Goal: Information Seeking & Learning: Learn about a topic

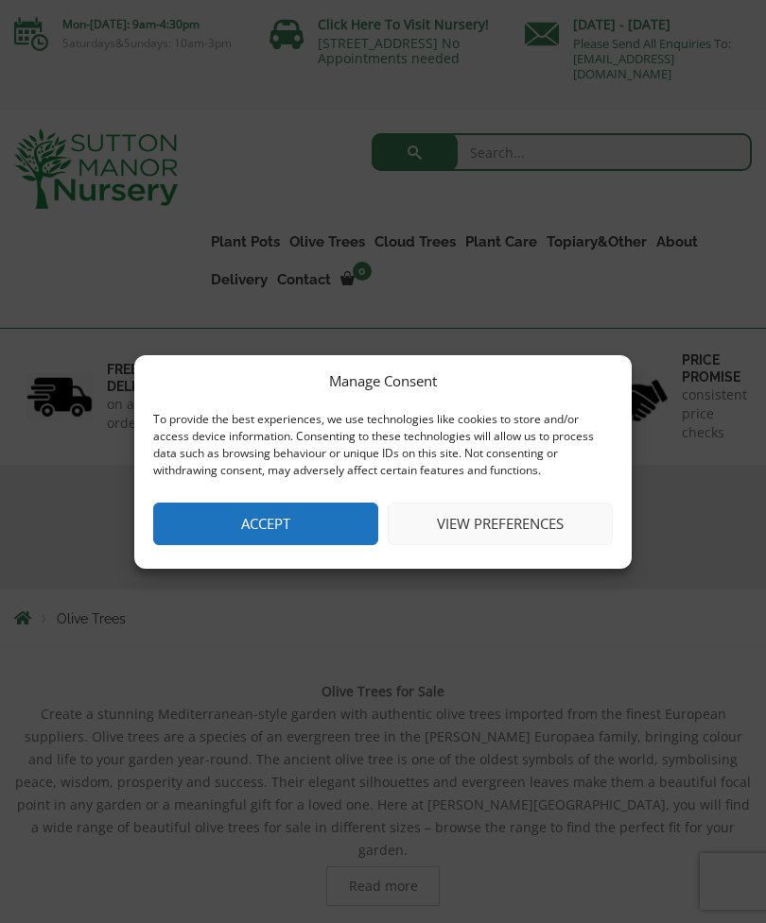
click at [476, 532] on button "View preferences" at bounding box center [499, 524] width 225 height 43
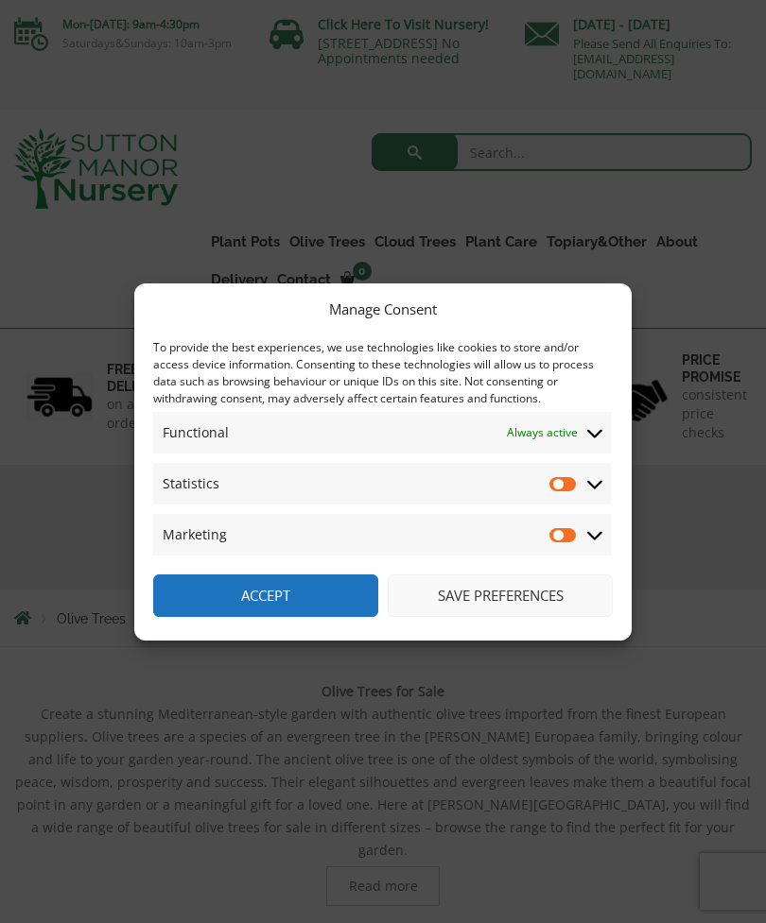
click at [441, 598] on button "Save preferences" at bounding box center [499, 596] width 225 height 43
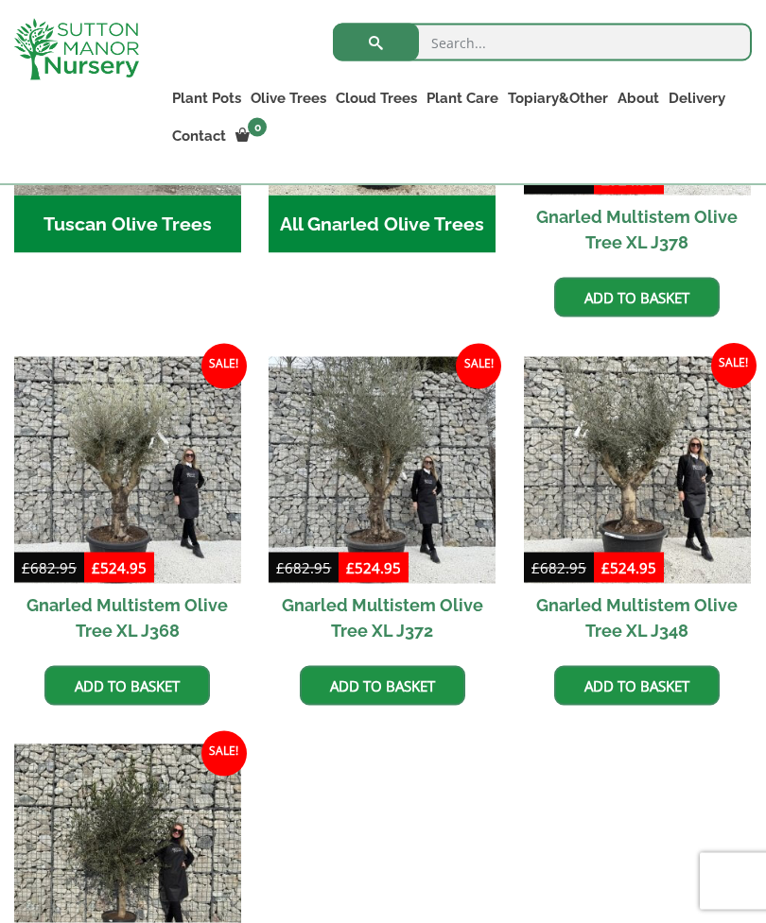
scroll to position [1013, 0]
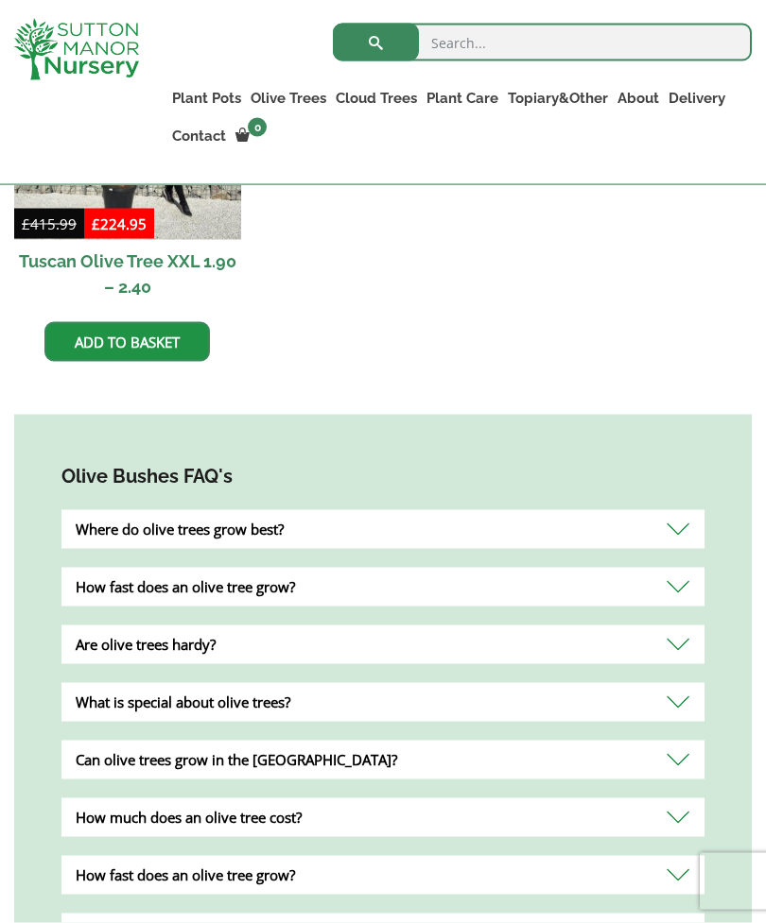
click at [681, 510] on div "Where do olive trees grow best?" at bounding box center [382, 529] width 643 height 39
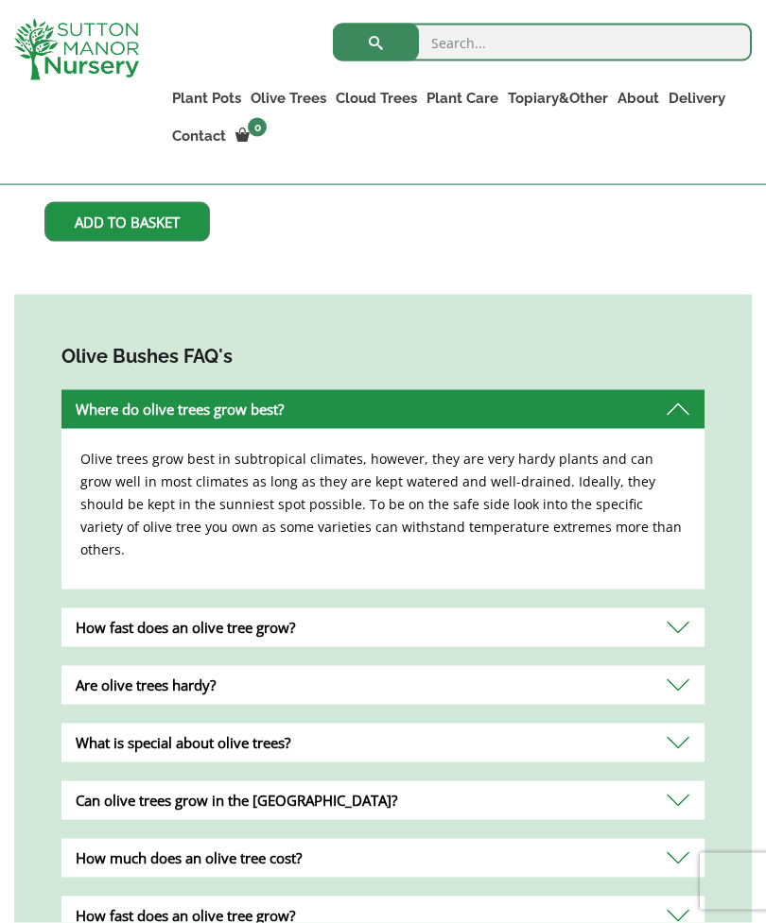
scroll to position [1864, 0]
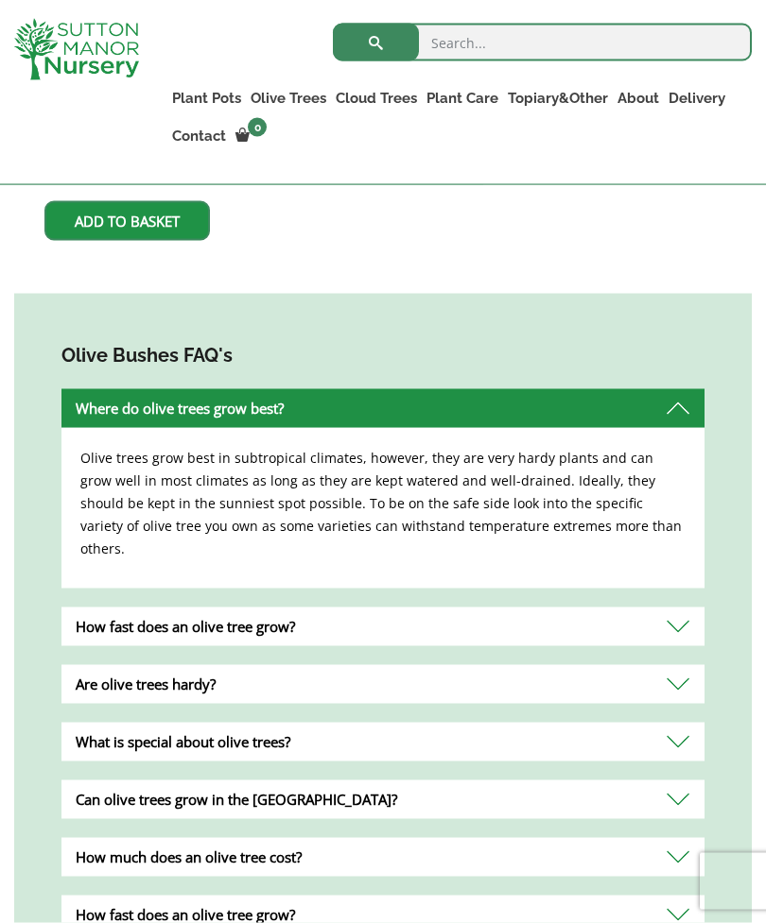
click at [669, 608] on div "How fast does an olive tree grow?" at bounding box center [382, 627] width 643 height 39
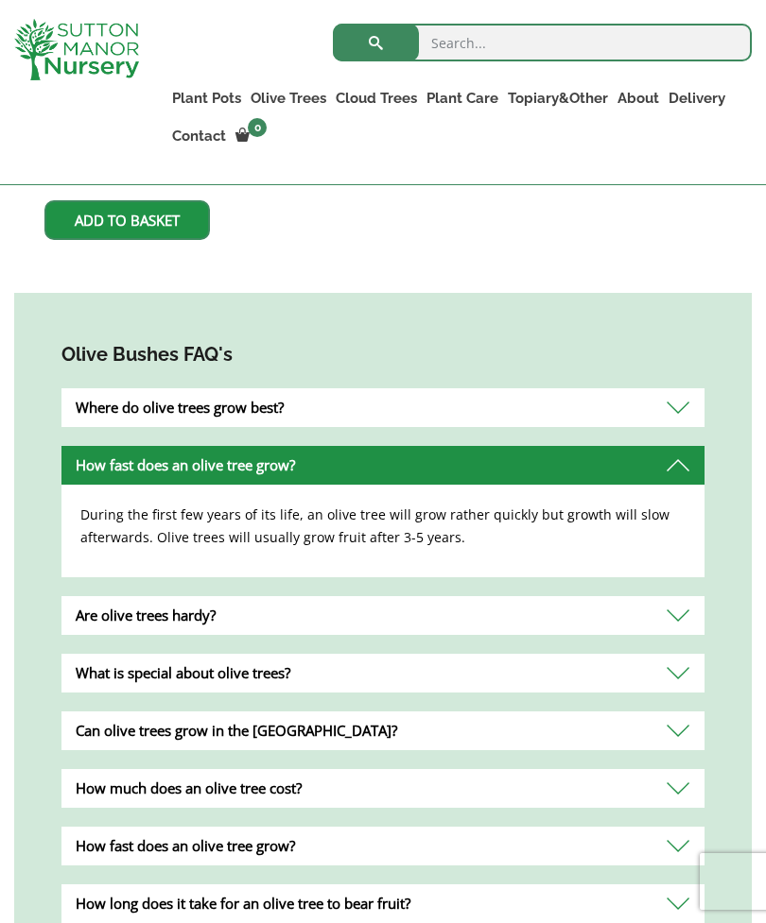
click at [678, 596] on div "Are olive trees hardy?" at bounding box center [382, 615] width 643 height 39
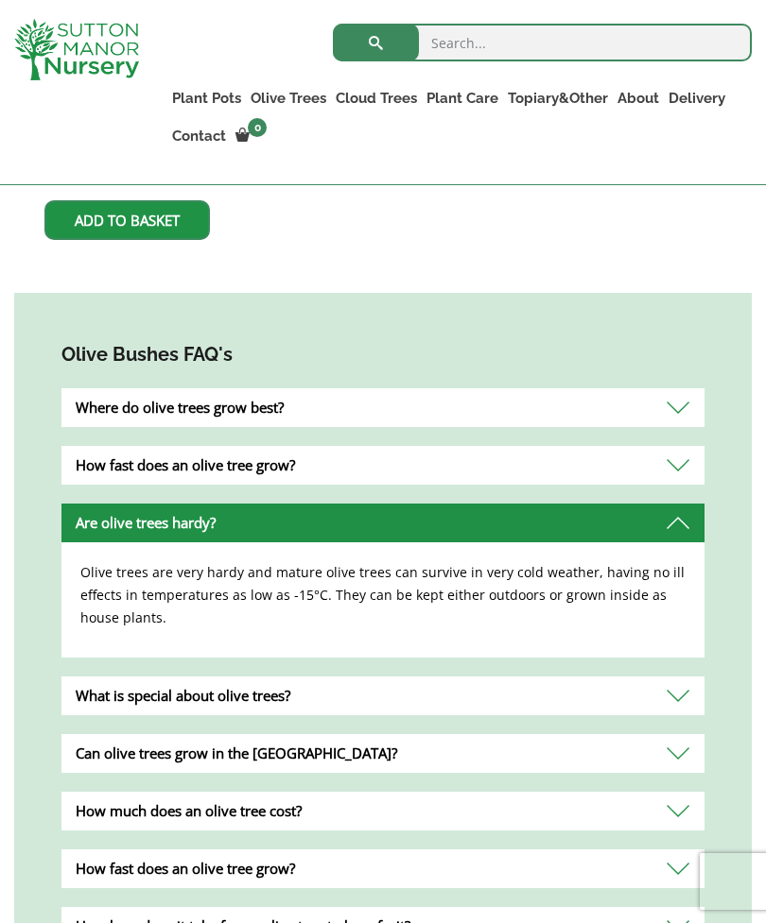
click at [674, 677] on div "What is special about olive trees?" at bounding box center [382, 696] width 643 height 39
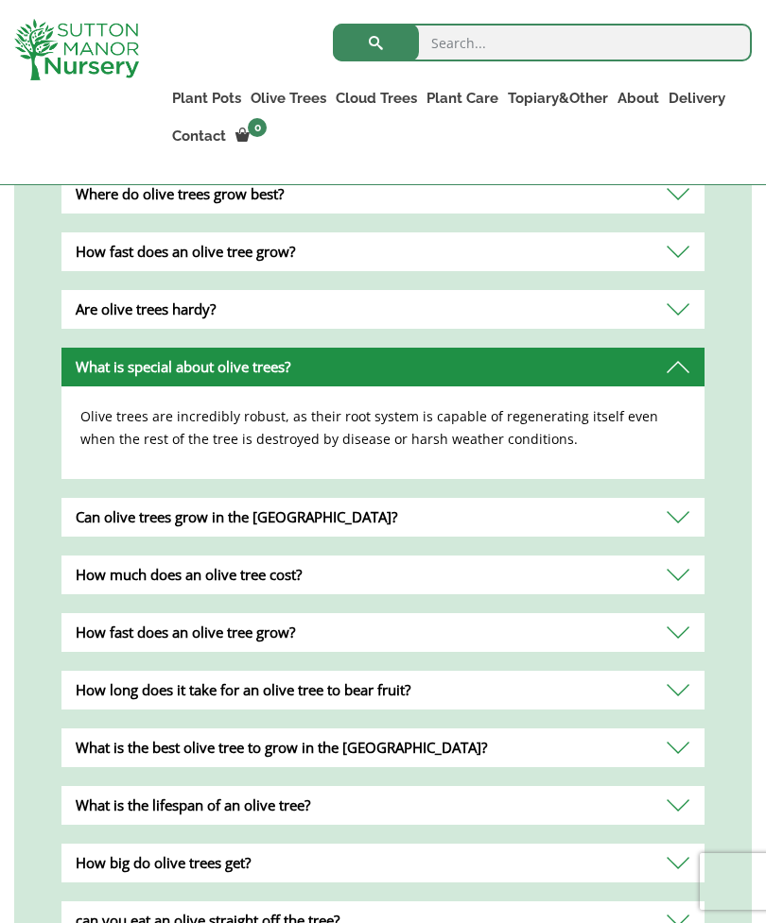
scroll to position [2138, 0]
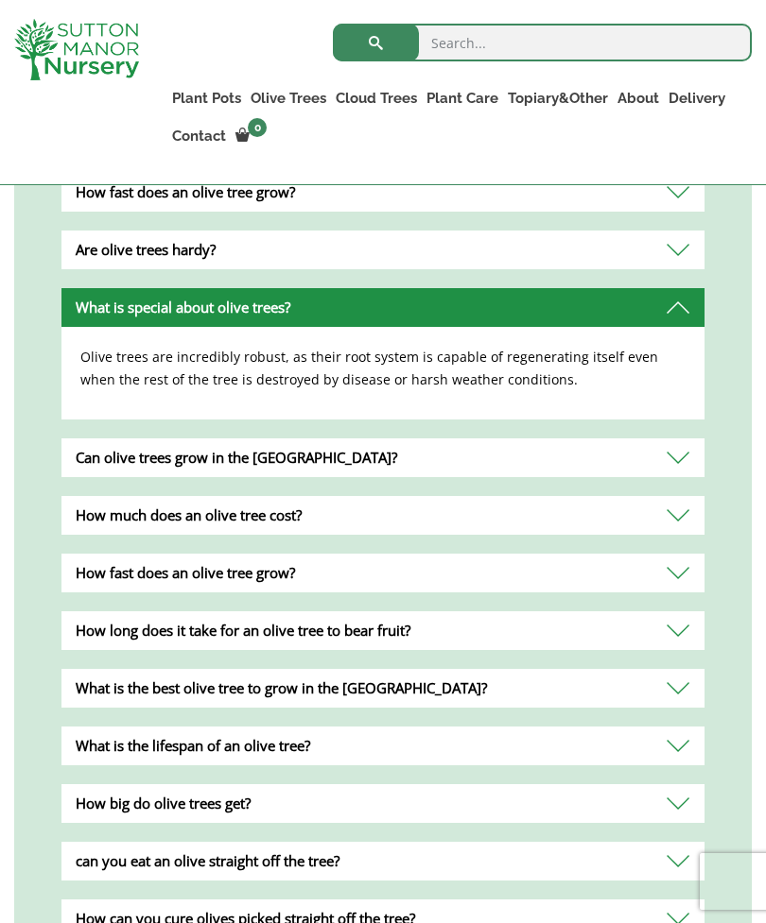
click at [679, 440] on div "Can olive trees grow in the UK?" at bounding box center [382, 458] width 643 height 39
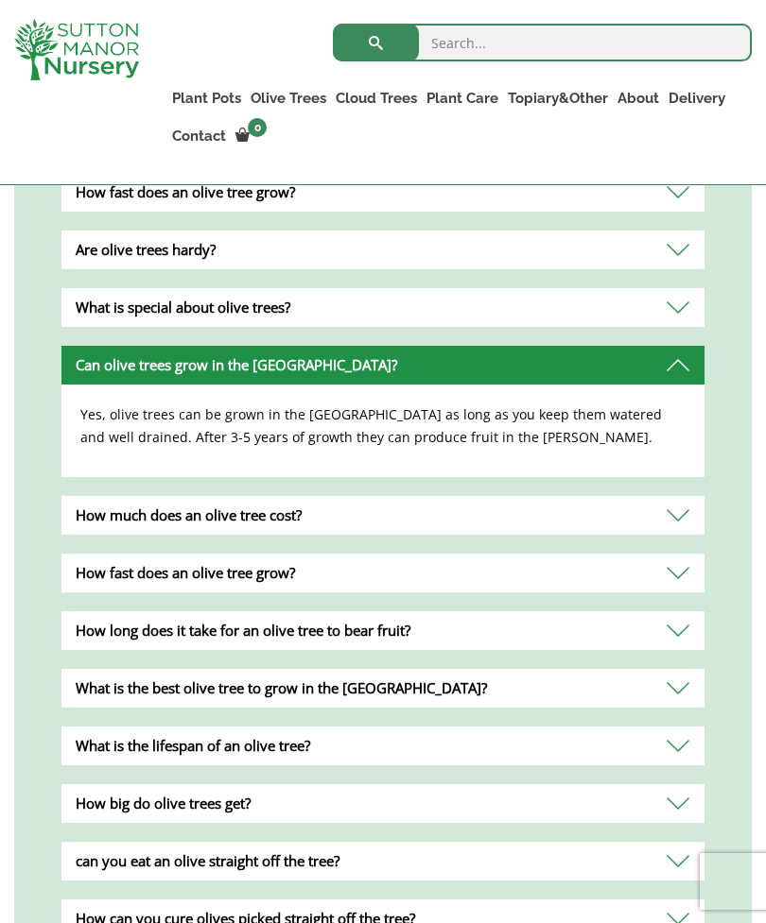
click at [679, 496] on div "How much does an olive tree cost?" at bounding box center [382, 515] width 643 height 39
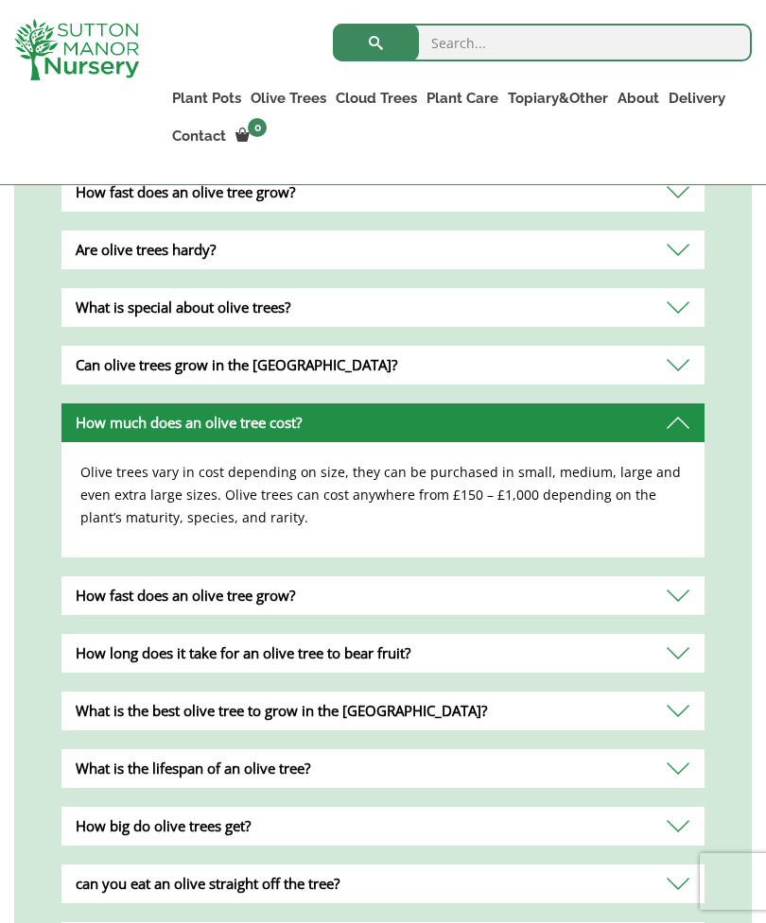
click at [679, 634] on div "How long does it take for an olive tree to bear fruit?" at bounding box center [382, 653] width 643 height 39
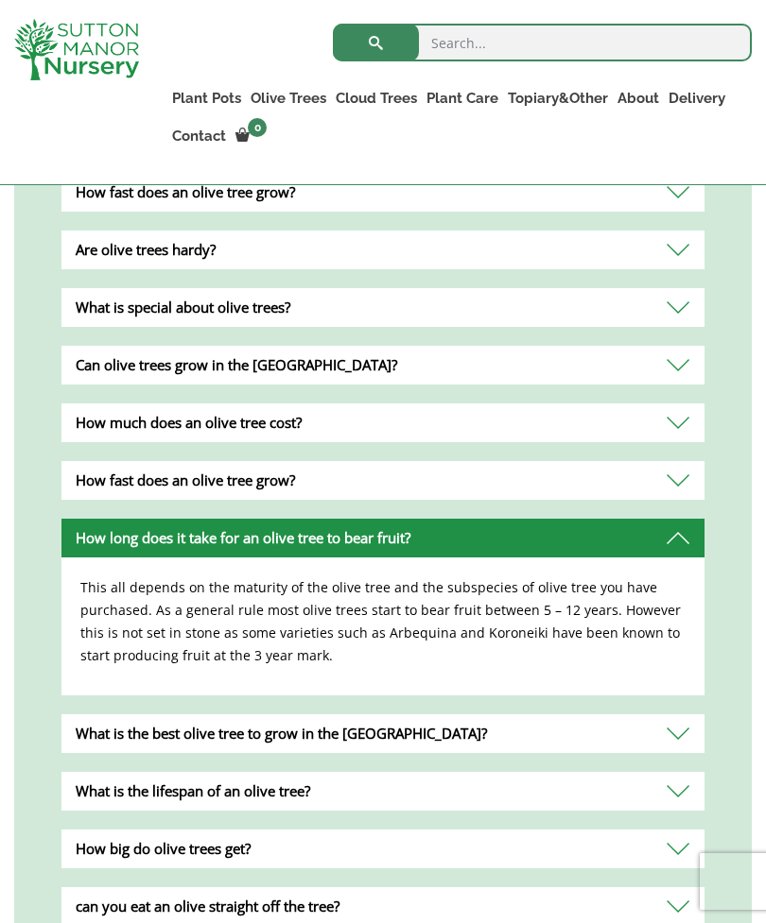
click at [683, 714] on div "What is the best olive tree to grow in the UK?" at bounding box center [382, 733] width 643 height 39
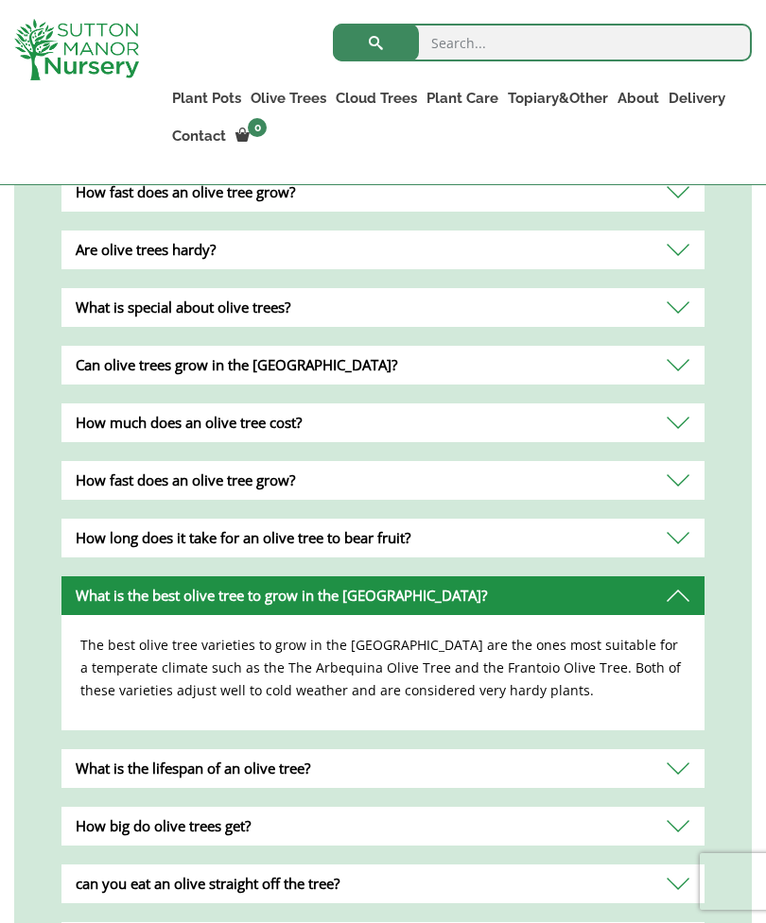
click at [675, 749] on div "What is the lifespan of an olive tree?" at bounding box center [382, 768] width 643 height 39
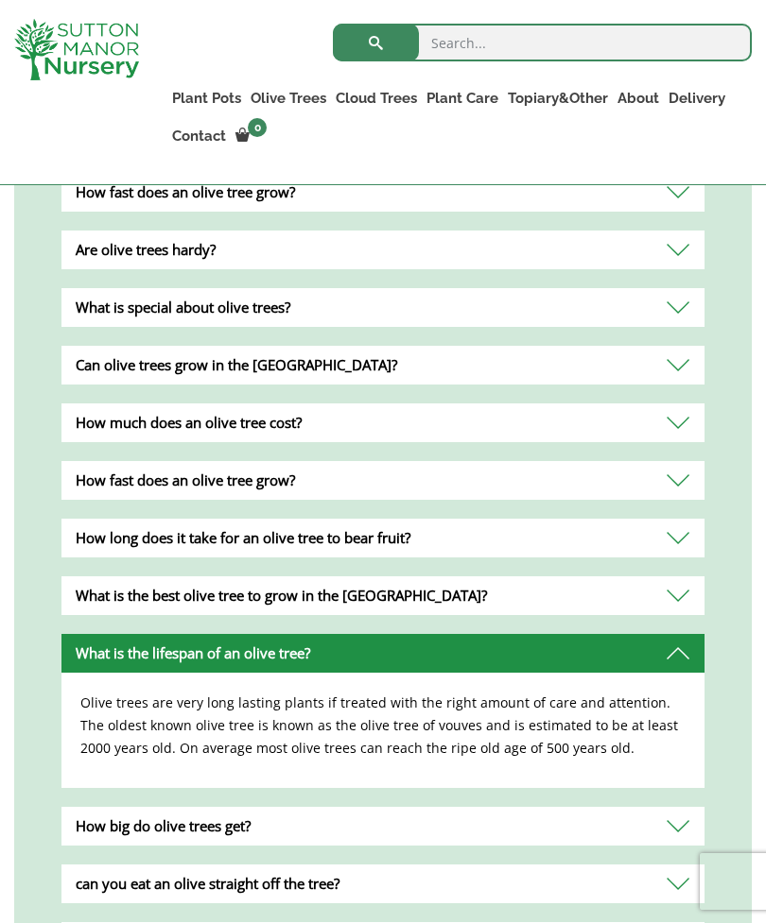
click at [683, 807] on div "How big do olive trees get?" at bounding box center [382, 826] width 643 height 39
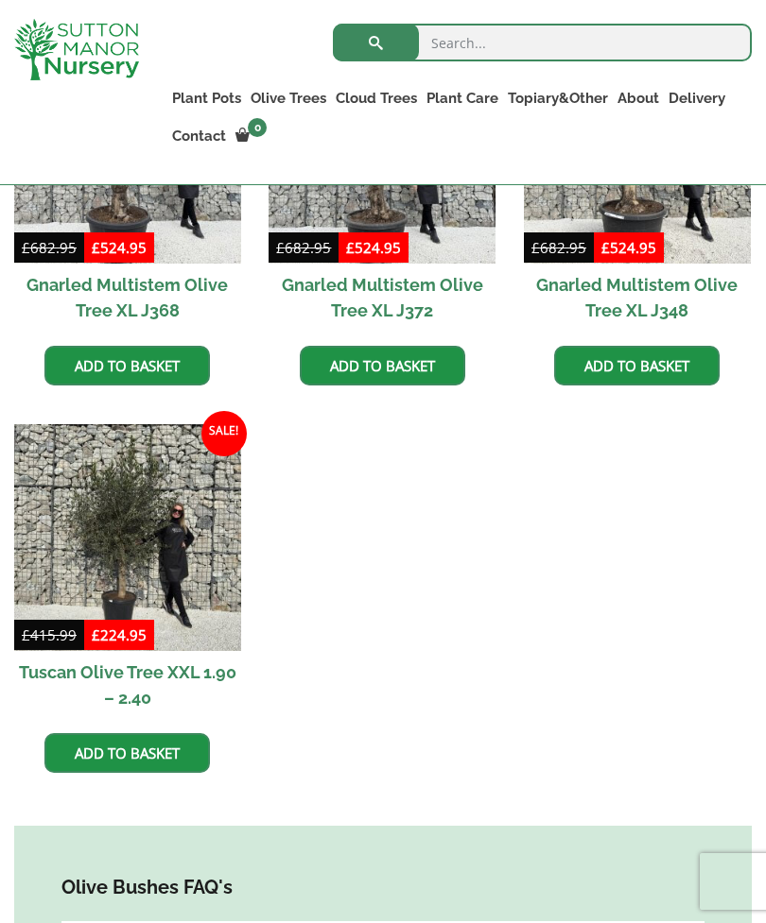
scroll to position [1331, 0]
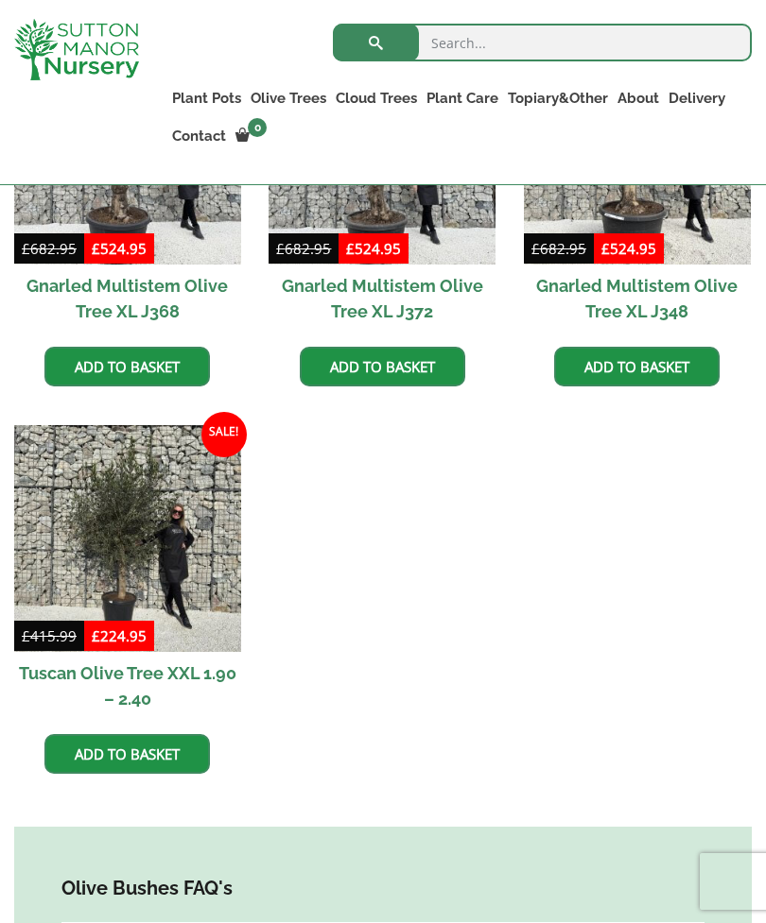
click at [137, 538] on img at bounding box center [127, 538] width 227 height 227
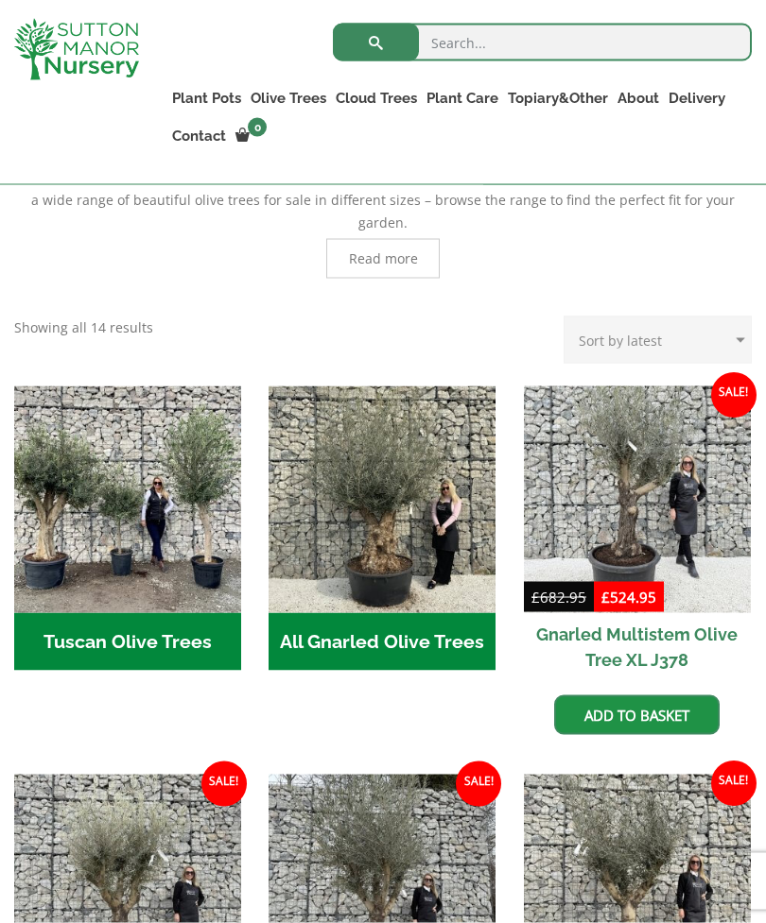
scroll to position [592, 0]
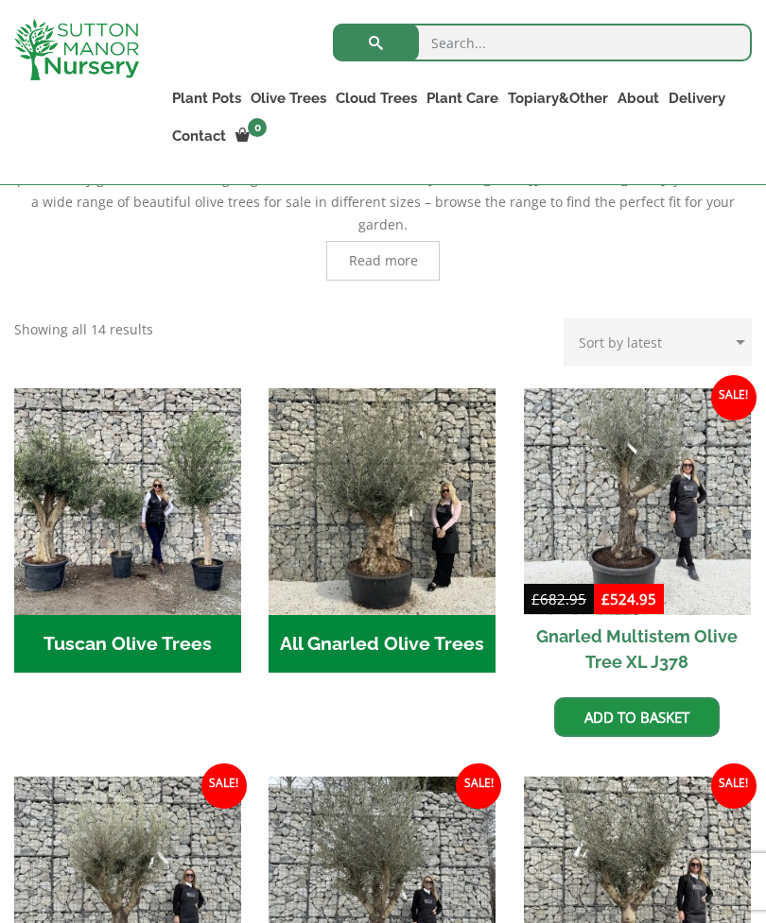
click at [395, 525] on img "Visit product category All Gnarled Olive Trees" at bounding box center [381, 501] width 227 height 227
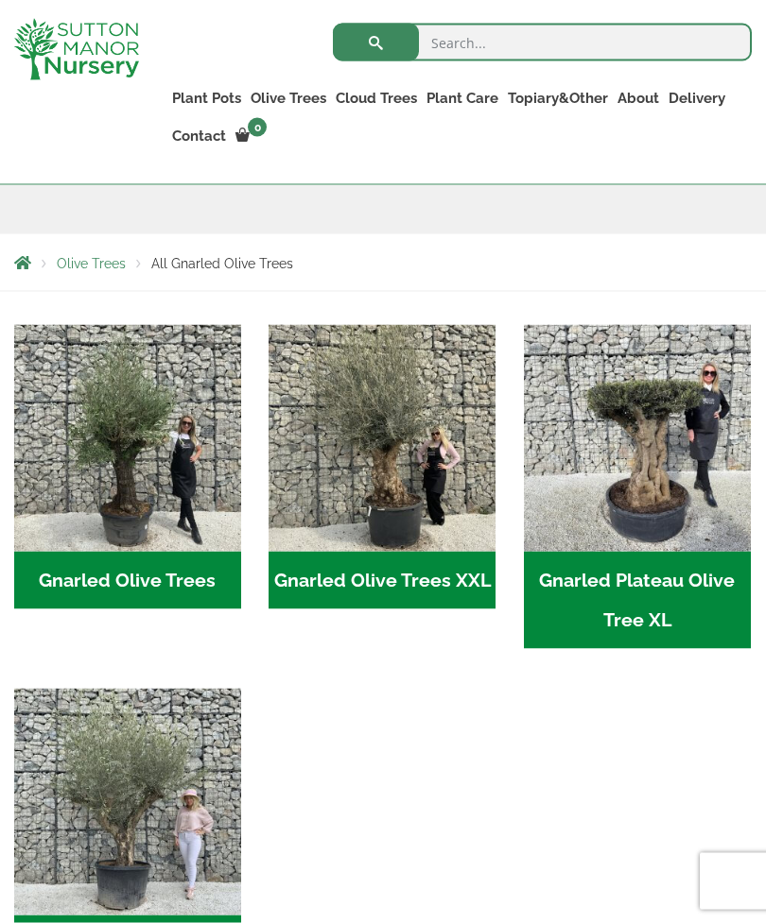
scroll to position [322, 0]
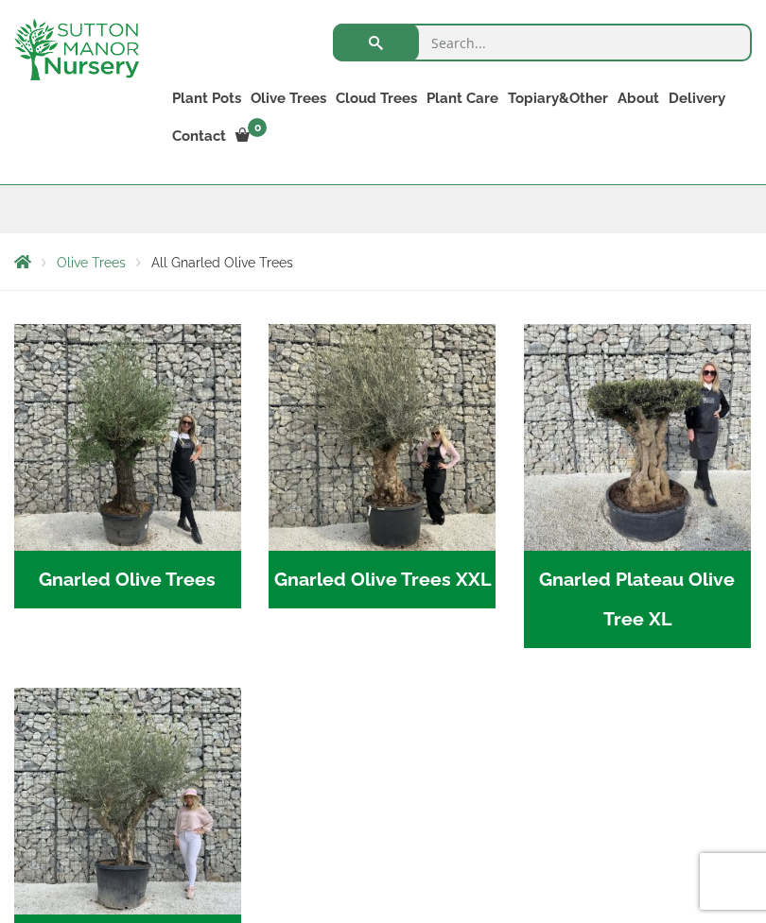
click at [392, 454] on img "Visit product category Gnarled Olive Trees XXL" at bounding box center [381, 437] width 227 height 227
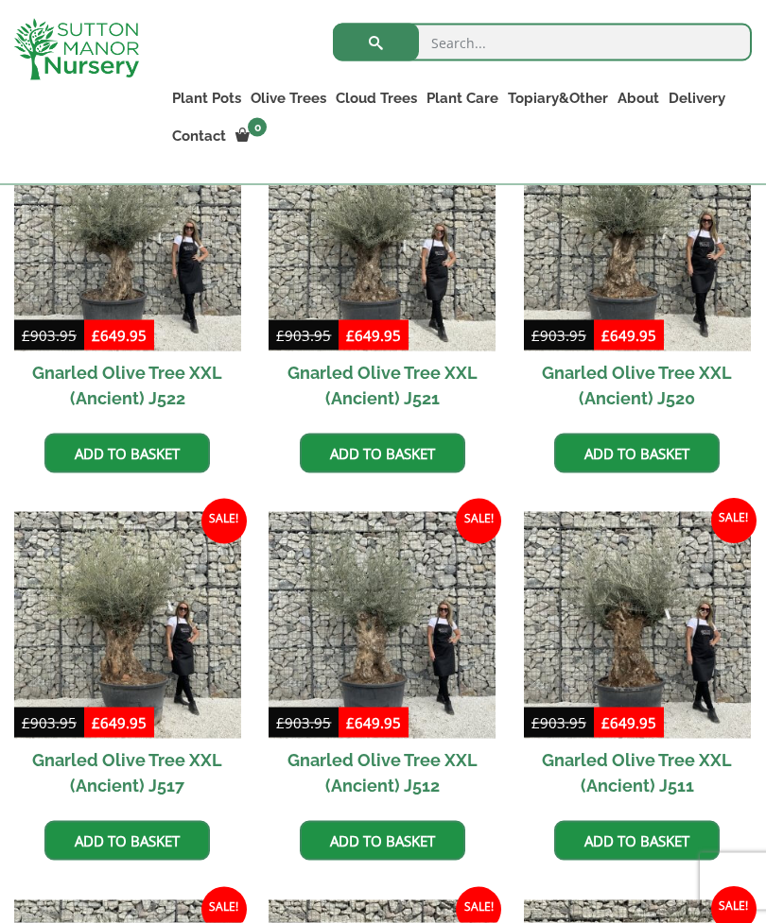
scroll to position [981, 0]
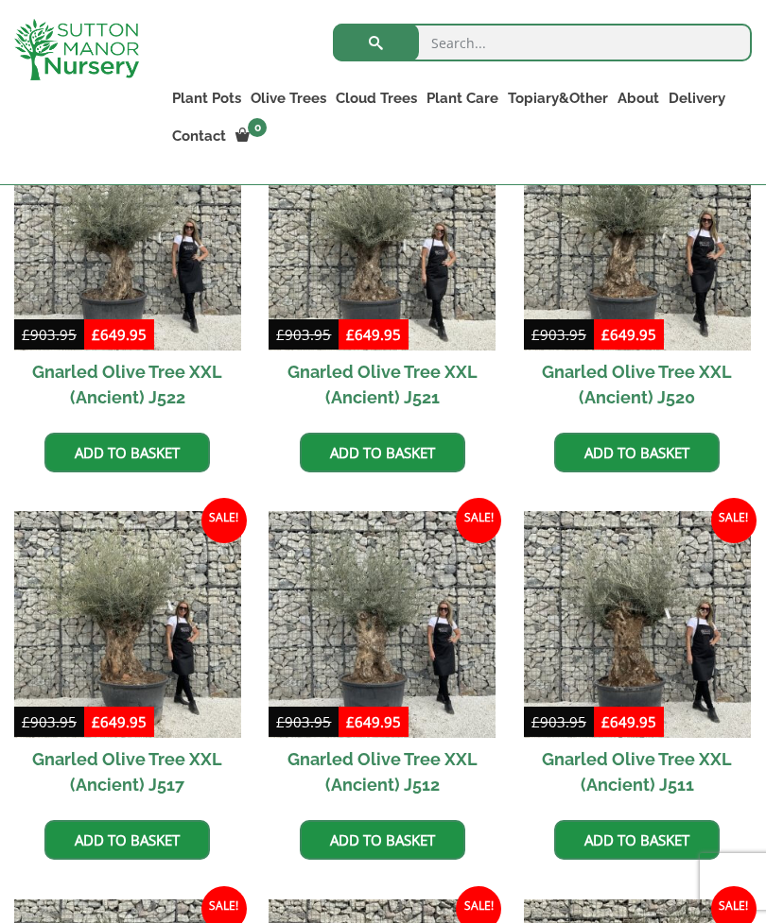
click at [129, 598] on img at bounding box center [127, 624] width 227 height 227
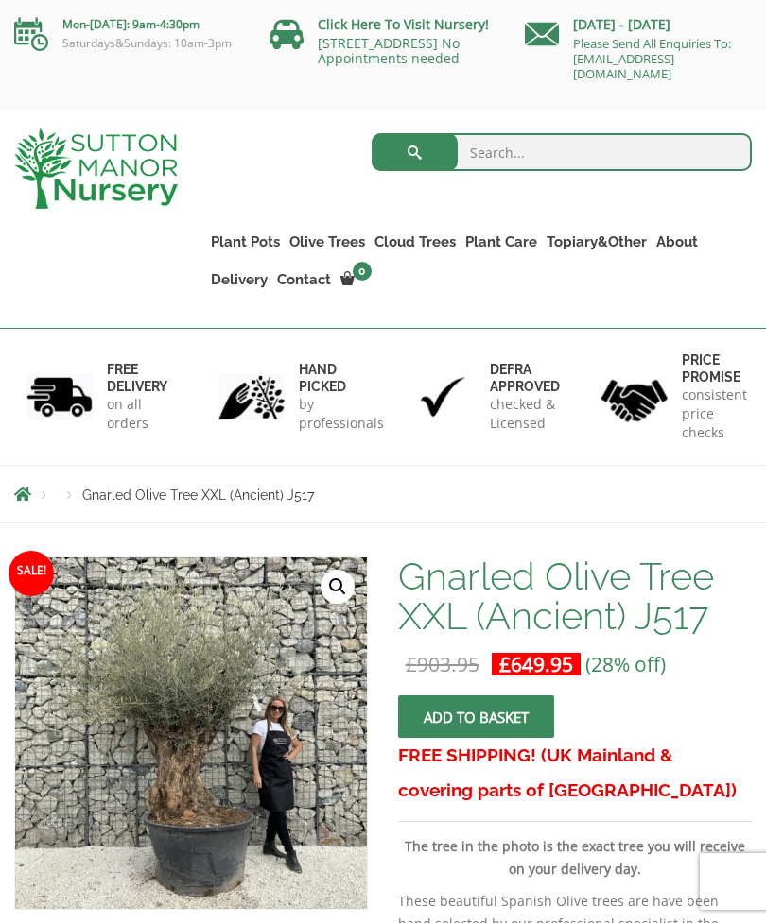
click at [0, 0] on link "Gnarled Olive Trees XXL" at bounding box center [0, 0] width 0 height 0
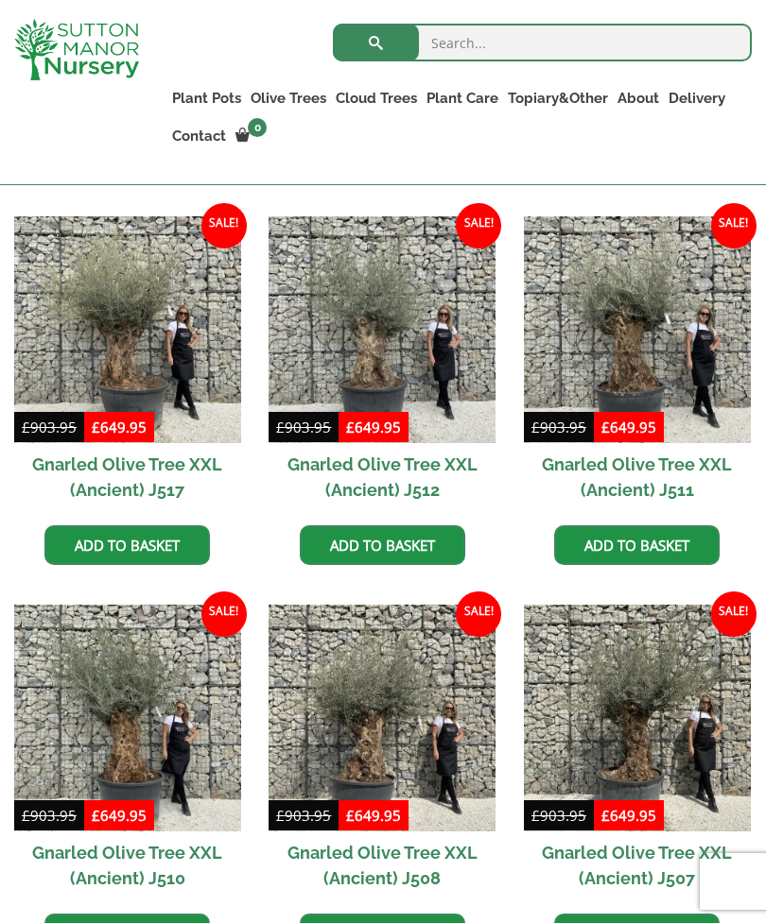
scroll to position [1274, 0]
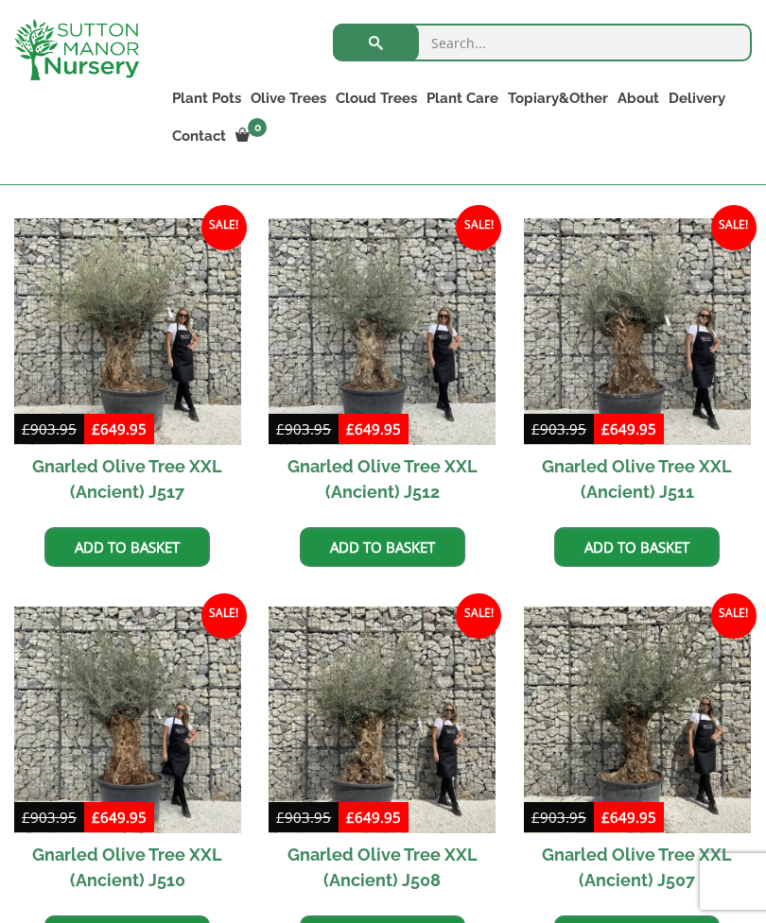
click at [633, 703] on img at bounding box center [637, 720] width 227 height 227
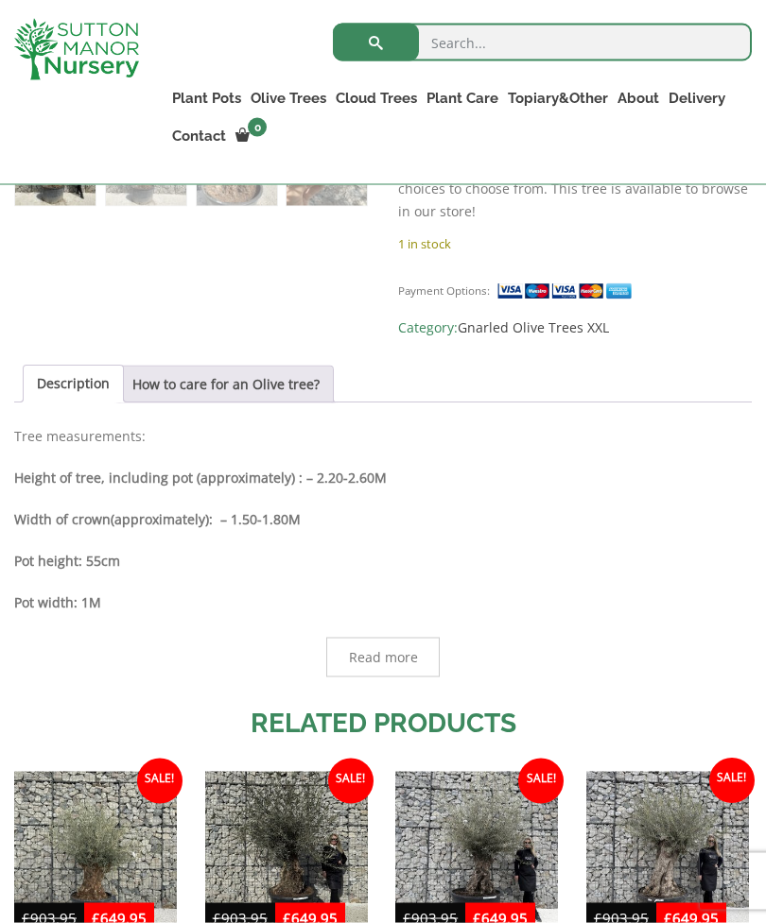
scroll to position [770, 0]
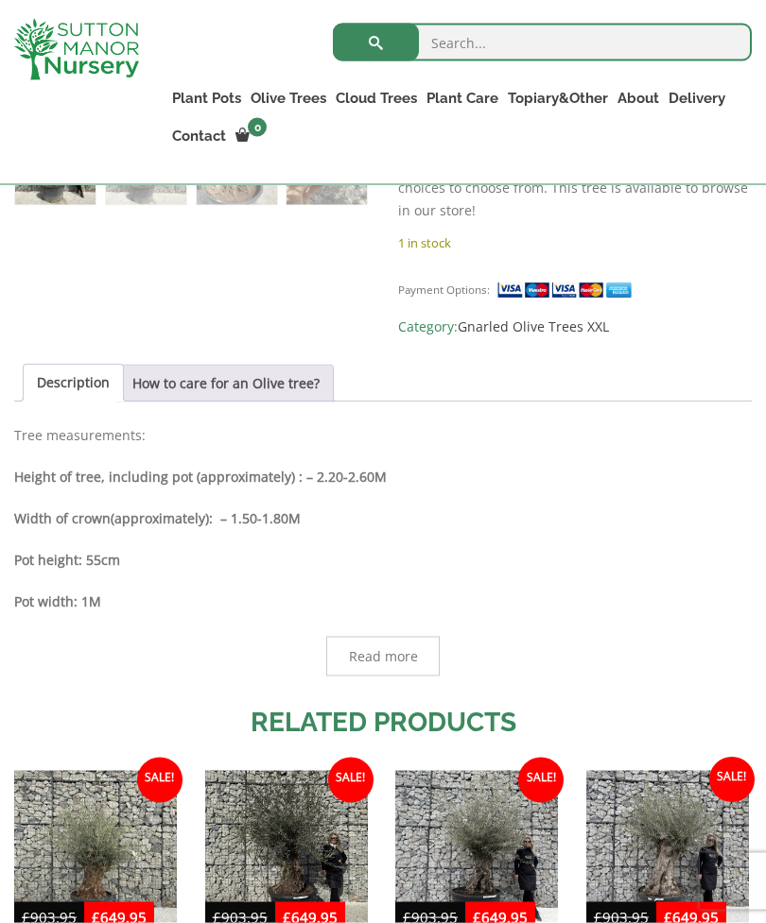
click at [219, 367] on link "How to care for an Olive tree?" at bounding box center [225, 384] width 187 height 36
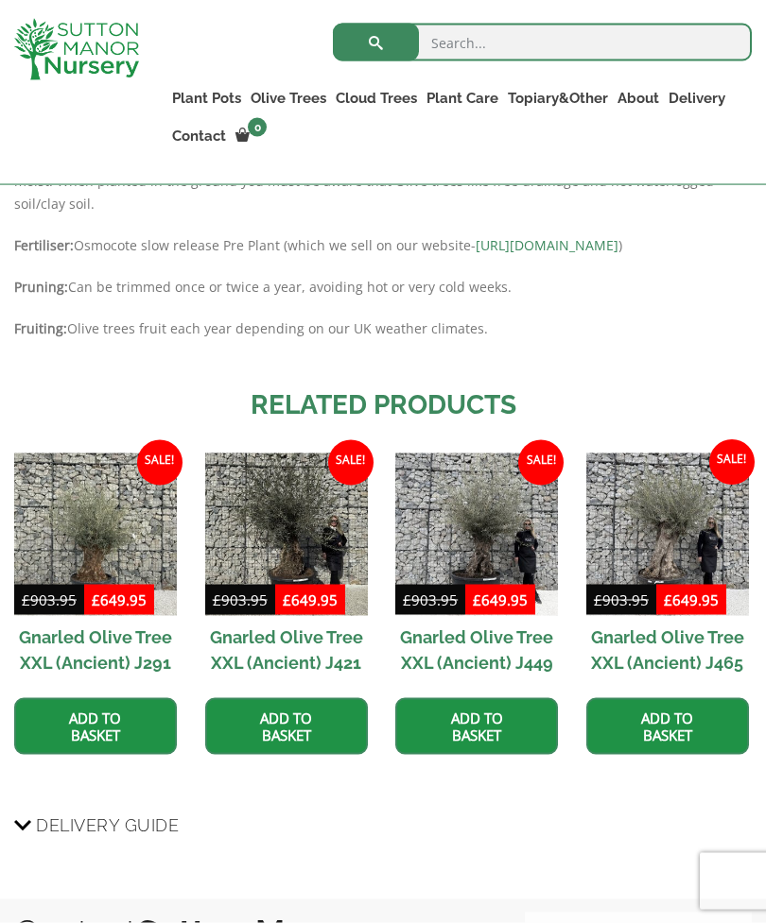
scroll to position [1307, 0]
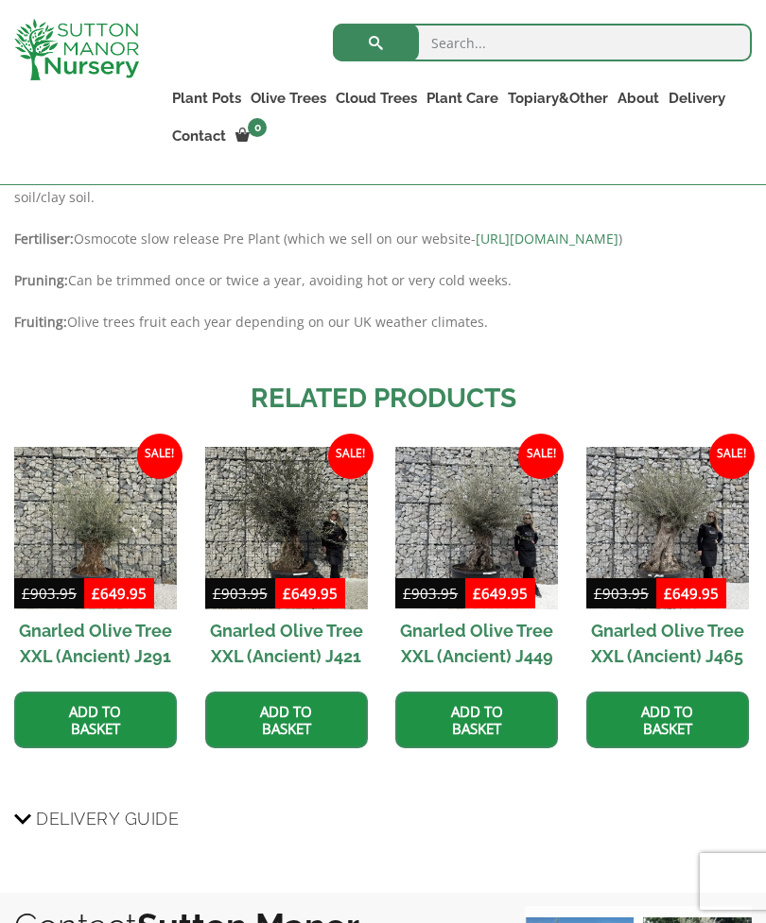
click at [290, 573] on img at bounding box center [286, 528] width 163 height 163
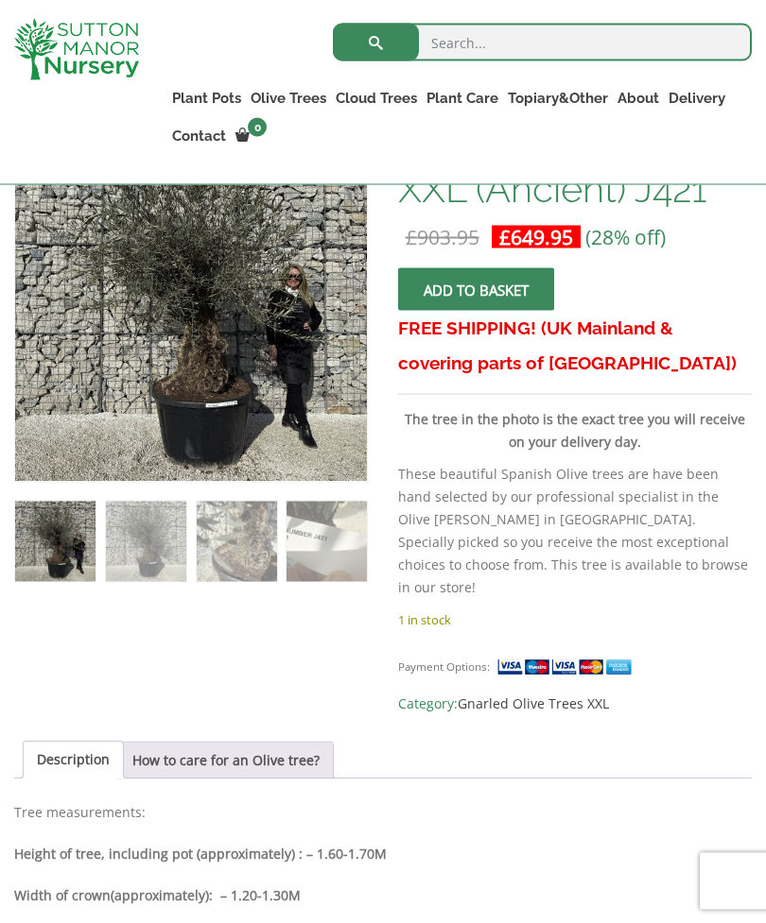
scroll to position [394, 0]
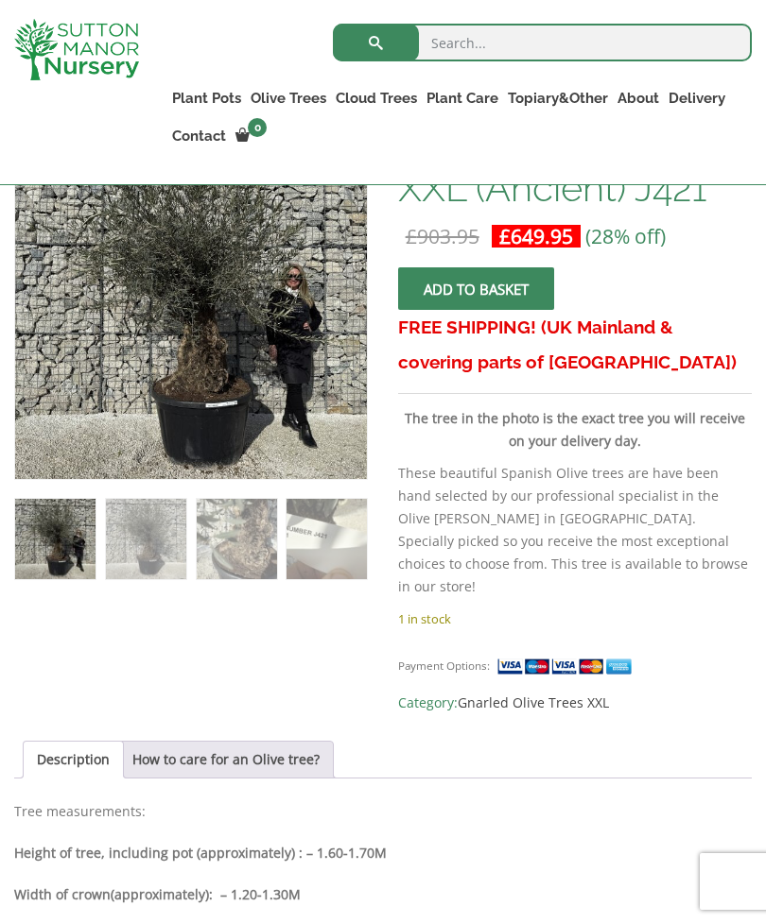
click at [192, 363] on img at bounding box center [487, 601] width 945 height 945
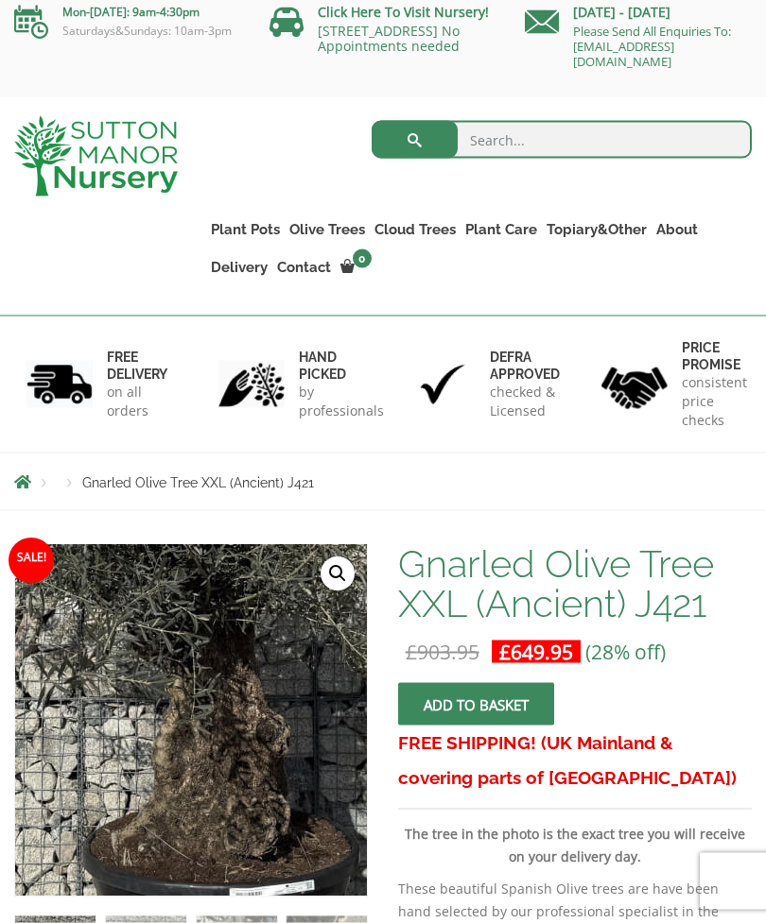
scroll to position [0, 0]
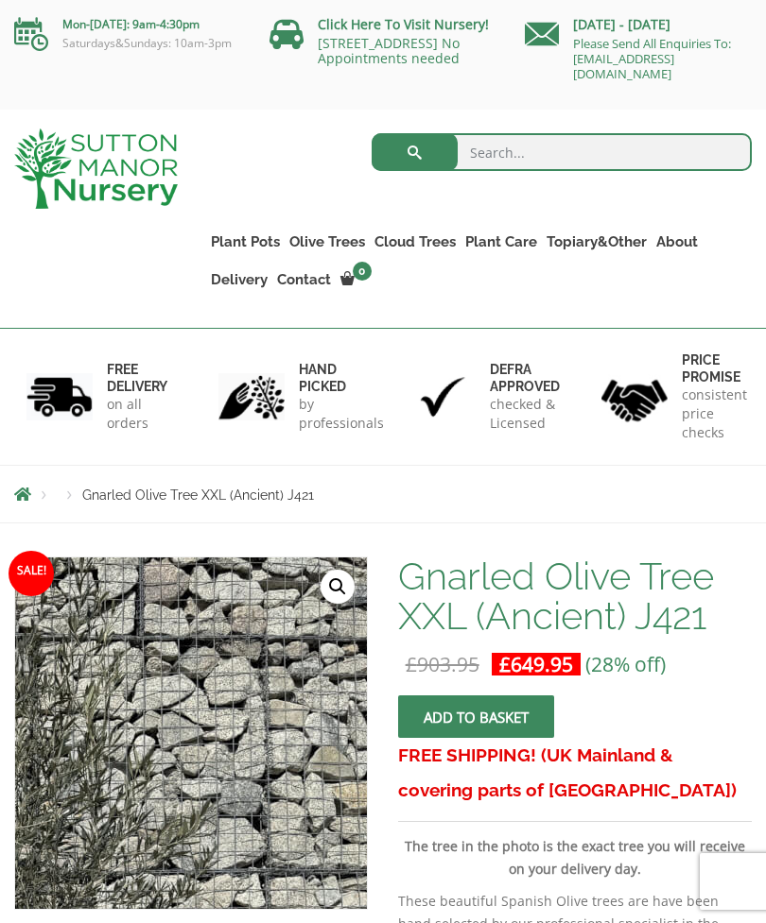
click at [359, 47] on link "[STREET_ADDRESS] No Appointments needed" at bounding box center [389, 50] width 142 height 33
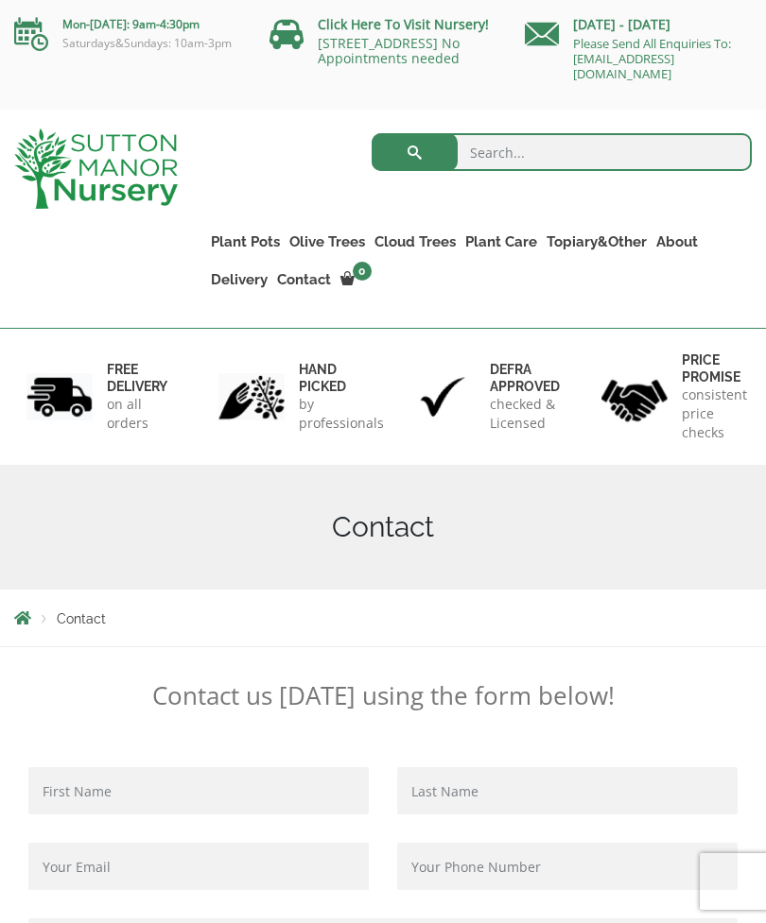
click at [0, 0] on link "Gnarled Plateau Olive Tree XL" at bounding box center [0, 0] width 0 height 0
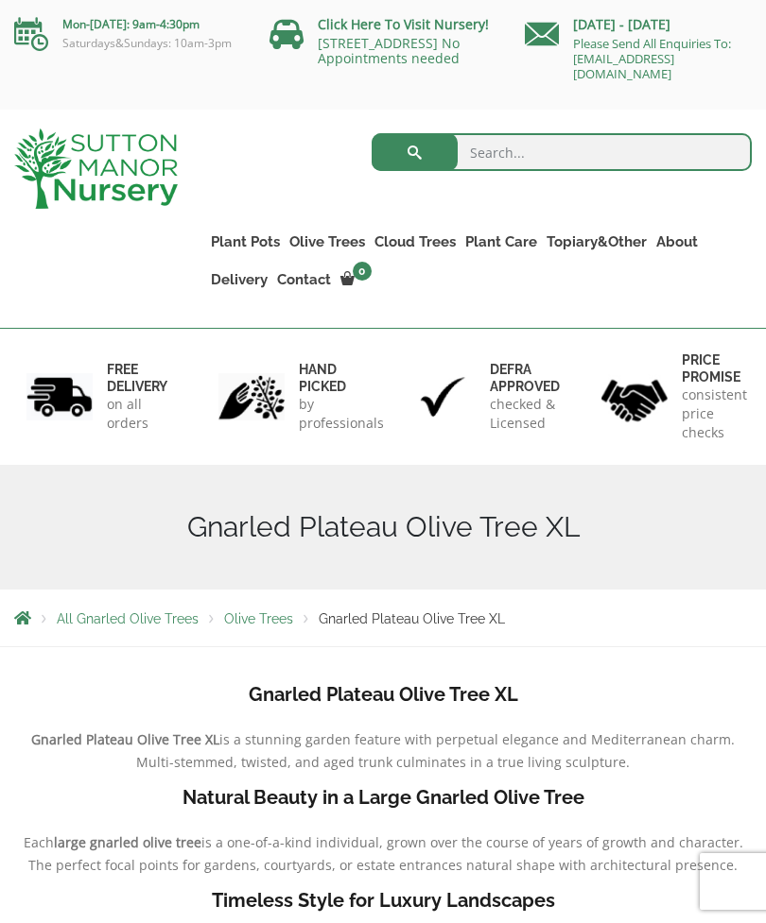
click at [0, 0] on link "Gnarled Multi Stem Olives" at bounding box center [0, 0] width 0 height 0
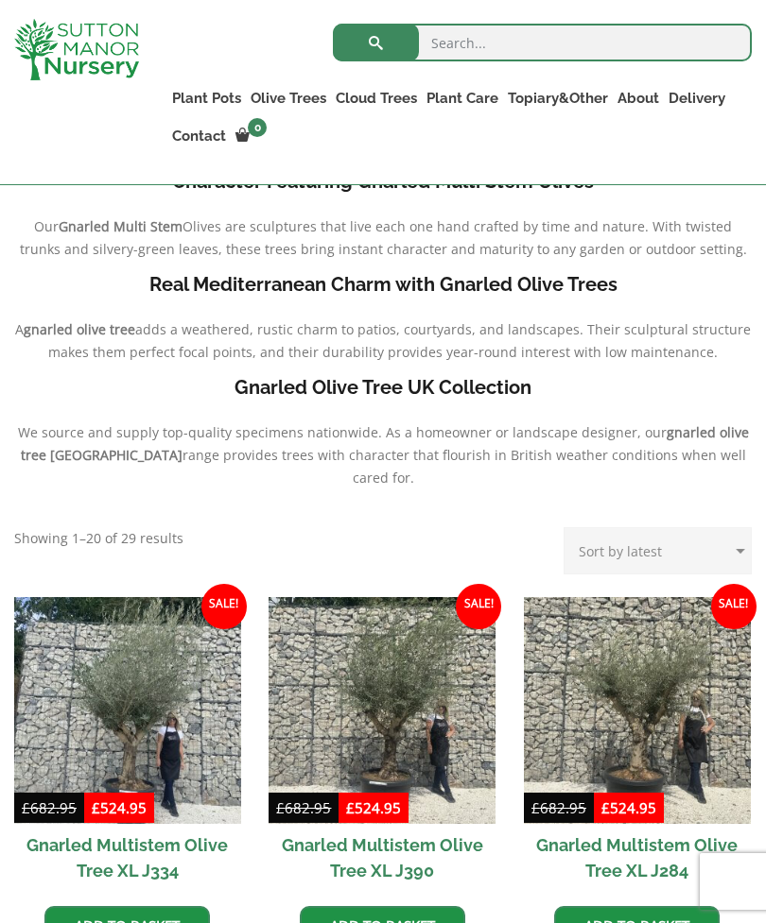
scroll to position [478, 0]
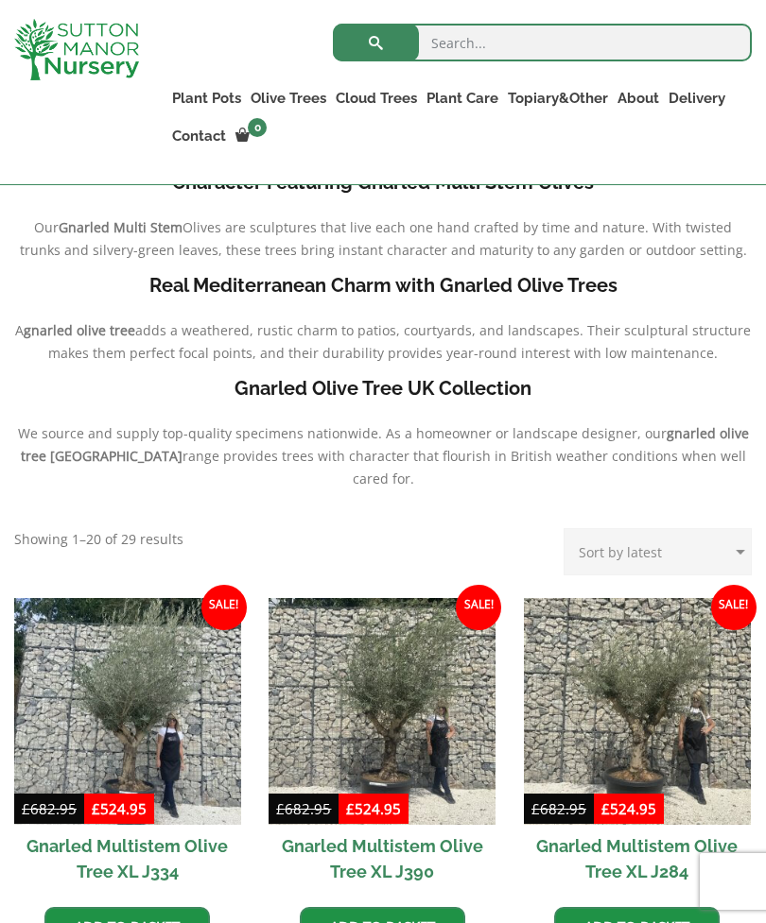
click at [390, 700] on img at bounding box center [381, 711] width 227 height 227
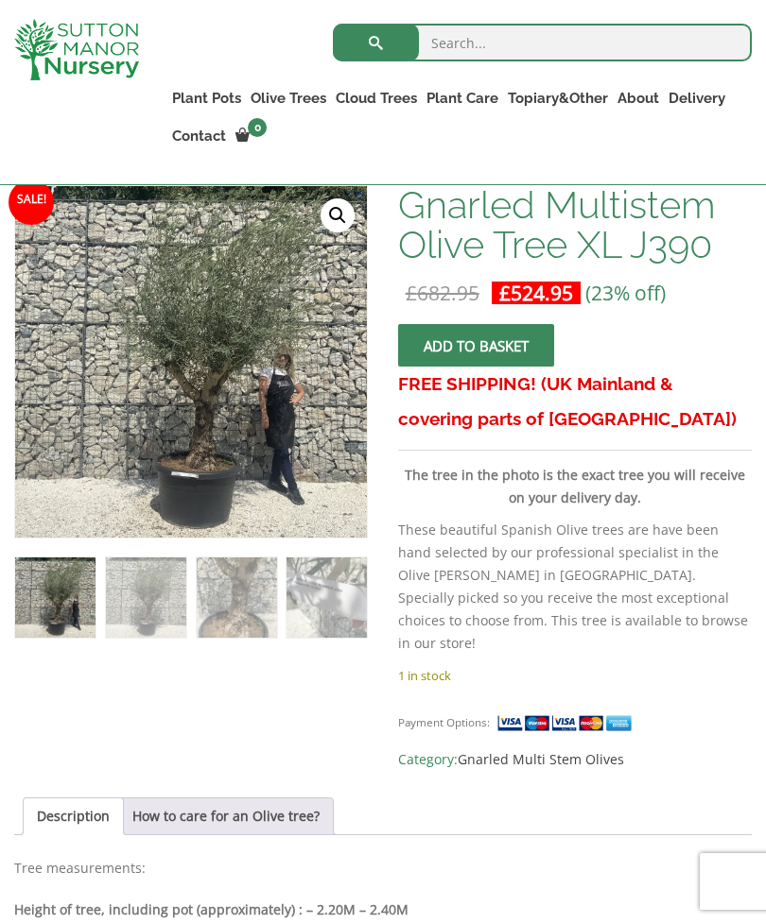
scroll to position [358, 0]
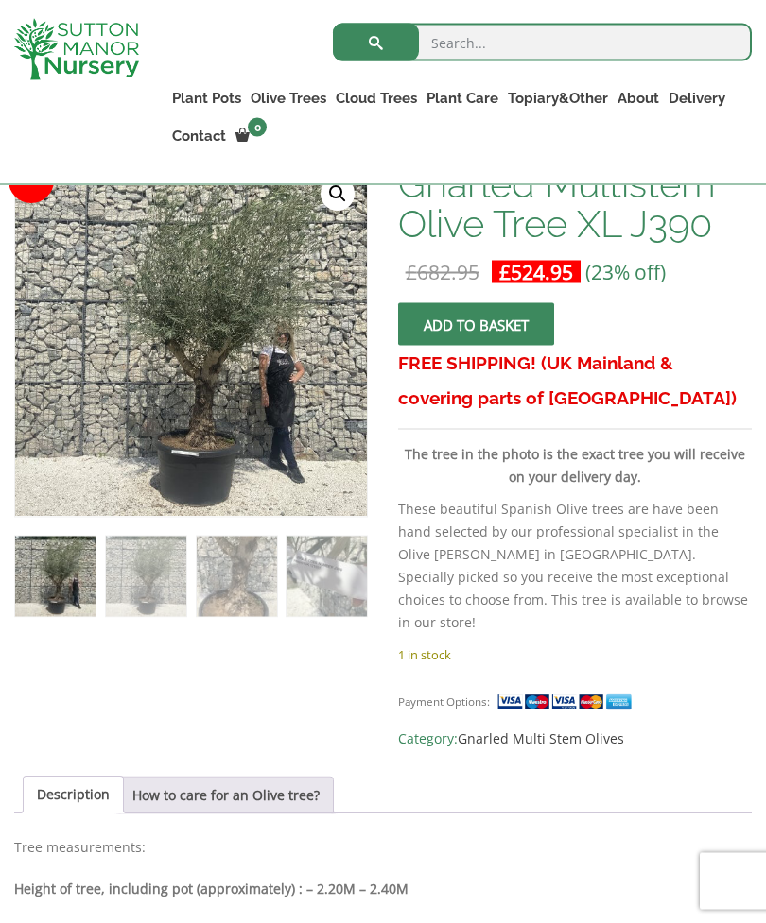
click at [465, 836] on p "Tree measurements:" at bounding box center [382, 847] width 737 height 23
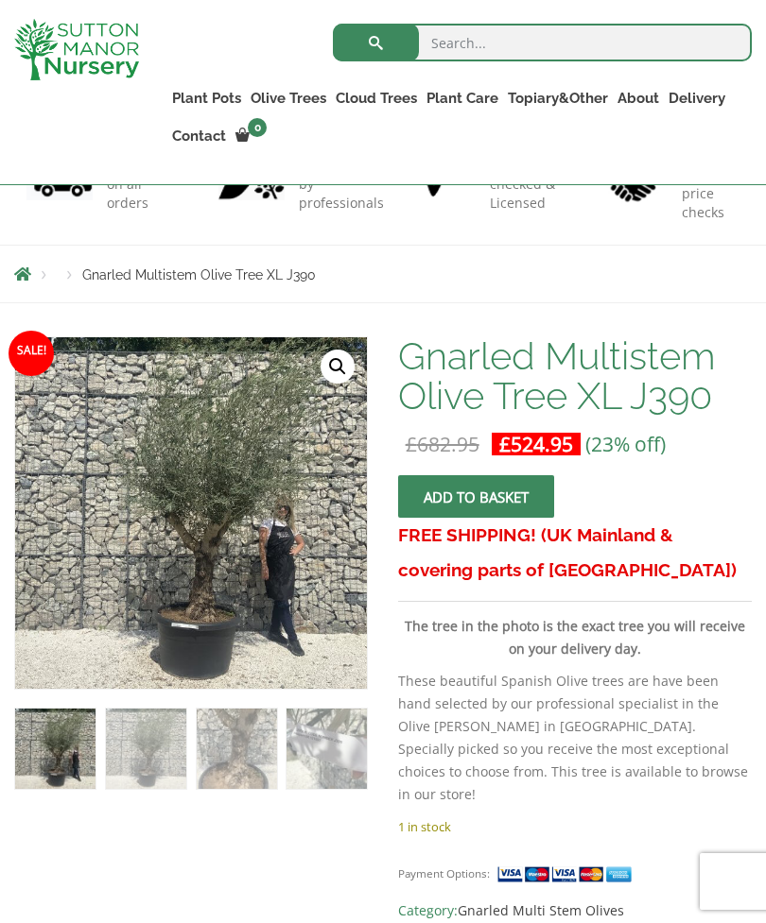
scroll to position [160, 0]
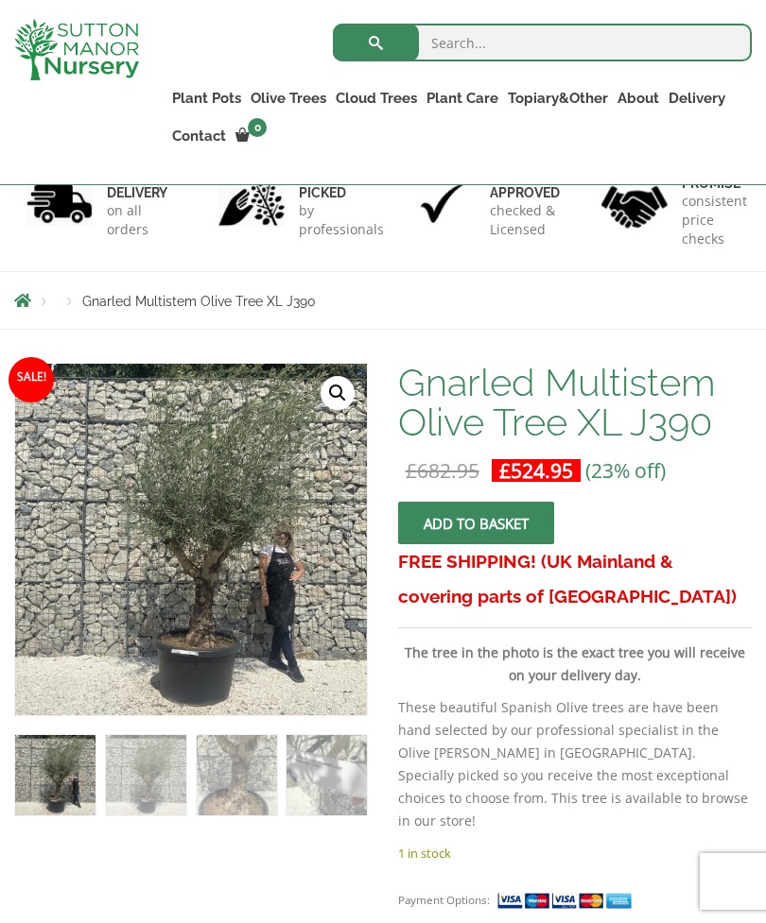
click at [215, 532] on img at bounding box center [487, 836] width 945 height 945
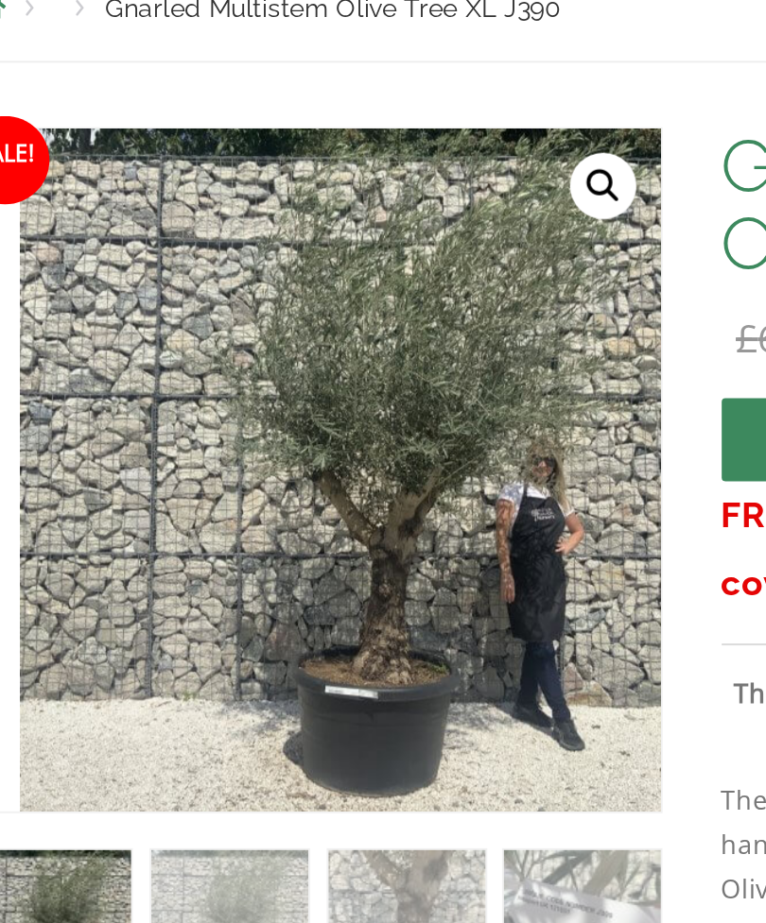
click at [217, 364] on img at bounding box center [511, 836] width 945 height 945
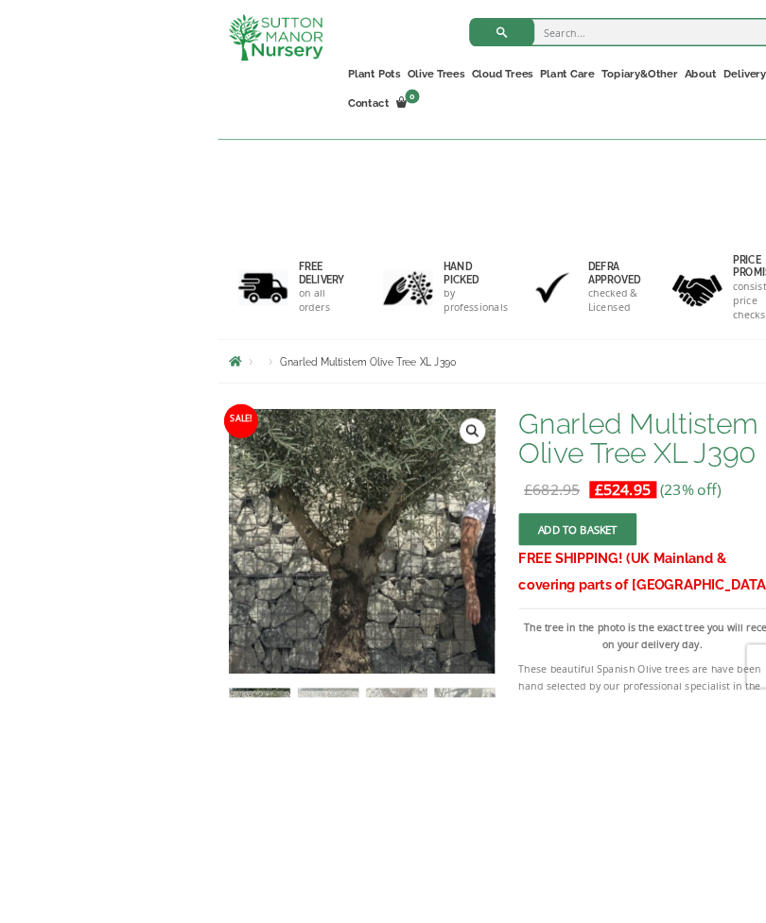
scroll to position [183, 0]
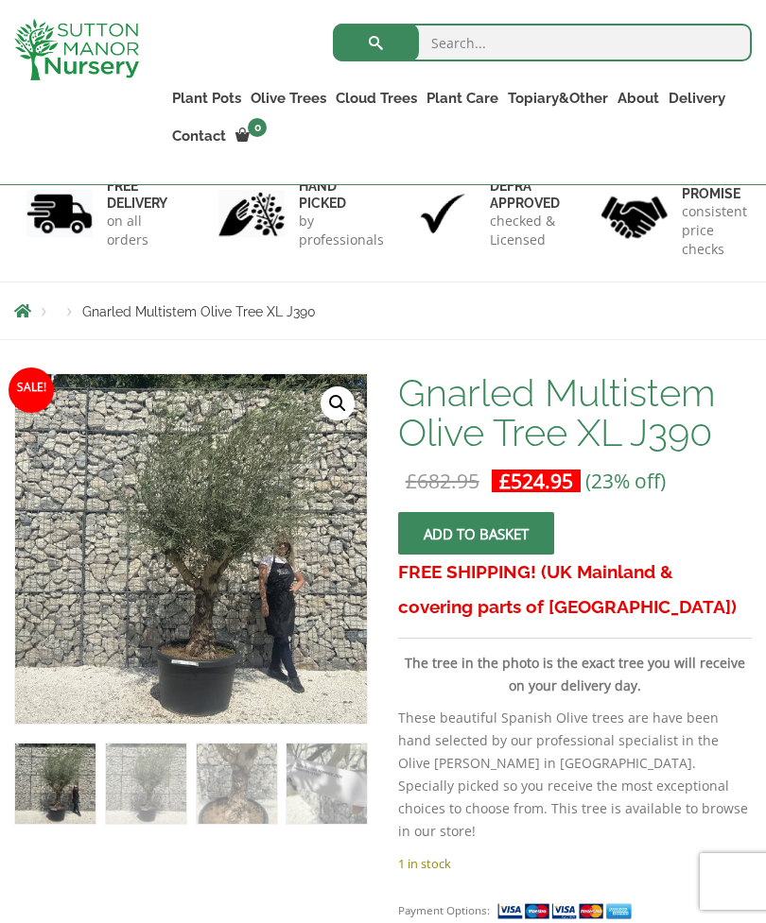
click at [344, 410] on link "🔍" at bounding box center [337, 404] width 34 height 34
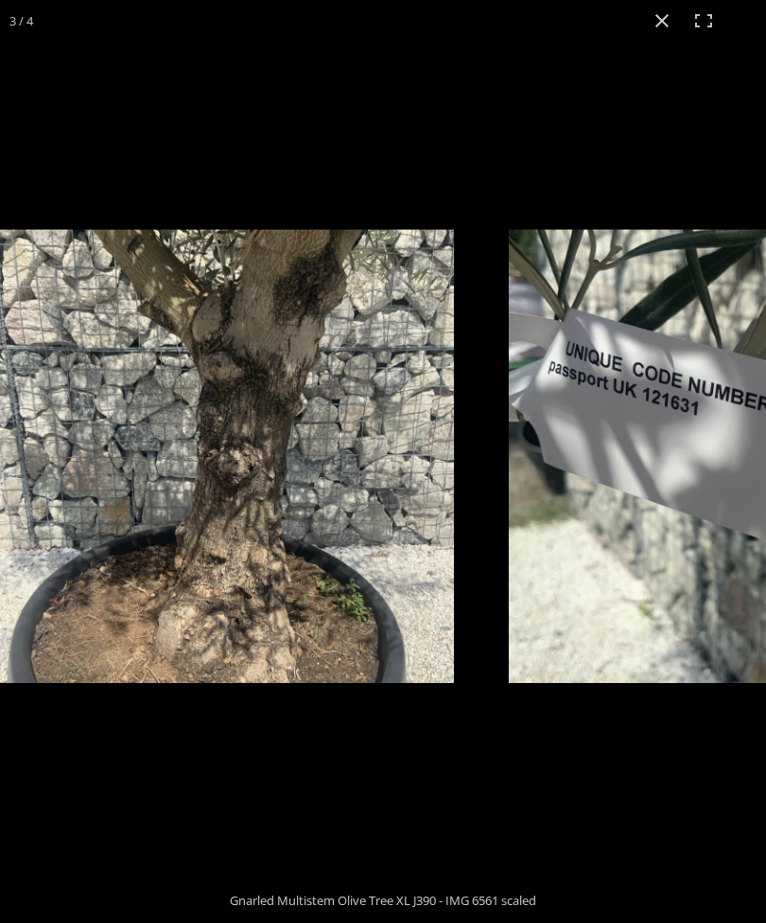
scroll to position [0, 0]
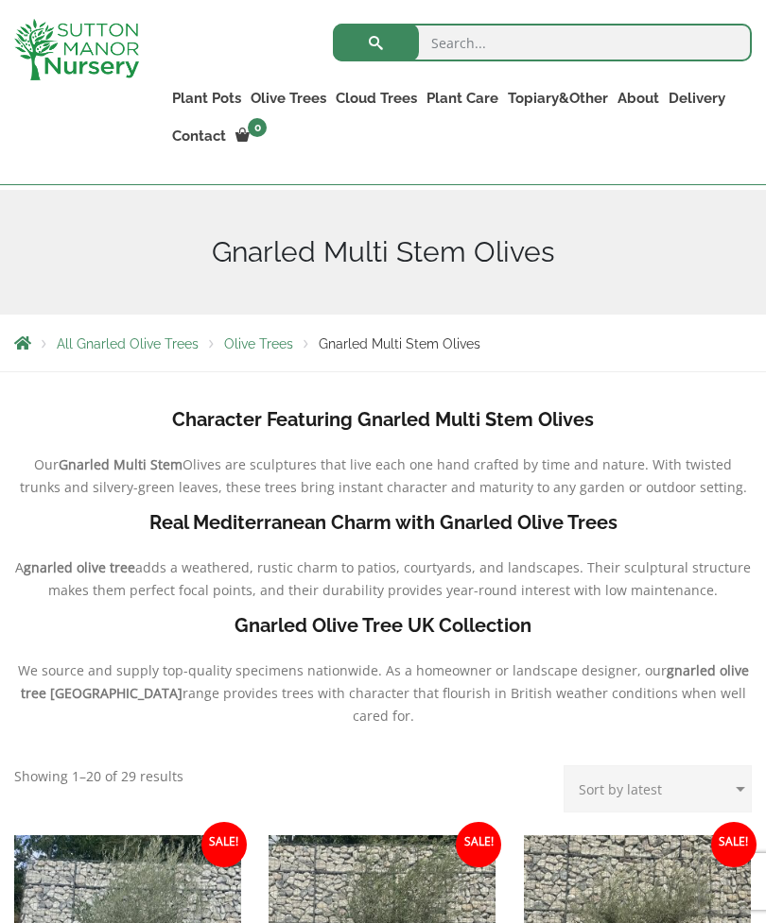
scroll to position [240, 0]
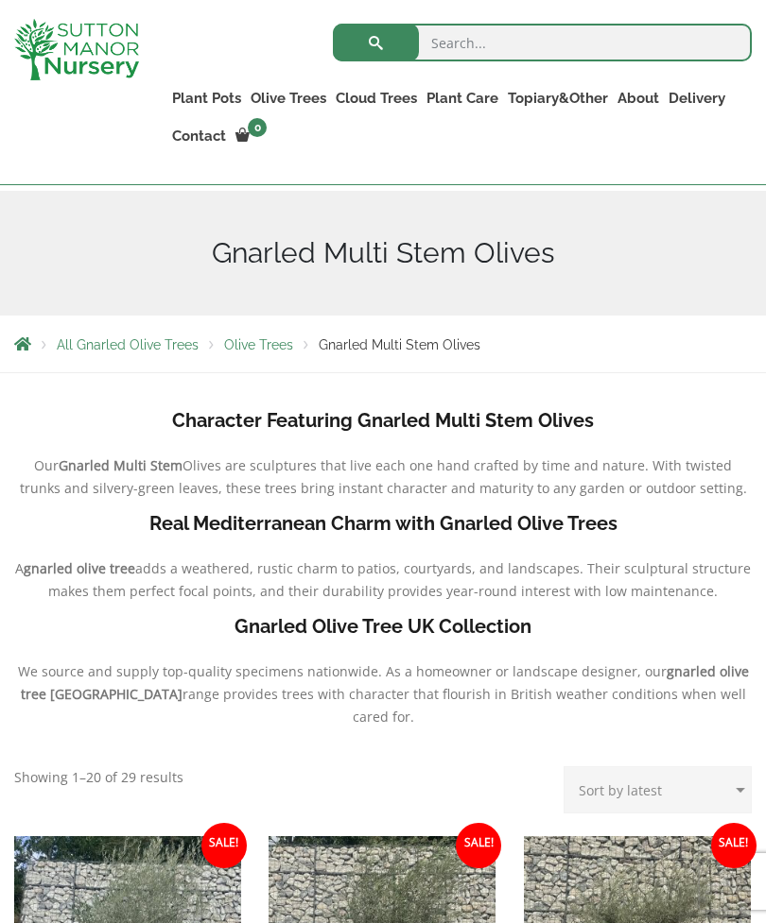
click at [377, 625] on b "Gnarled Olive Tree UK Collection" at bounding box center [382, 626] width 297 height 23
click at [367, 628] on b "Gnarled Olive Tree UK Collection" at bounding box center [382, 626] width 297 height 23
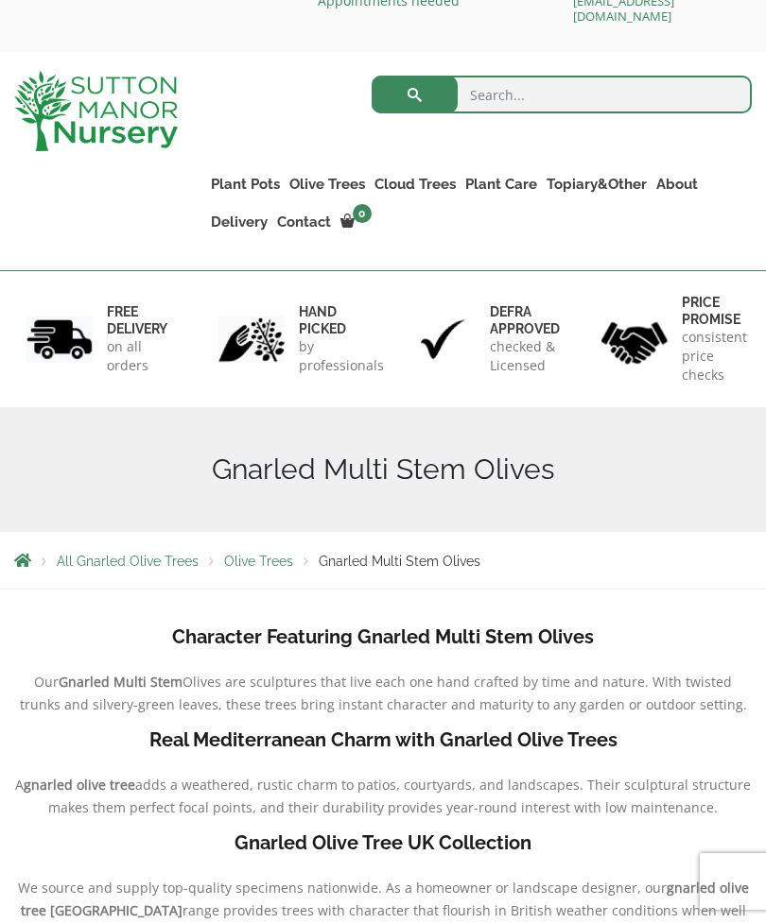
scroll to position [59, 0]
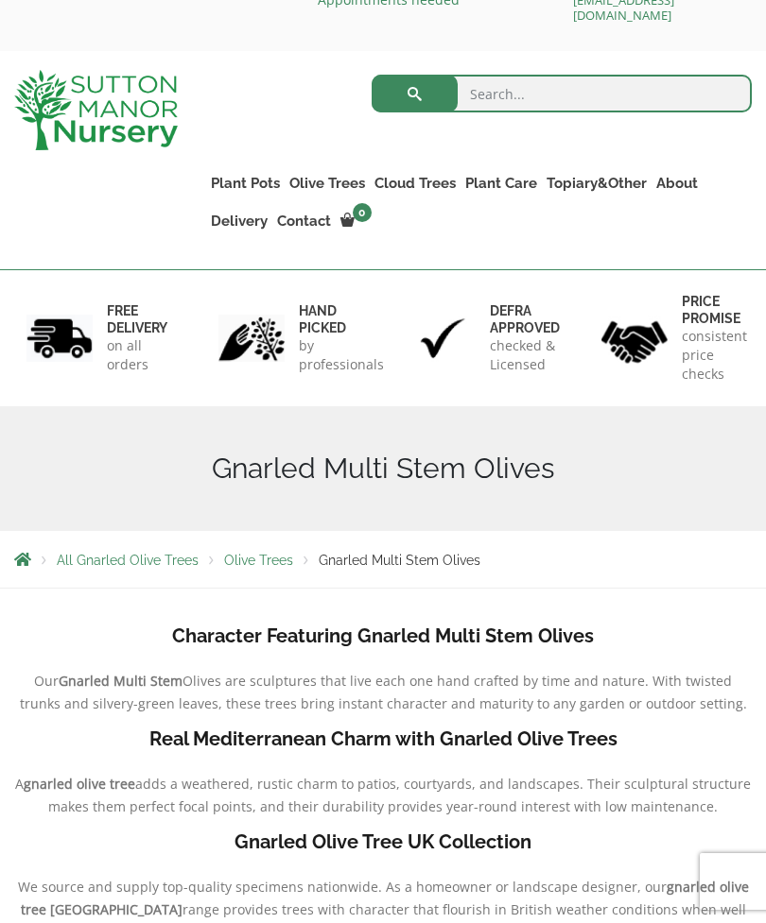
click at [0, 0] on link "Gnarled Olive Trees XXL" at bounding box center [0, 0] width 0 height 0
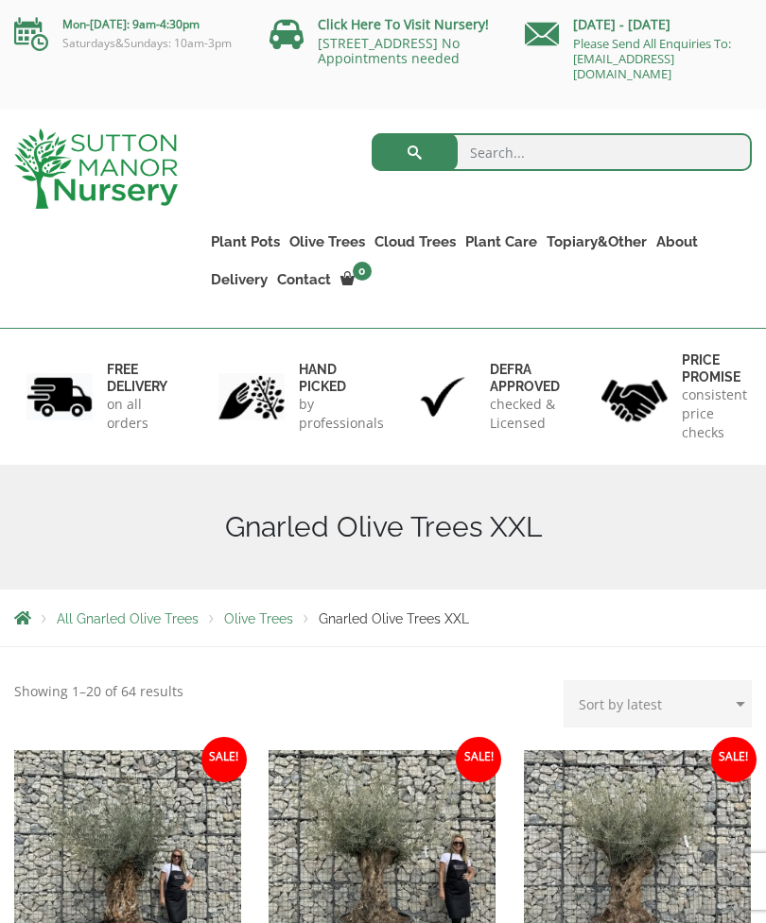
click at [0, 0] on link "Gnarled Olive Trees" at bounding box center [0, 0] width 0 height 0
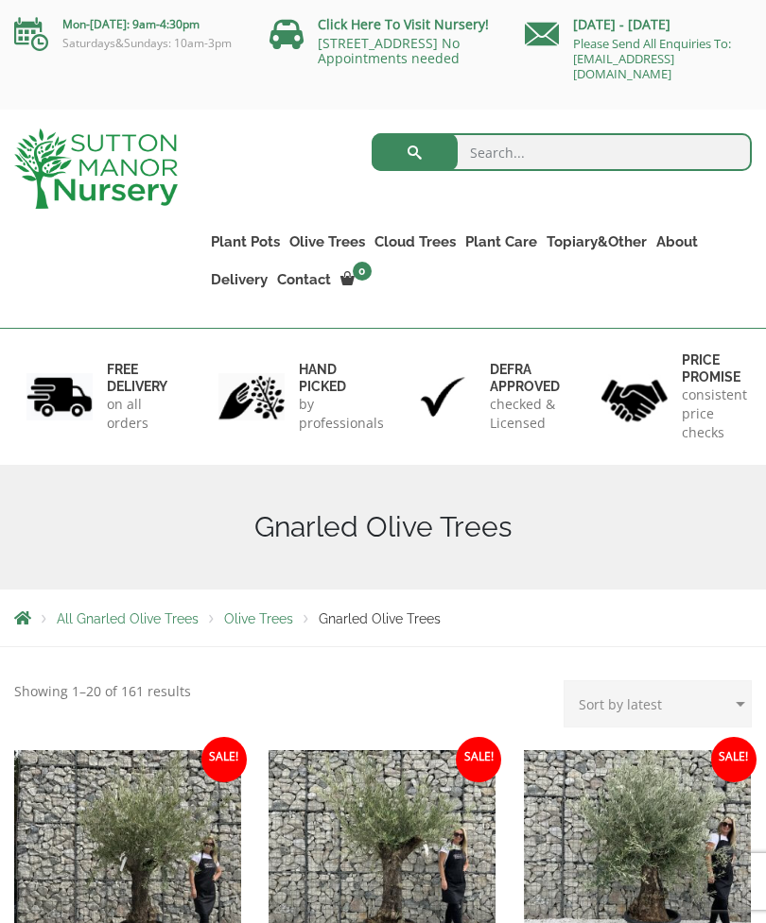
click at [0, 0] on link "Gnarled Olive Trees XXL" at bounding box center [0, 0] width 0 height 0
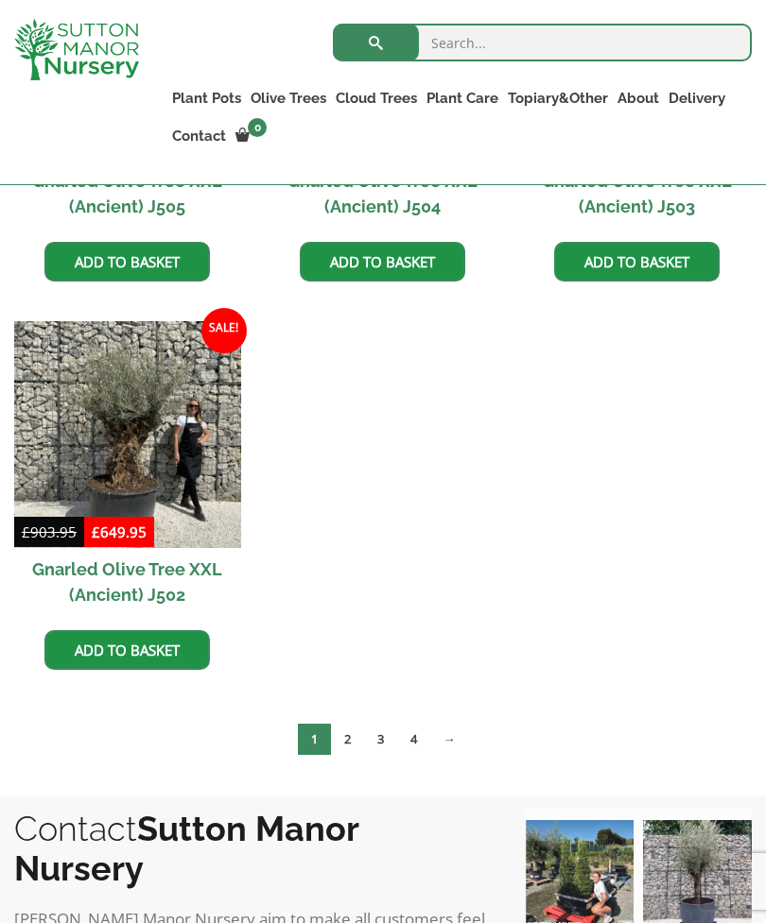
scroll to position [2730, 0]
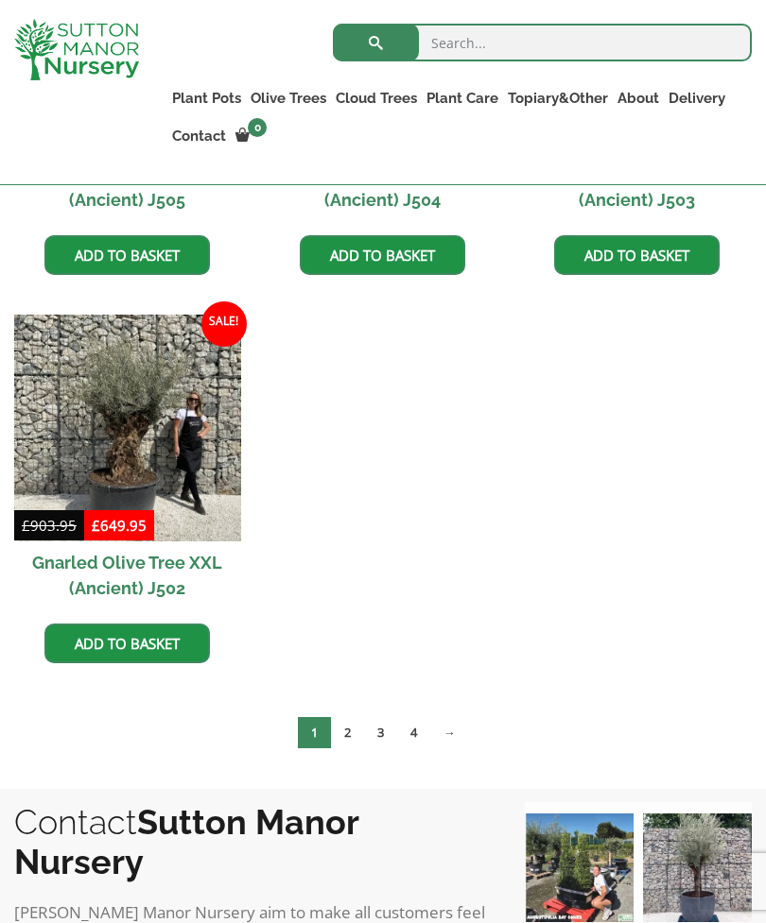
click at [358, 723] on link "2" at bounding box center [347, 732] width 33 height 31
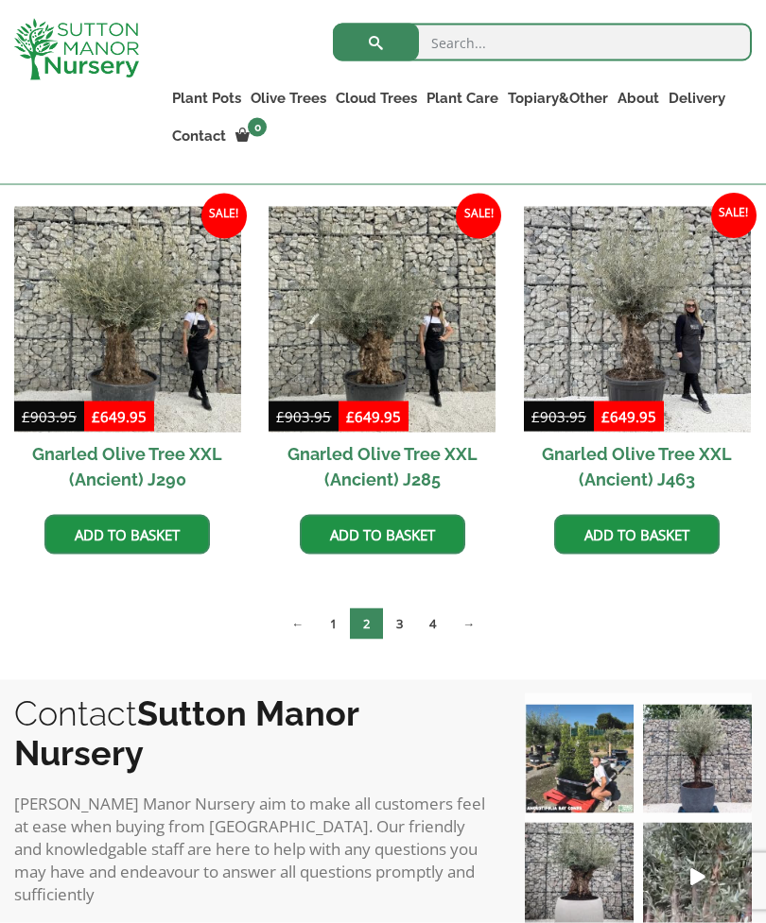
scroll to position [2453, 0]
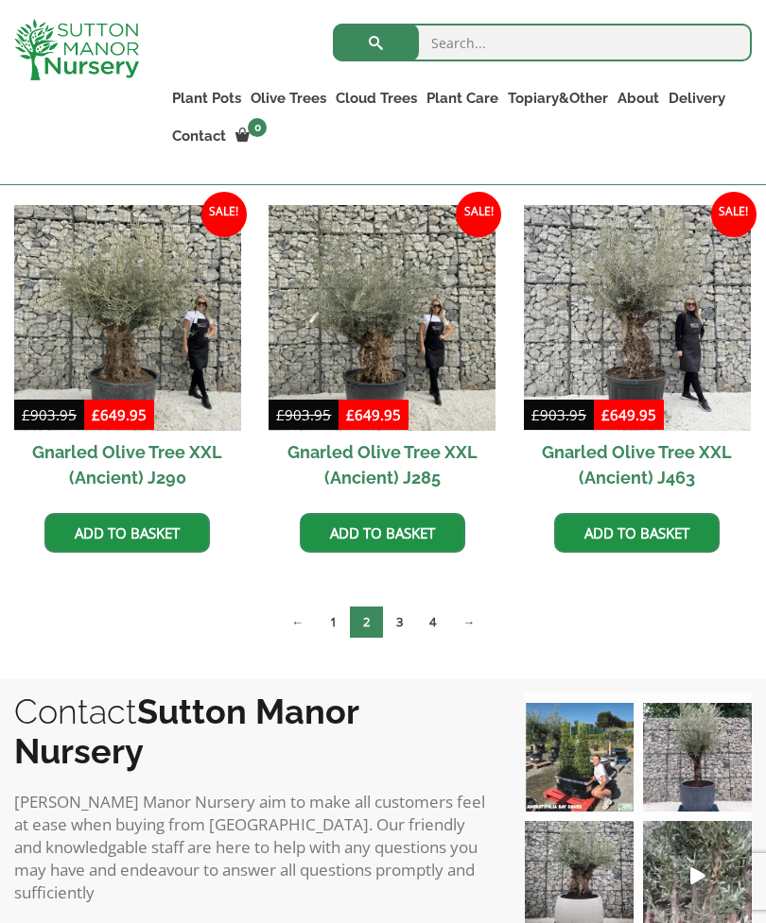
click at [403, 618] on link "3" at bounding box center [399, 622] width 33 height 31
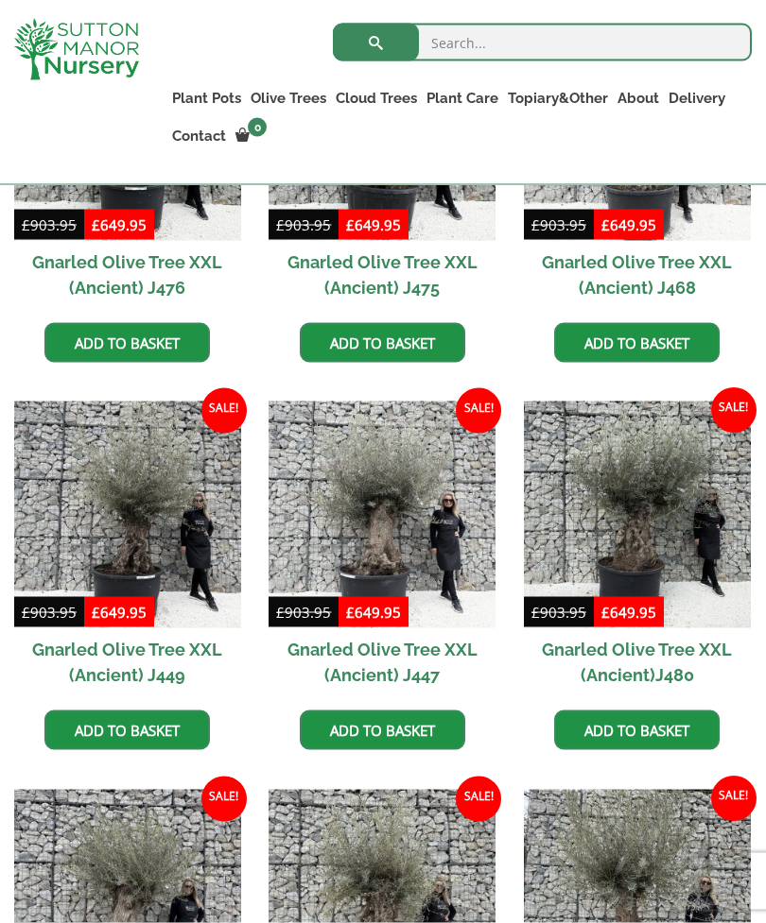
scroll to position [1077, 0]
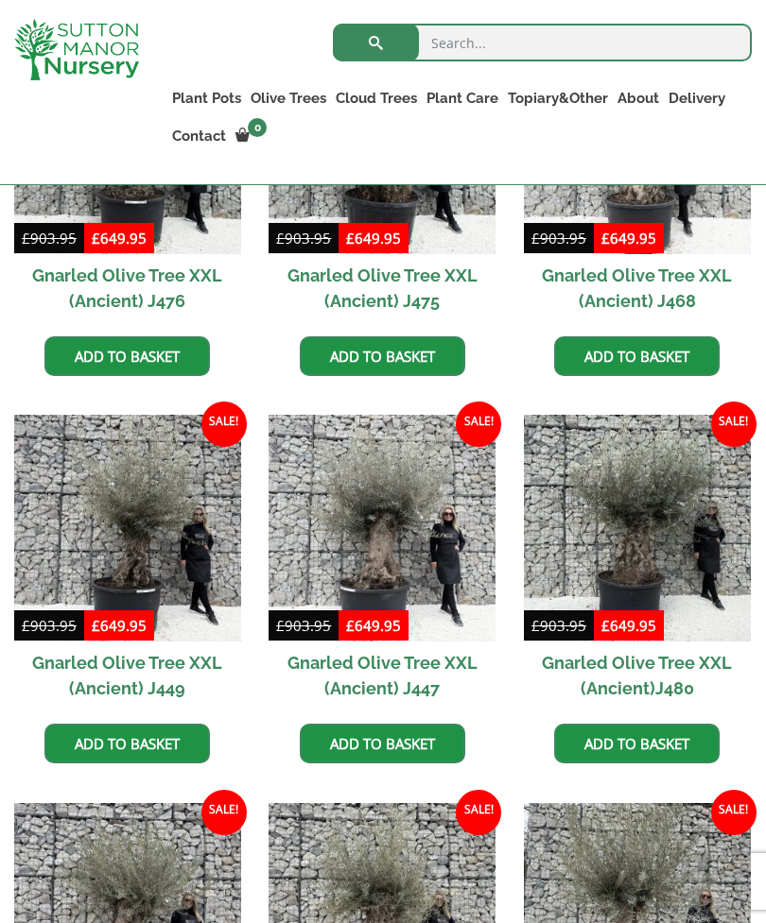
click at [655, 521] on img at bounding box center [637, 528] width 227 height 227
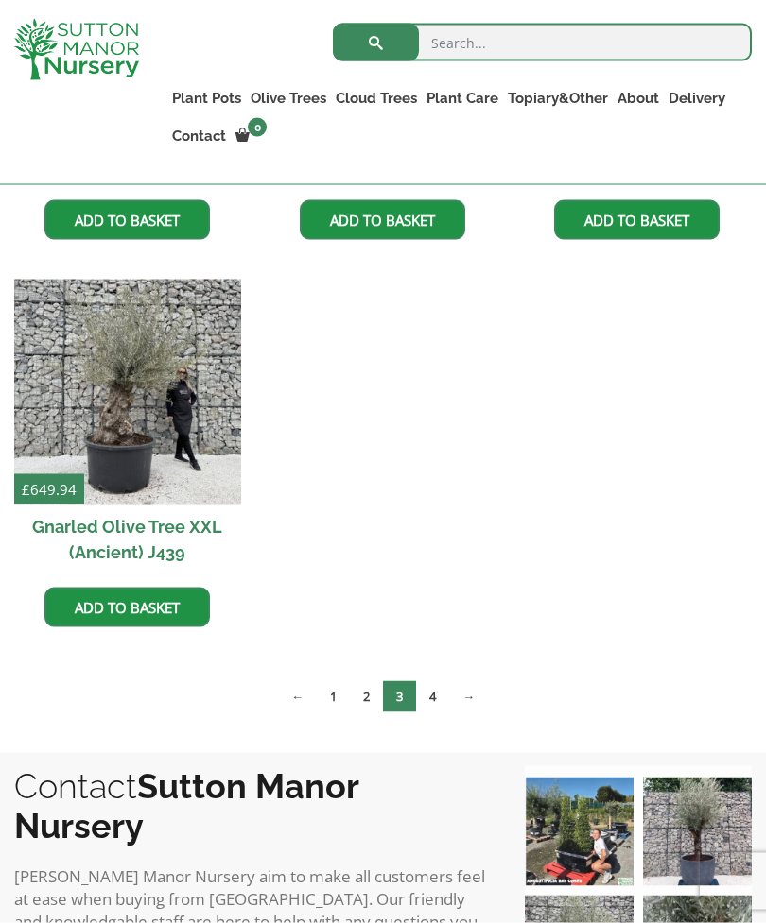
scroll to position [2392, 0]
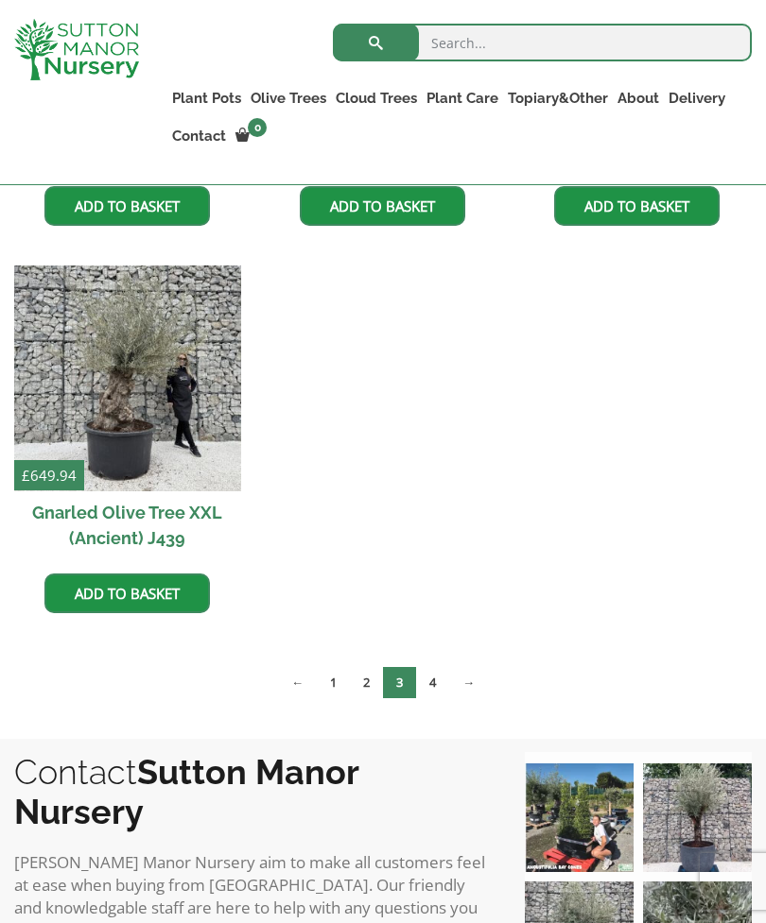
click at [443, 679] on link "4" at bounding box center [432, 682] width 33 height 31
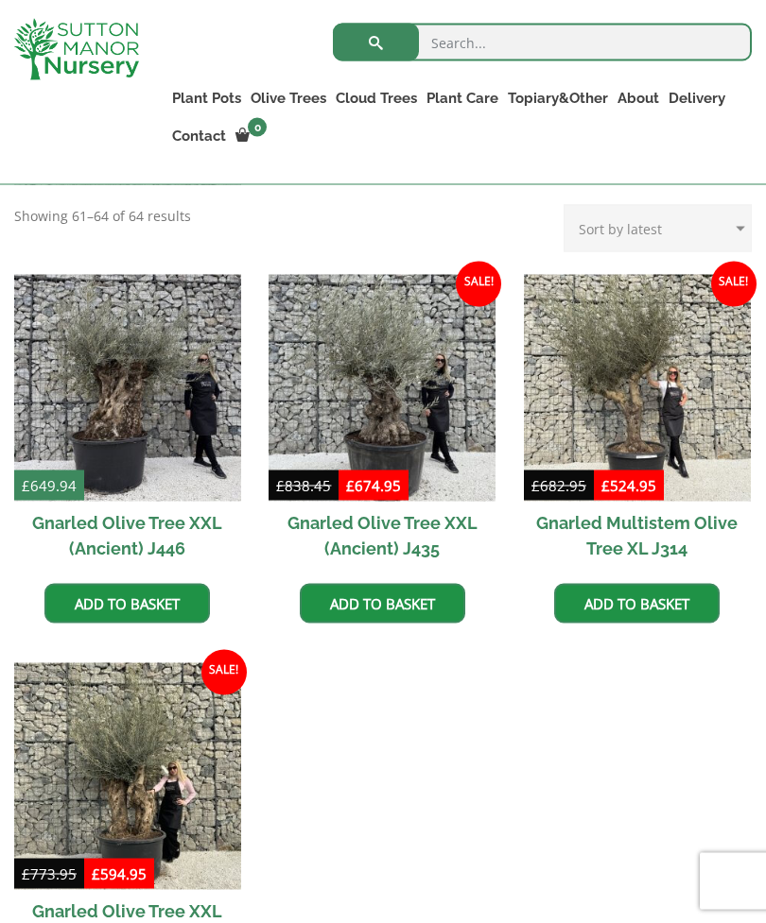
scroll to position [434, 0]
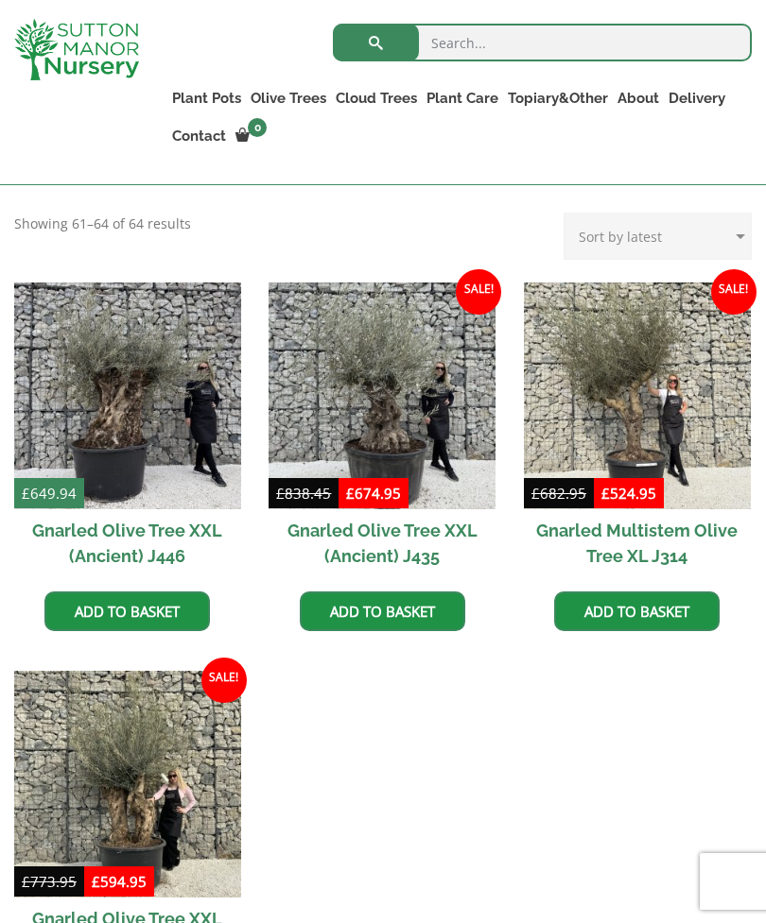
click at [146, 814] on img at bounding box center [127, 784] width 227 height 227
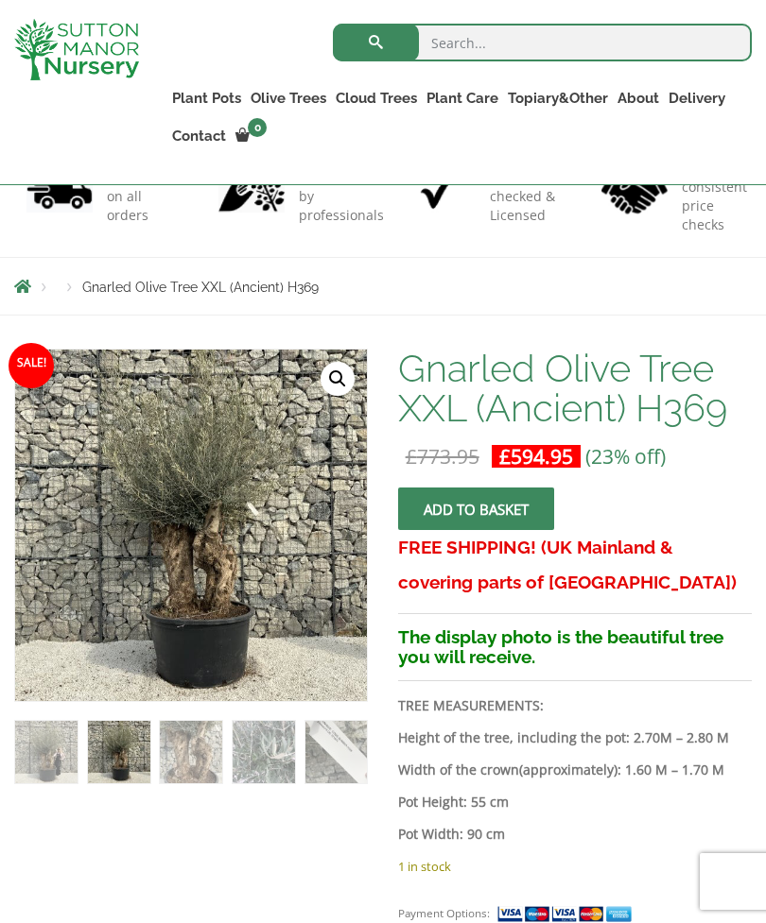
scroll to position [167, 0]
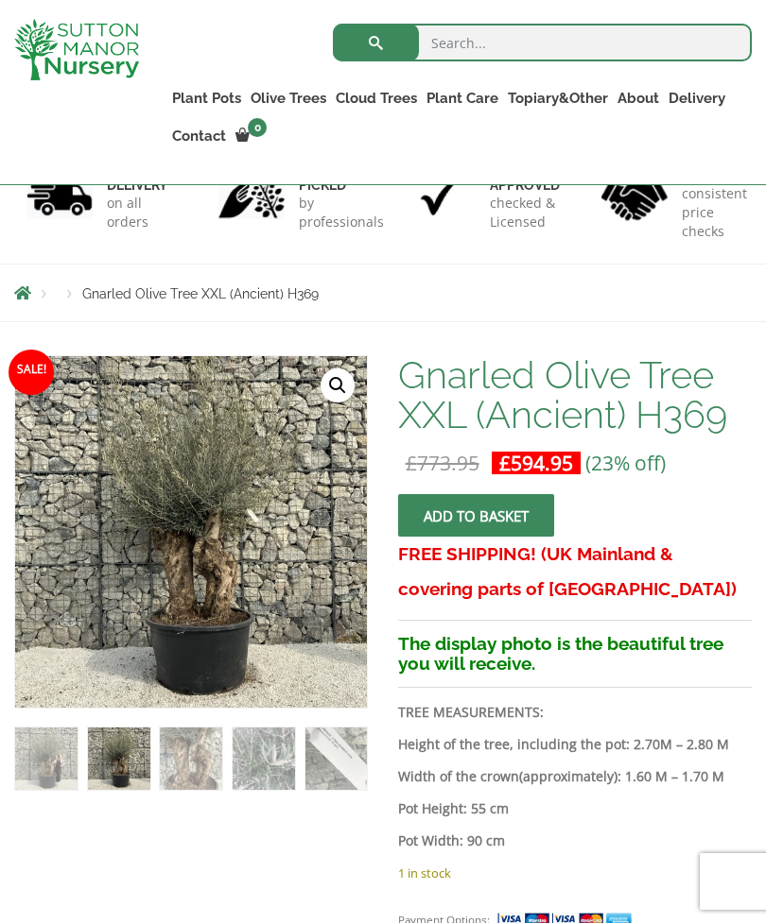
click at [689, 110] on link "Delivery" at bounding box center [696, 98] width 66 height 26
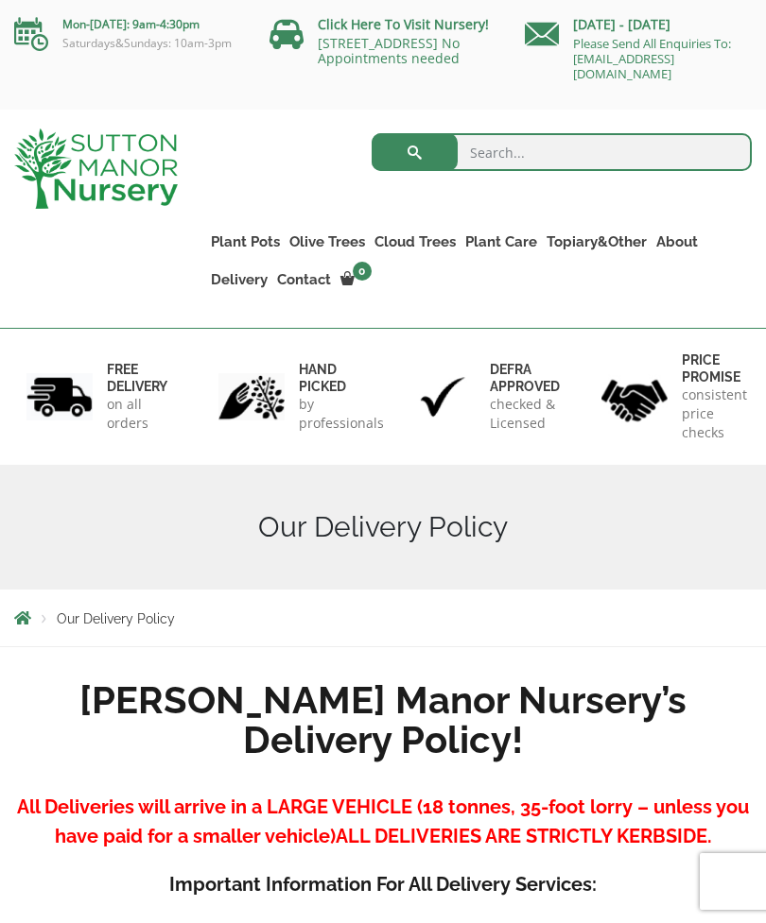
click at [0, 0] on link "Gnarled Olive Trees XXL" at bounding box center [0, 0] width 0 height 0
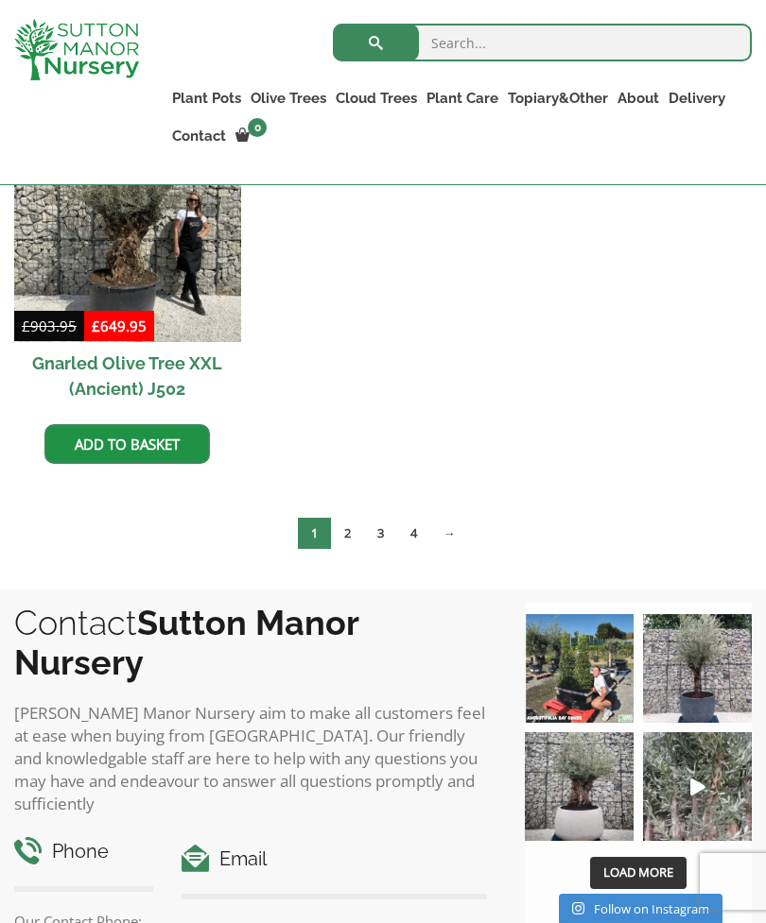
scroll to position [2925, 0]
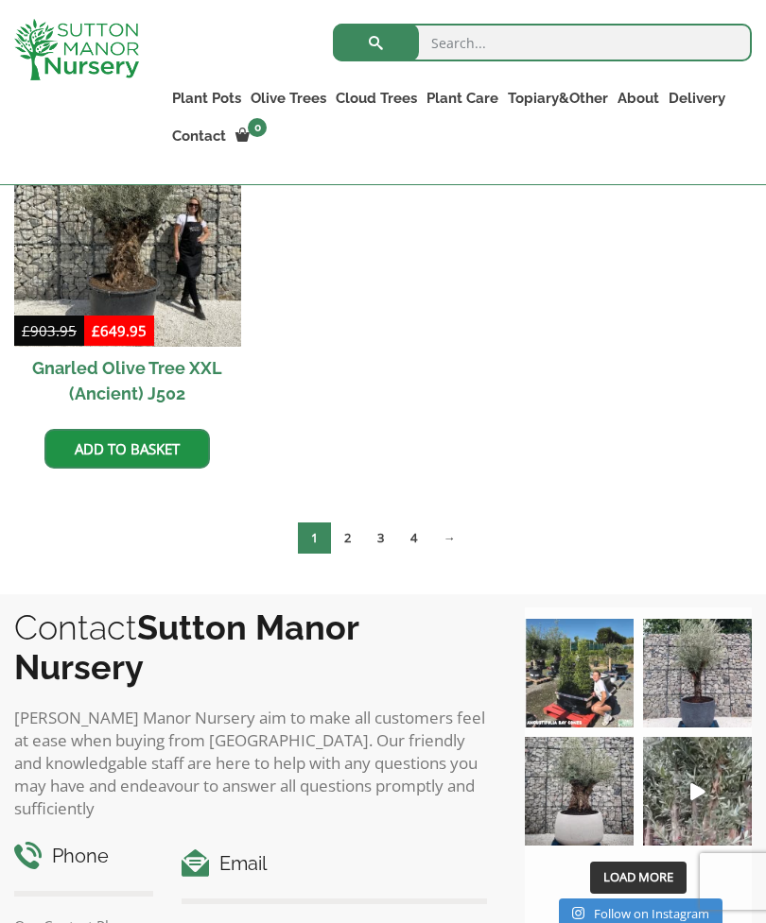
click at [419, 532] on link "4" at bounding box center [413, 538] width 33 height 31
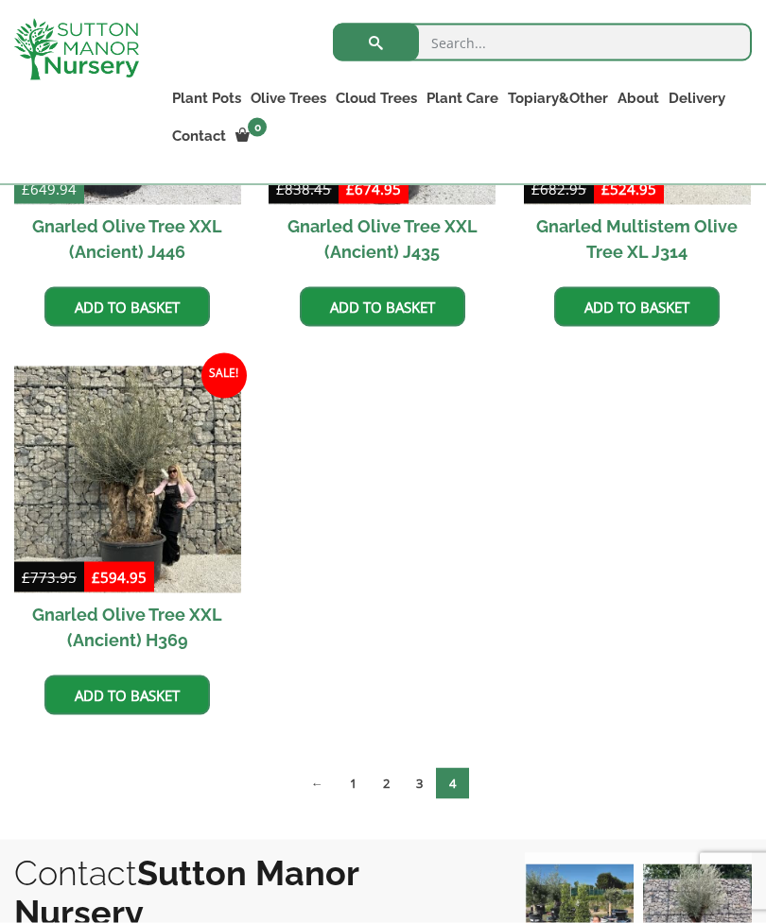
scroll to position [739, 0]
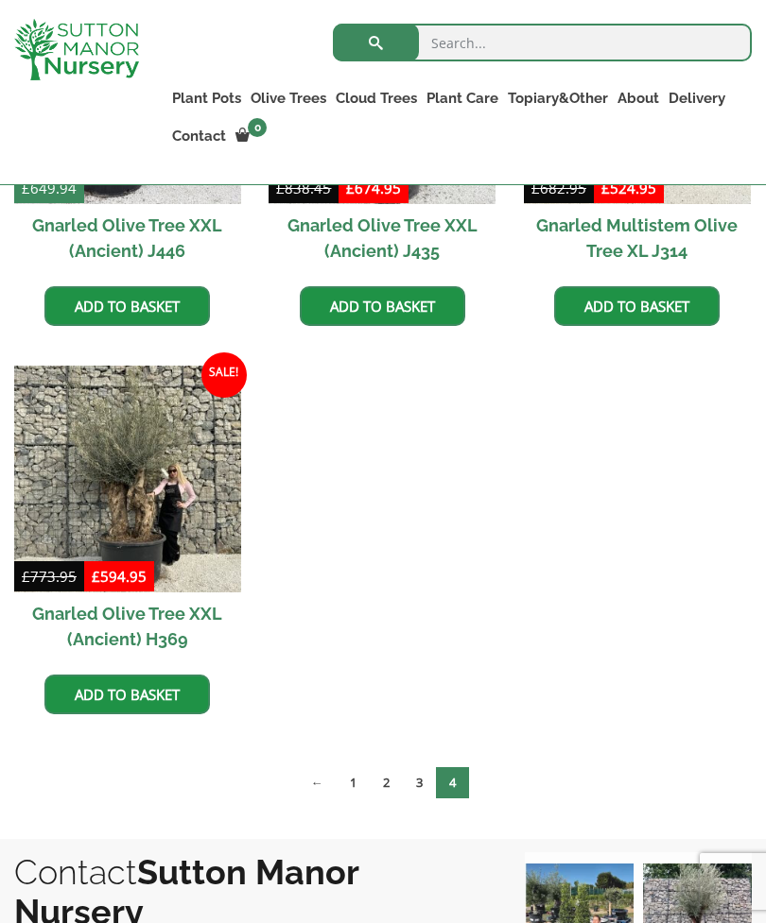
click at [132, 501] on img at bounding box center [127, 479] width 227 height 227
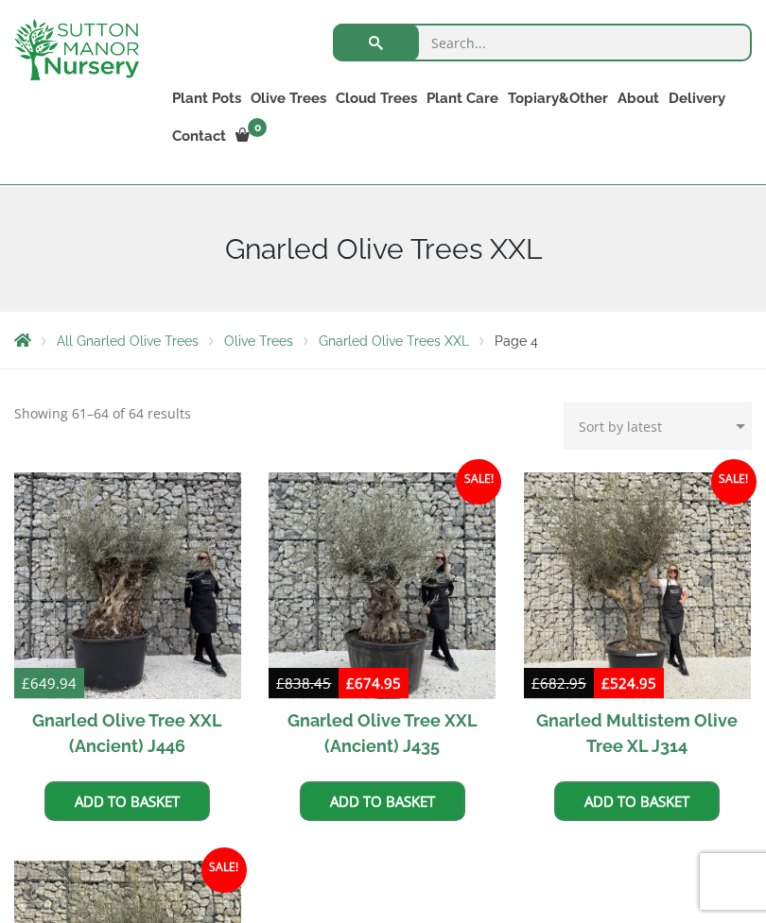
scroll to position [243, 0]
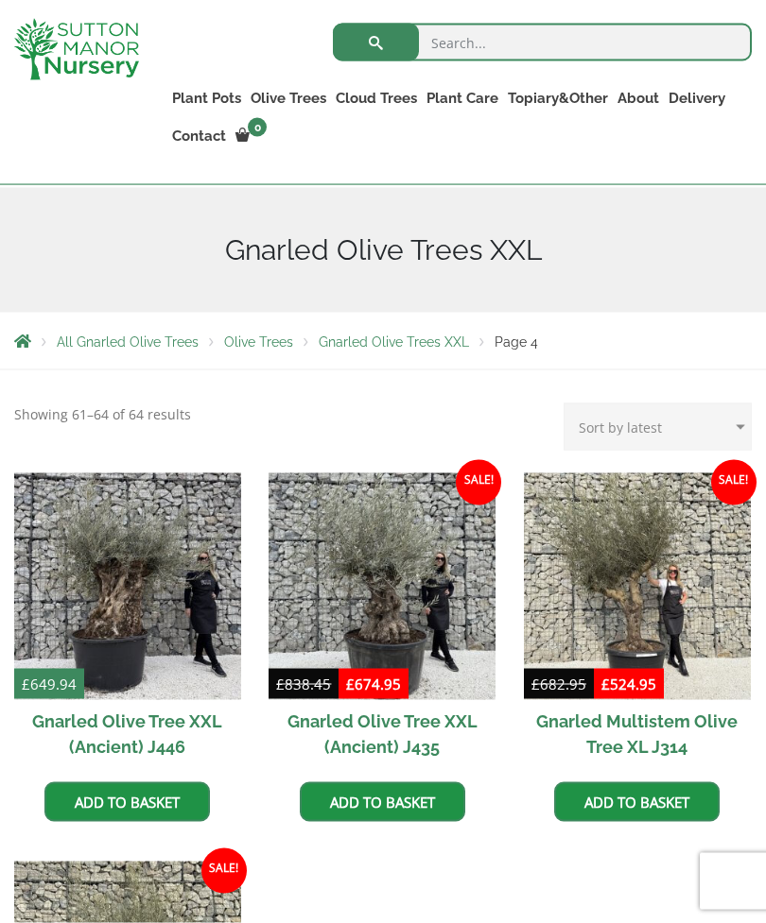
click at [3, 908] on div "All Gnarled Olive Trees Gnarled Patio Pot Olives Gnarled Low Bowl Multi Stems G…" at bounding box center [383, 852] width 766 height 927
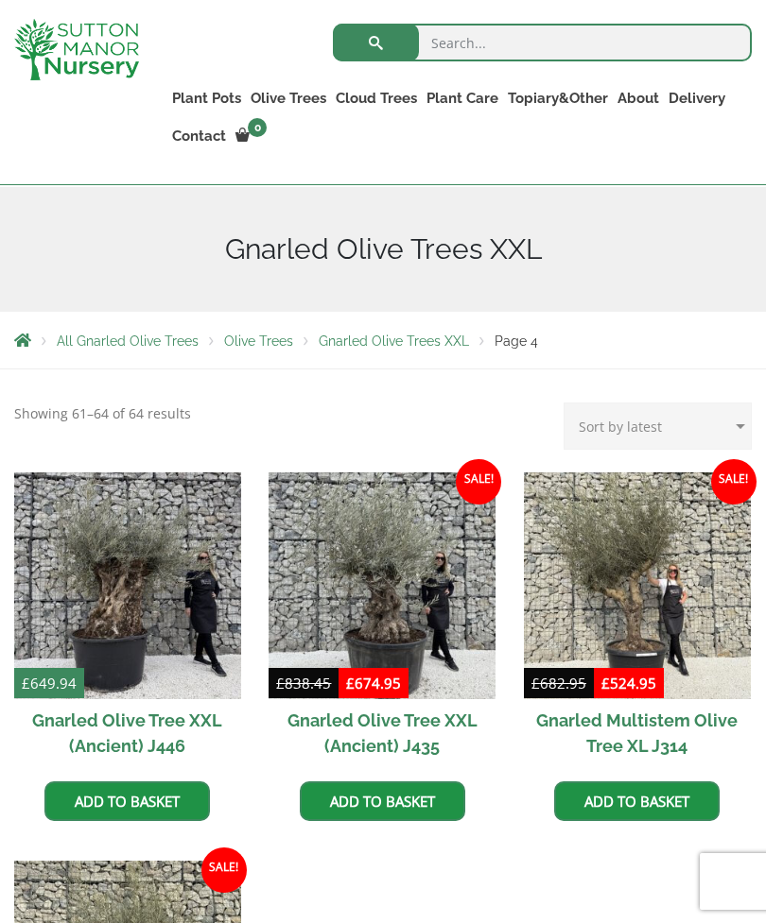
click at [126, 594] on img at bounding box center [127, 586] width 227 height 227
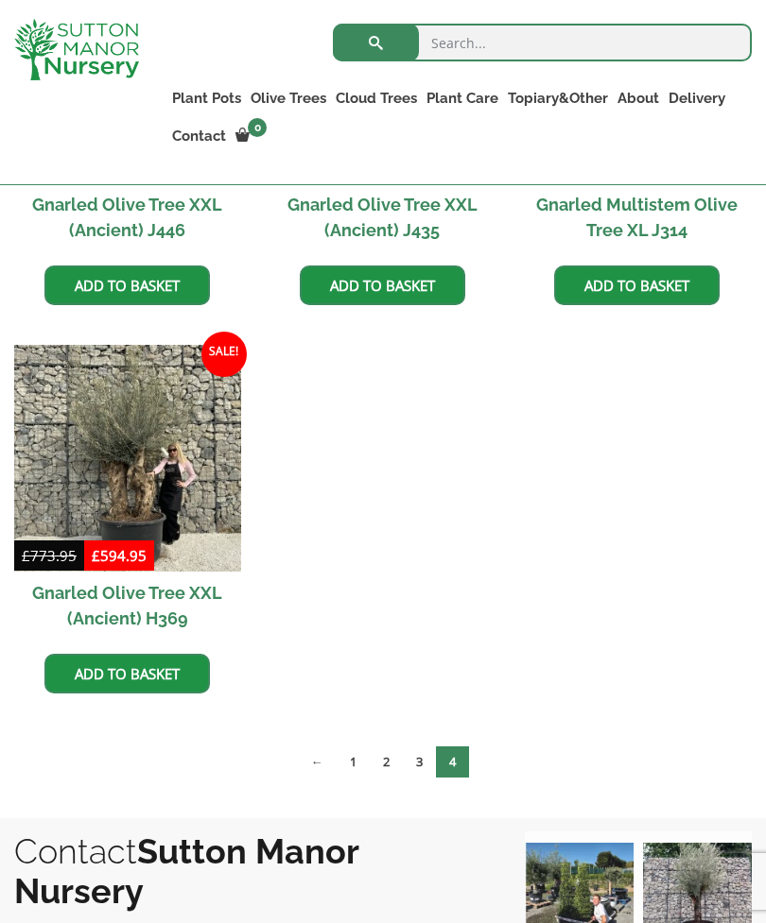
scroll to position [763, 0]
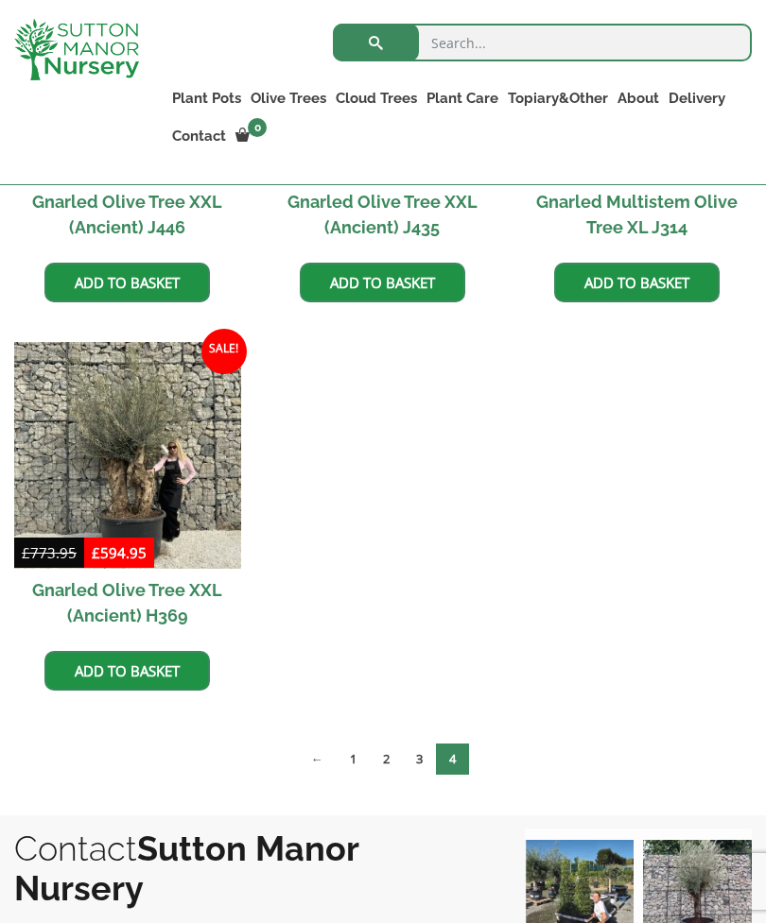
click at [117, 455] on img at bounding box center [127, 455] width 227 height 227
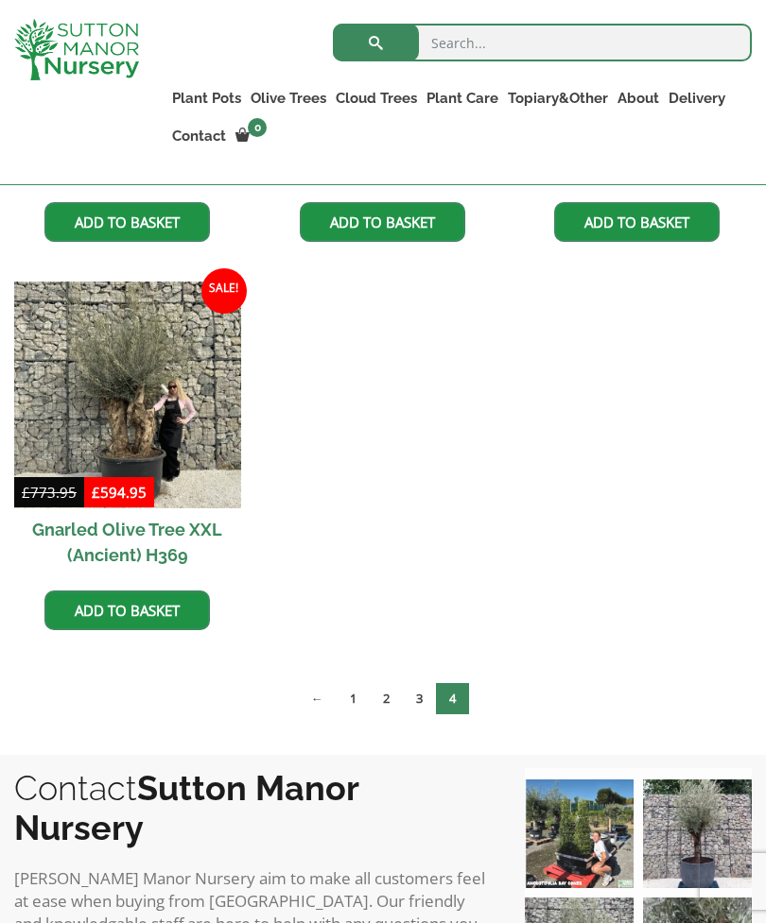
click at [355, 691] on link "1" at bounding box center [352, 698] width 33 height 31
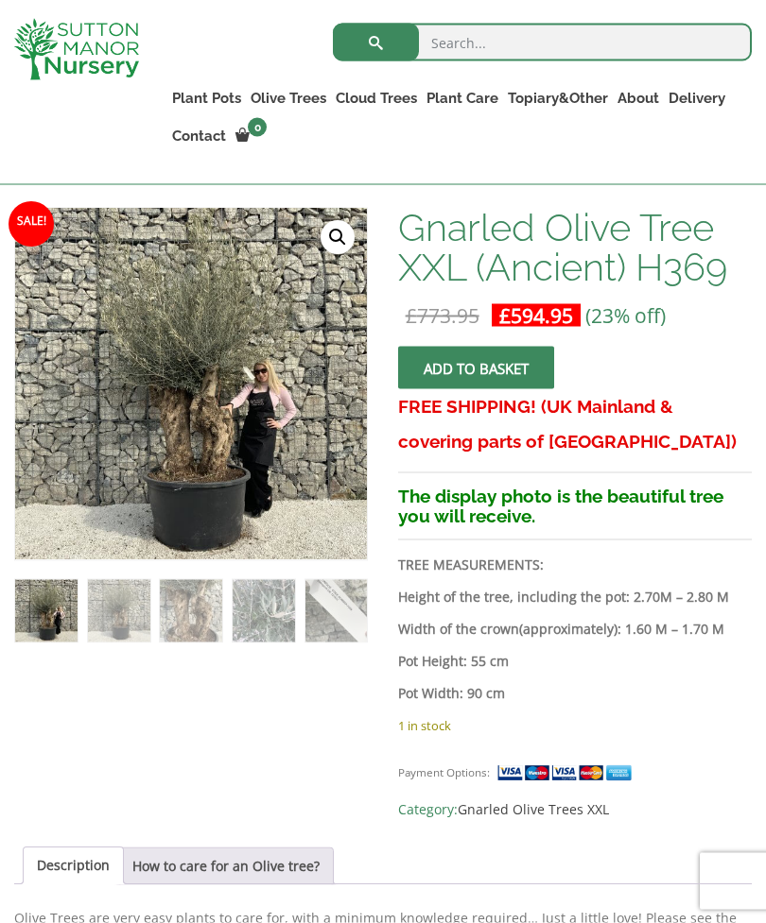
scroll to position [324, 0]
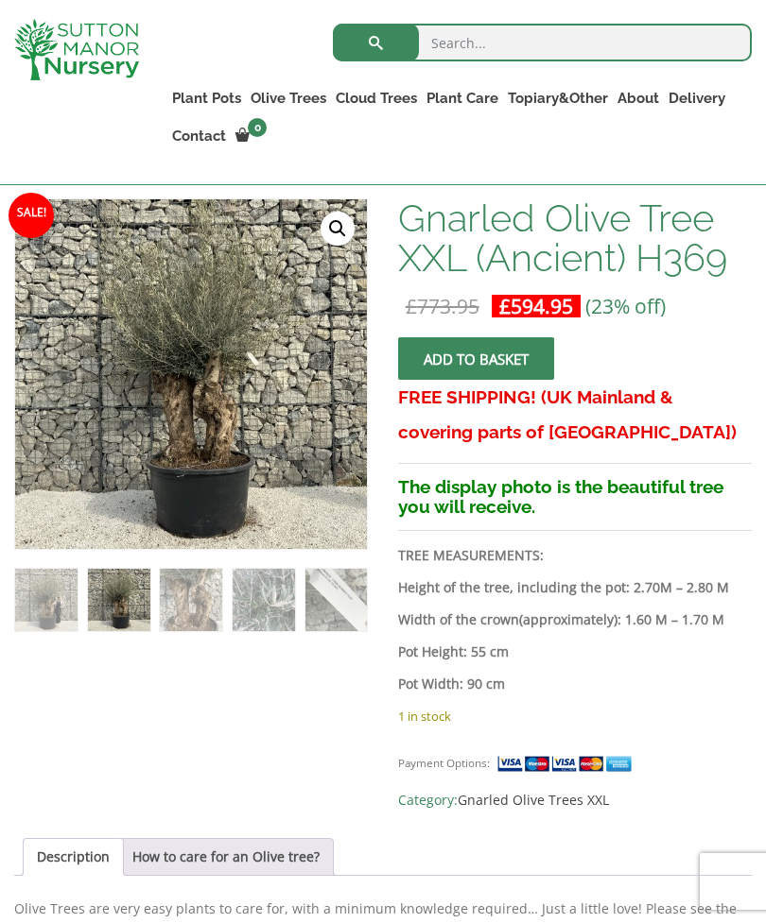
click at [339, 218] on link "🔍" at bounding box center [337, 229] width 34 height 34
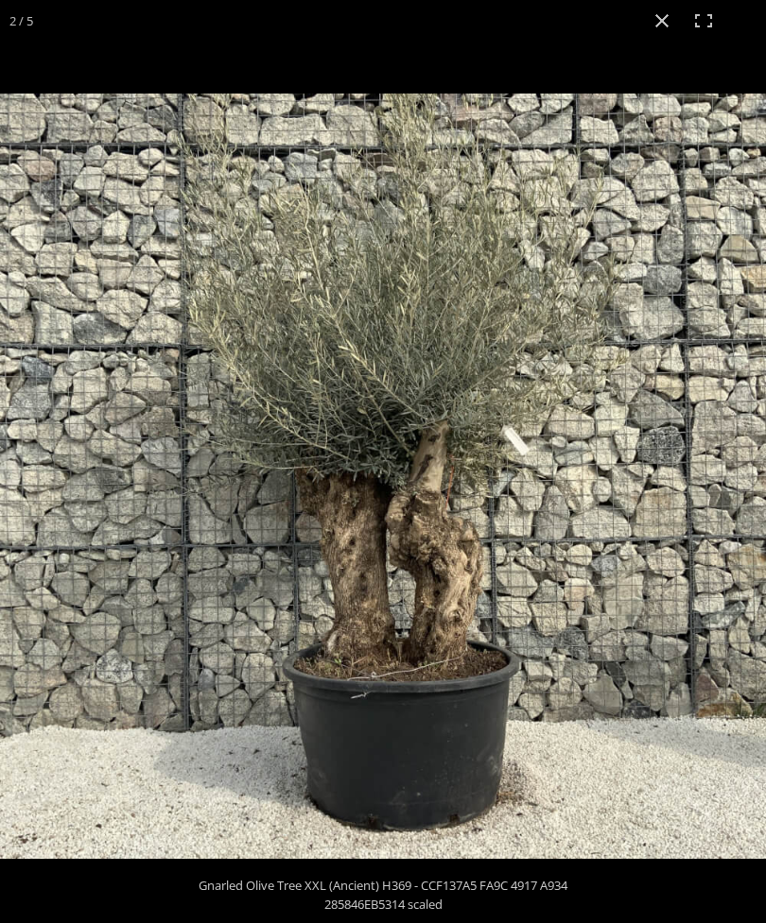
scroll to position [340, 0]
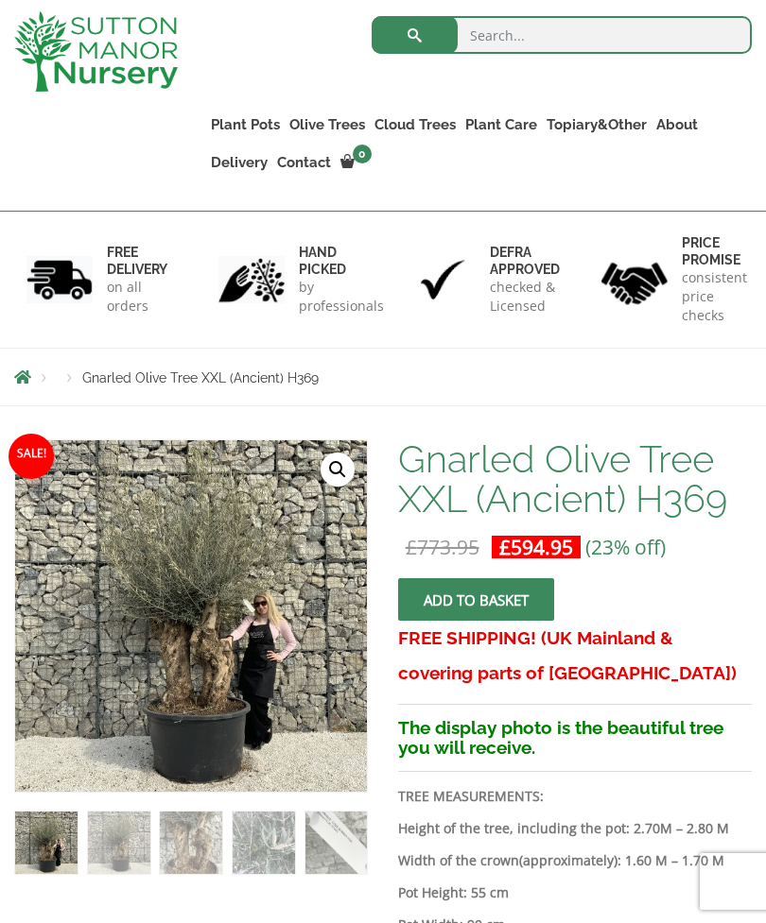
scroll to position [182, 0]
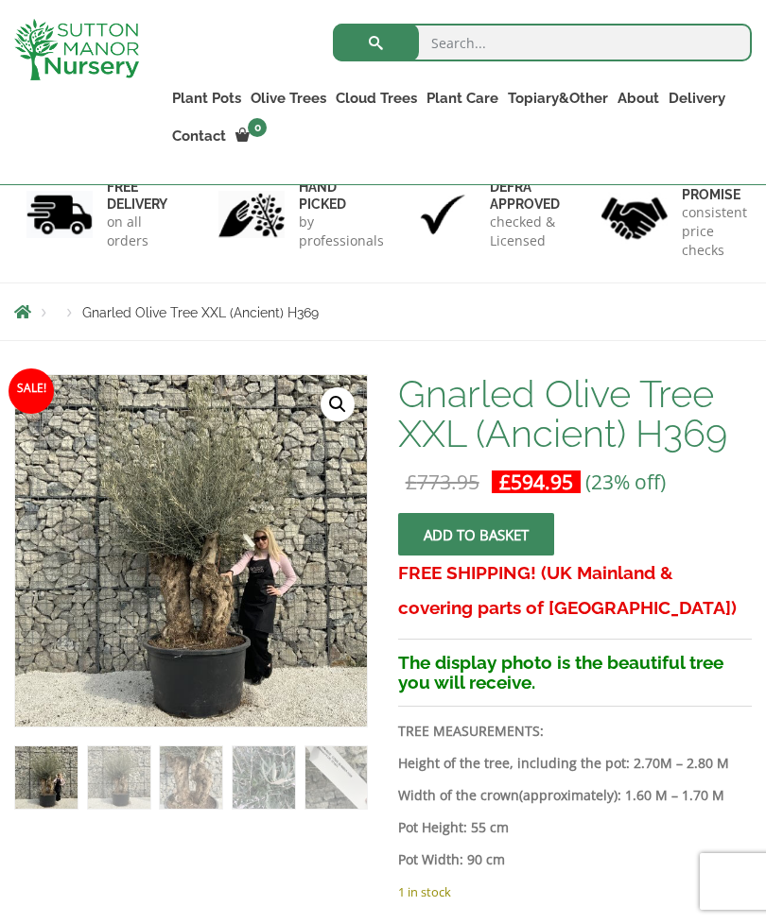
click at [199, 571] on img at bounding box center [487, 847] width 945 height 945
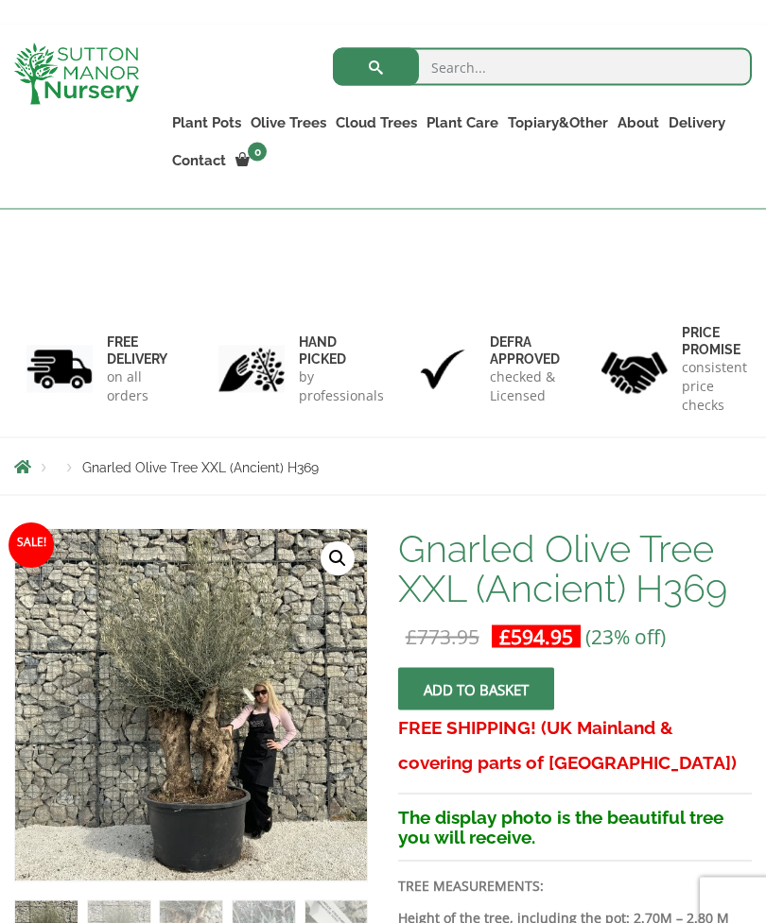
scroll to position [0, 0]
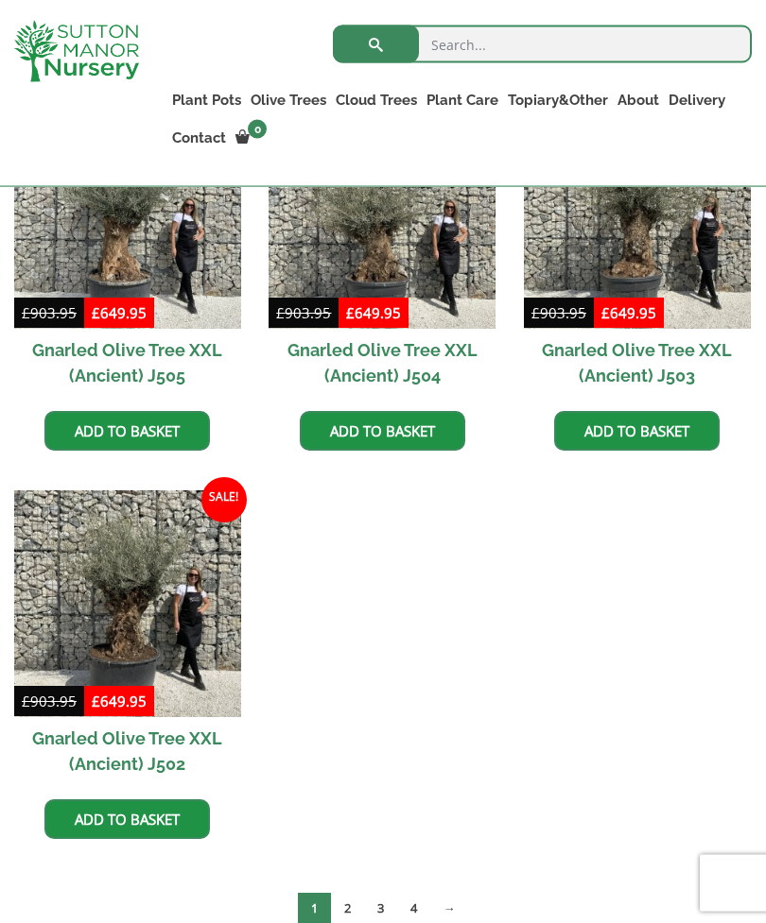
scroll to position [2314, 0]
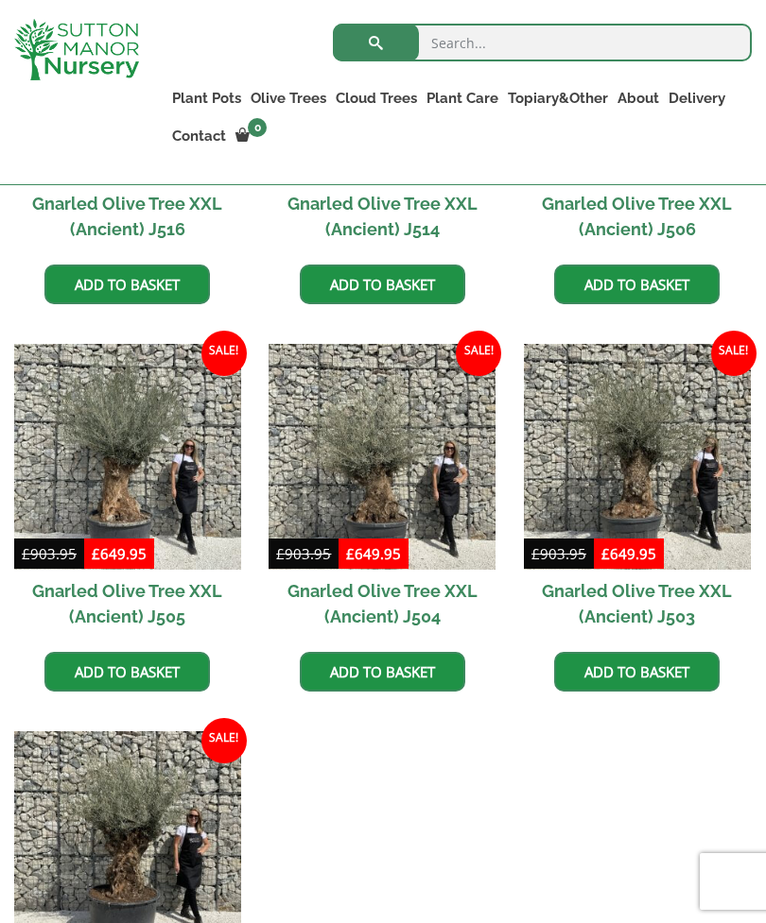
click at [116, 452] on img at bounding box center [127, 457] width 227 height 227
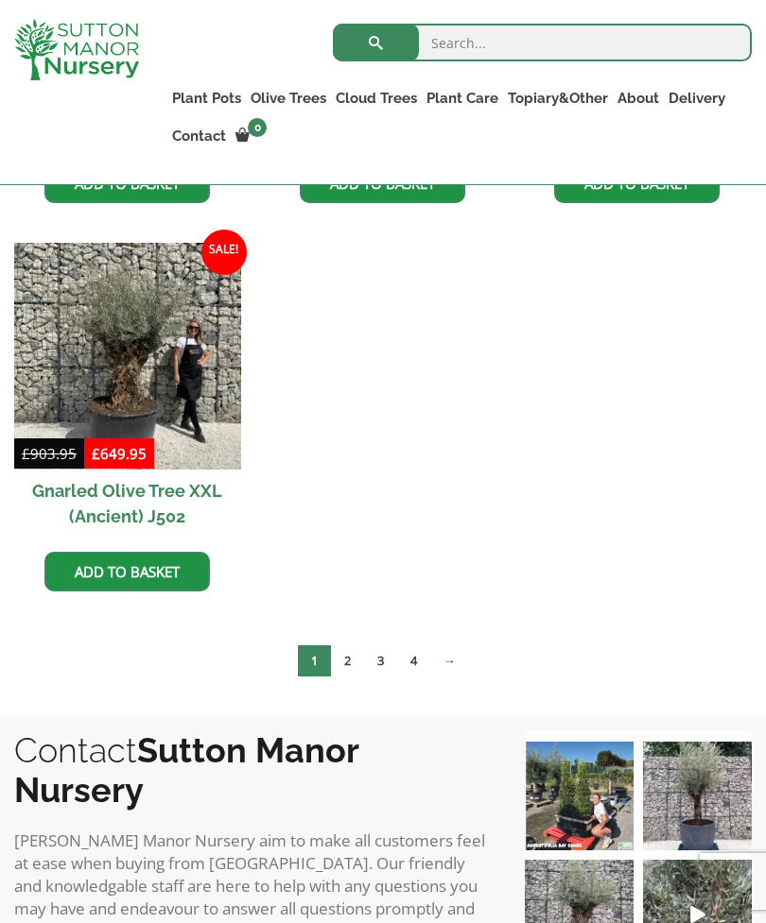
scroll to position [2809, 0]
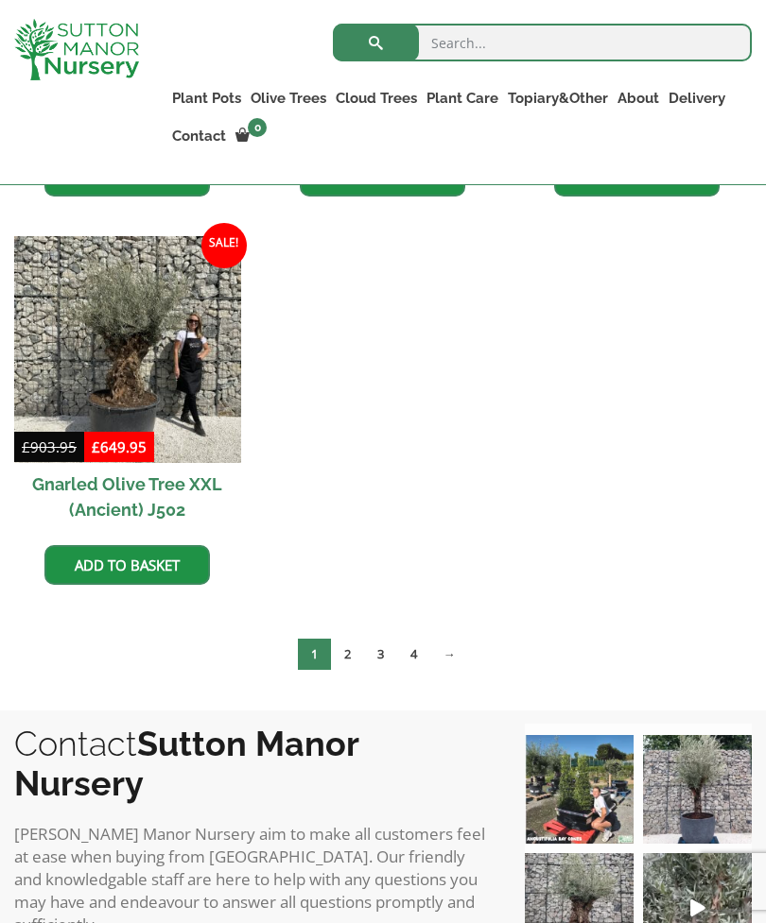
click at [346, 650] on link "2" at bounding box center [347, 654] width 33 height 31
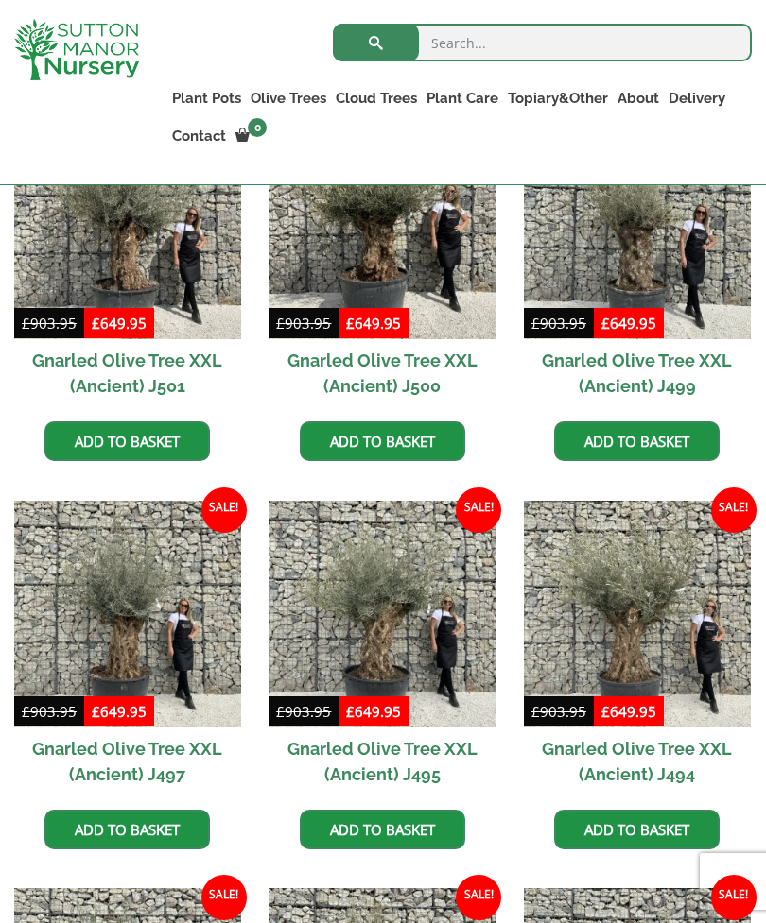
scroll to position [653, 0]
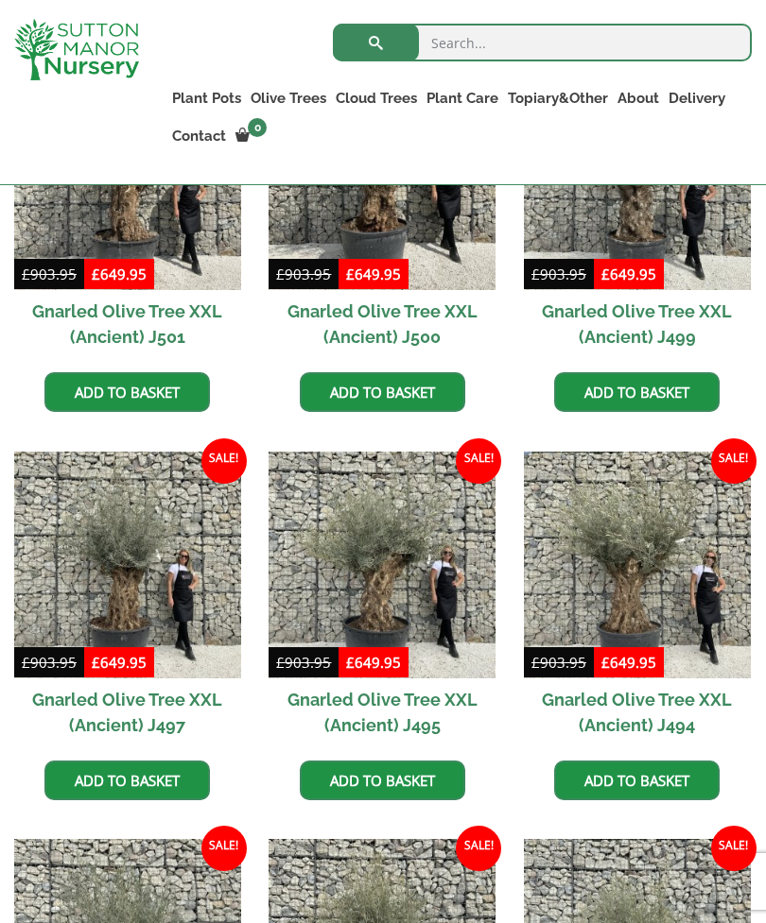
click at [620, 556] on img at bounding box center [637, 565] width 227 height 227
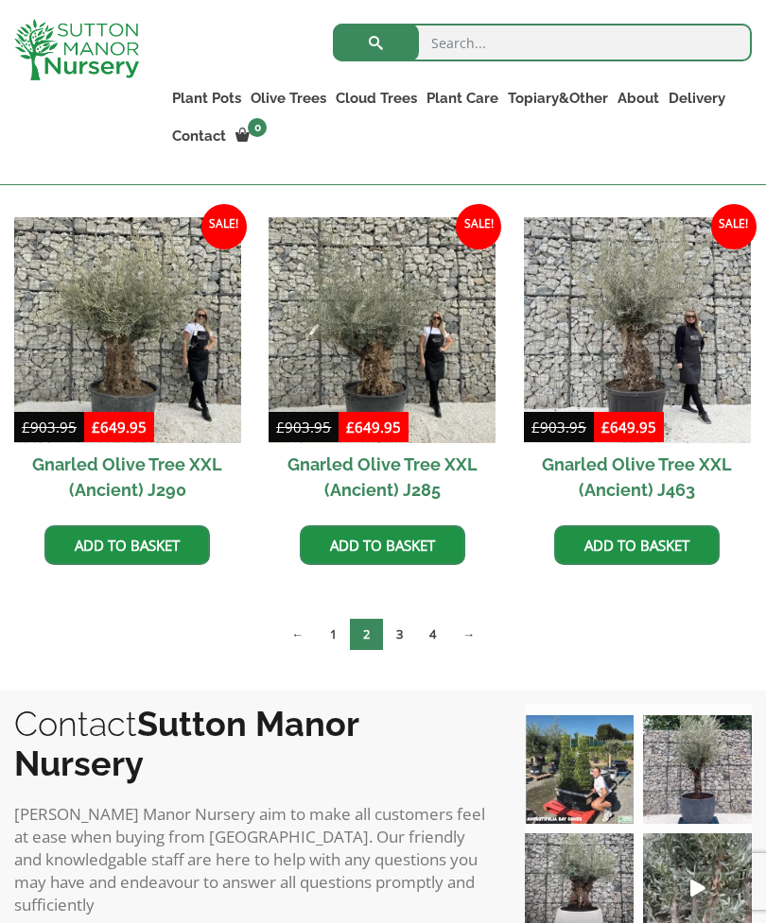
scroll to position [2421, 0]
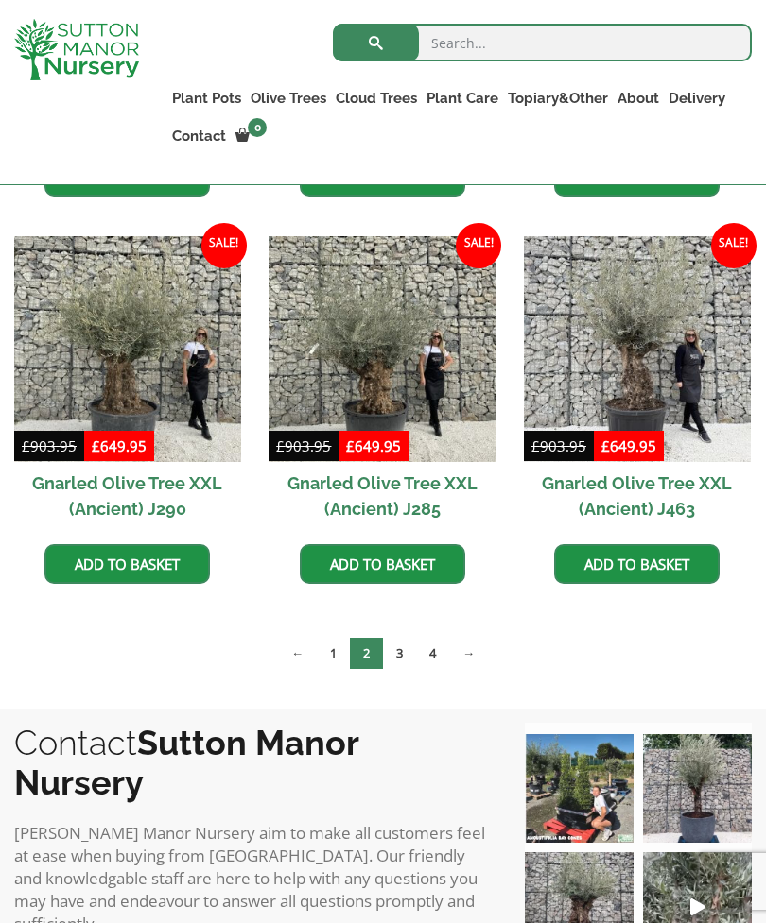
click at [401, 655] on link "3" at bounding box center [399, 653] width 33 height 31
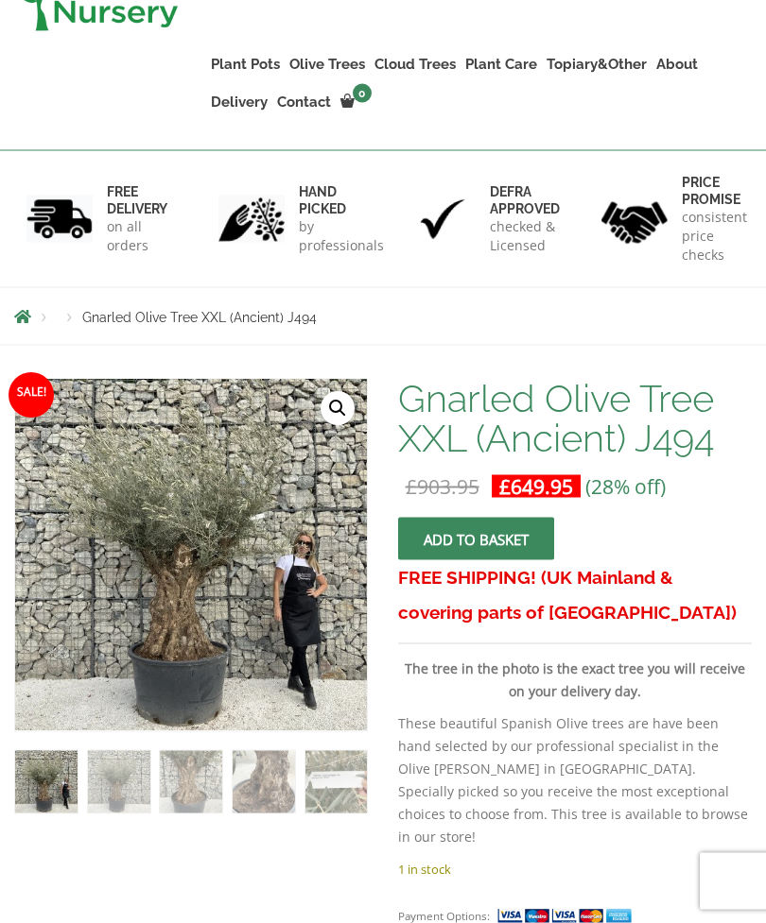
scroll to position [179, 0]
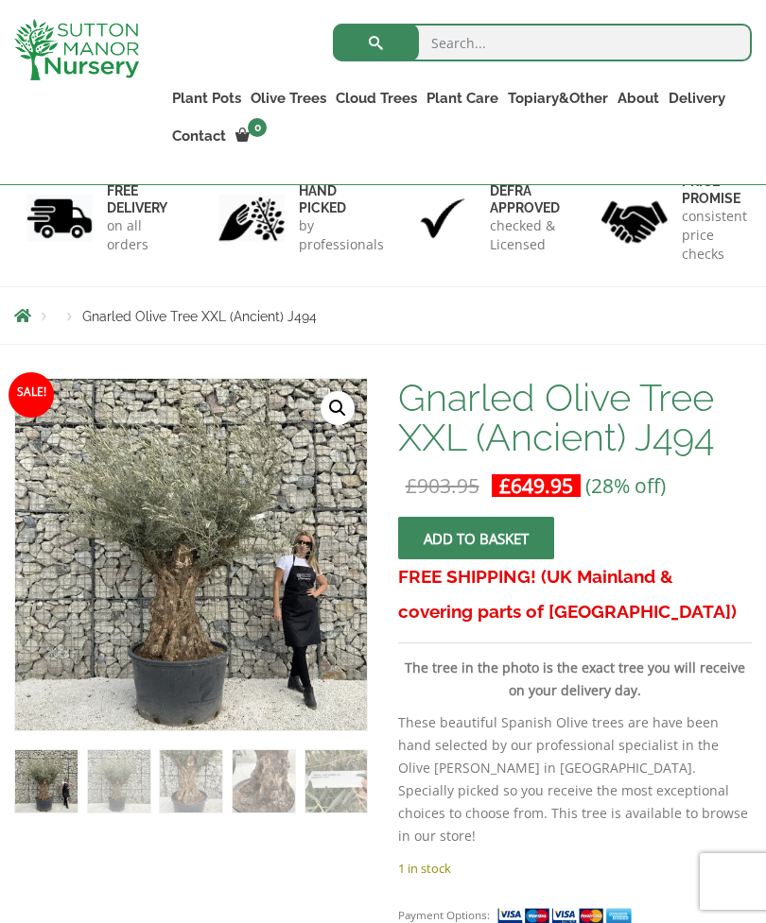
click at [186, 593] on img at bounding box center [433, 797] width 837 height 837
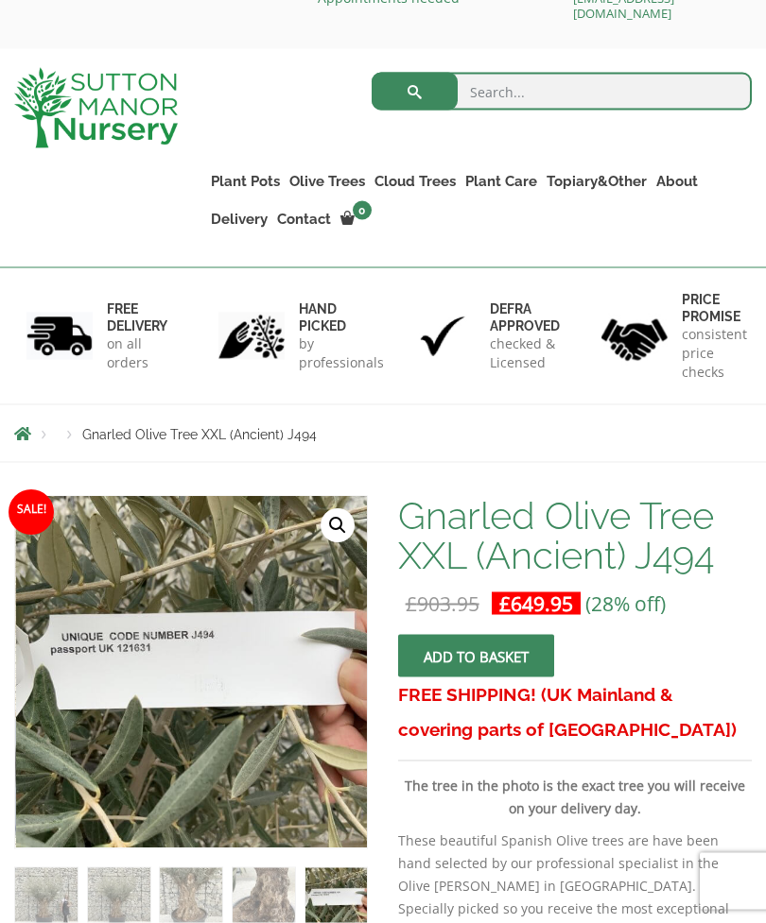
scroll to position [0, 0]
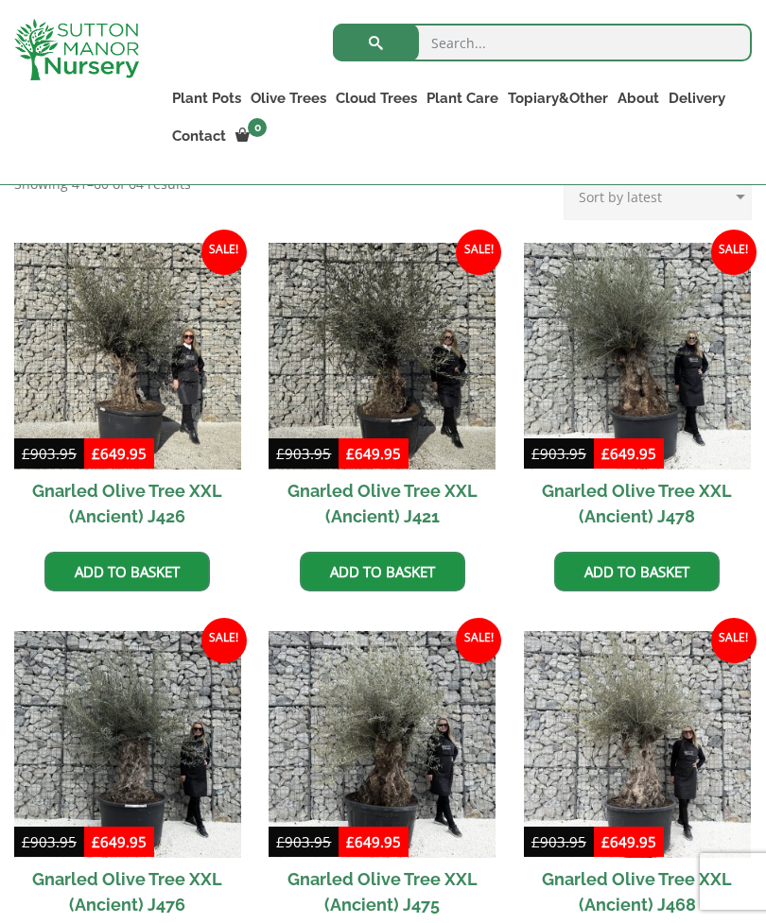
scroll to position [467, 0]
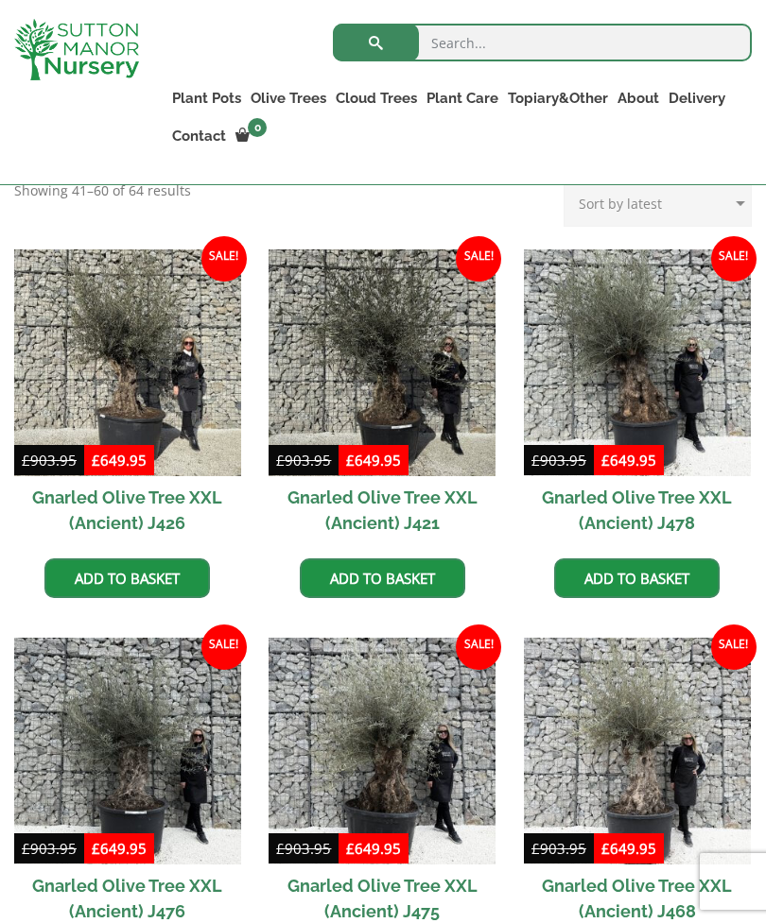
click at [411, 357] on img at bounding box center [381, 363] width 227 height 227
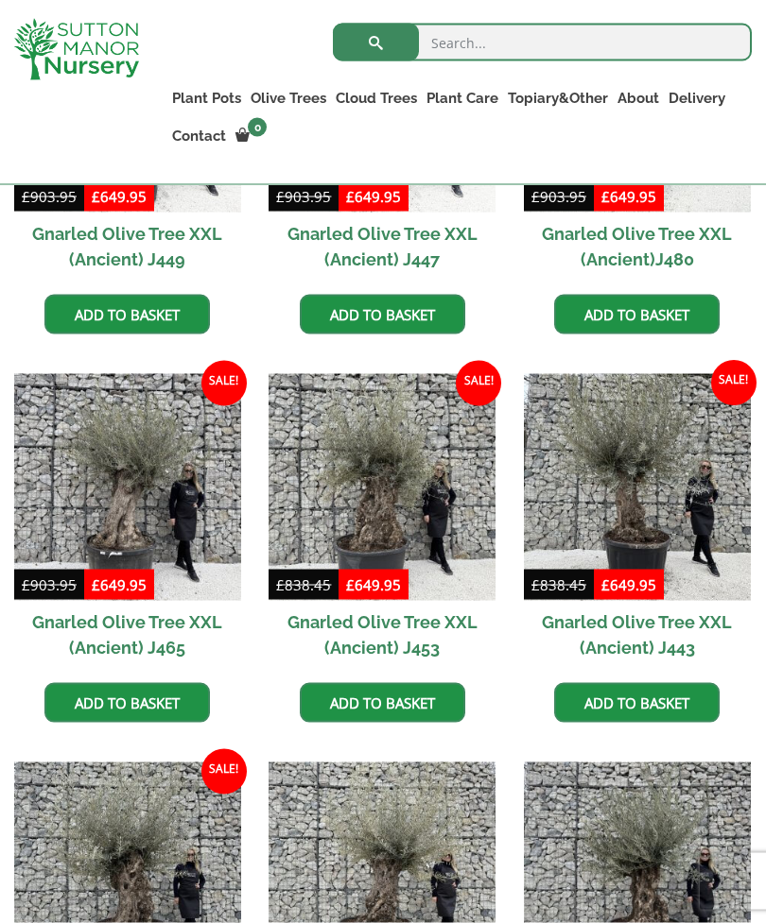
scroll to position [1508, 0]
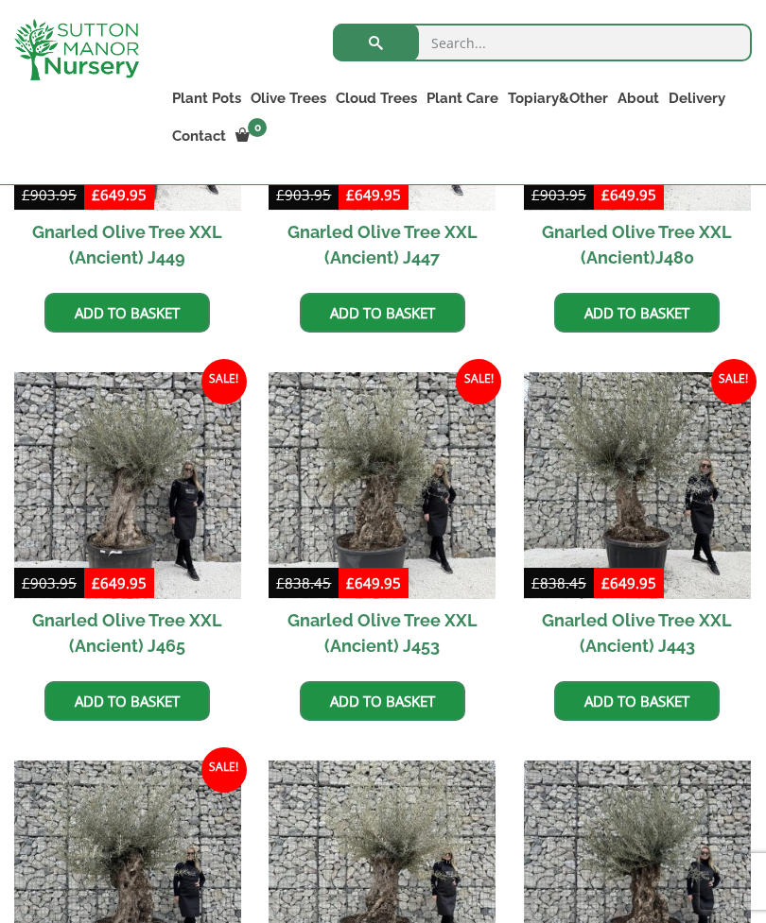
click at [631, 481] on img at bounding box center [637, 485] width 227 height 227
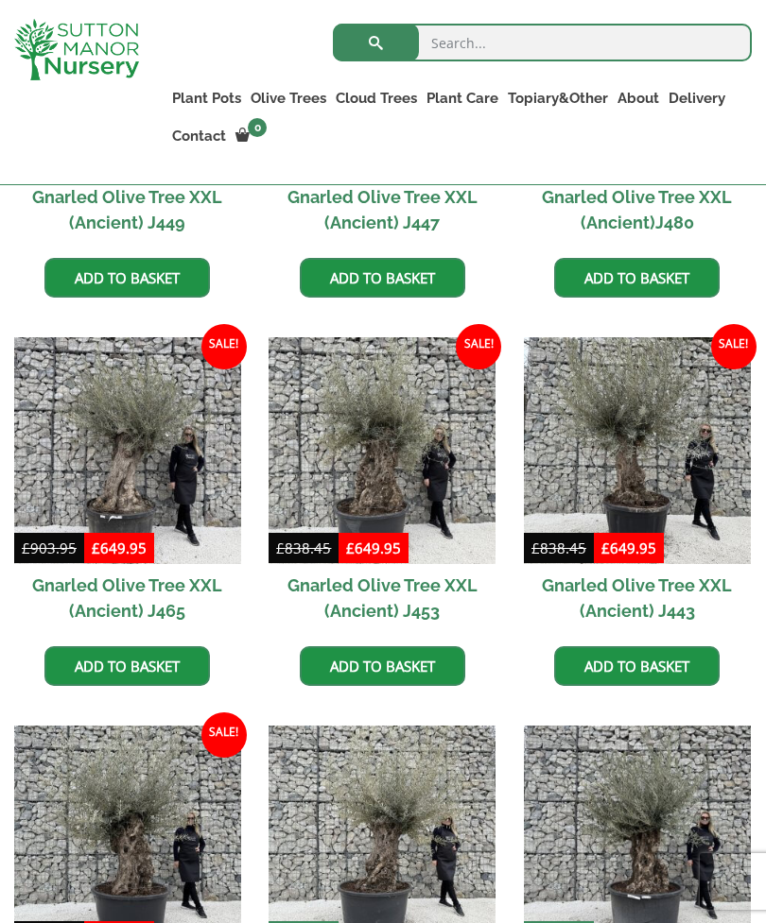
scroll to position [1568, 0]
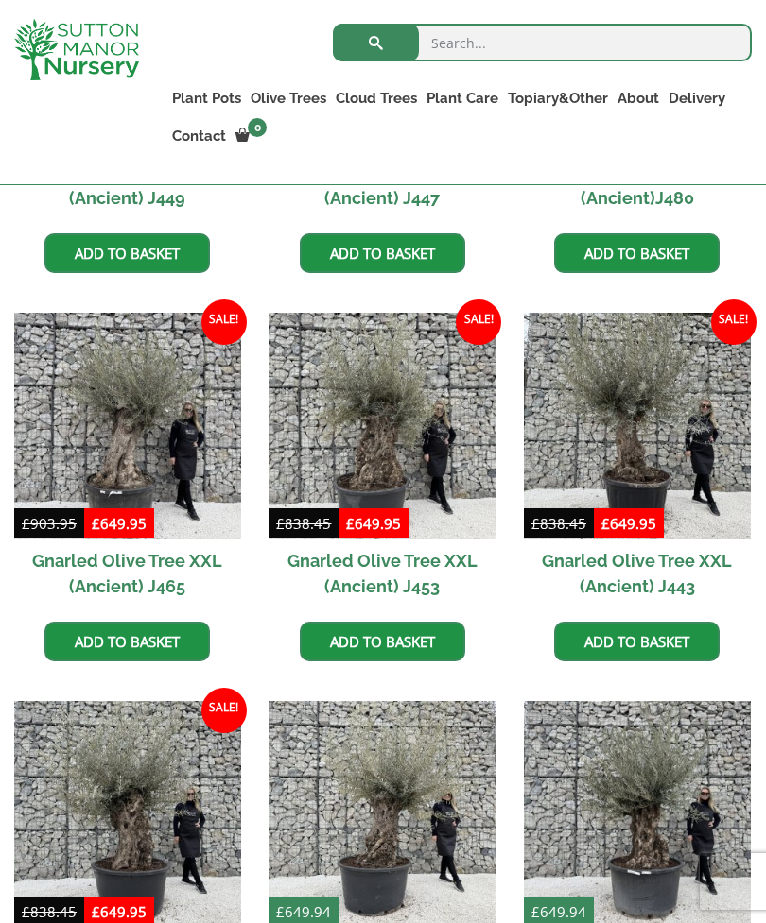
click at [645, 404] on img at bounding box center [637, 426] width 227 height 227
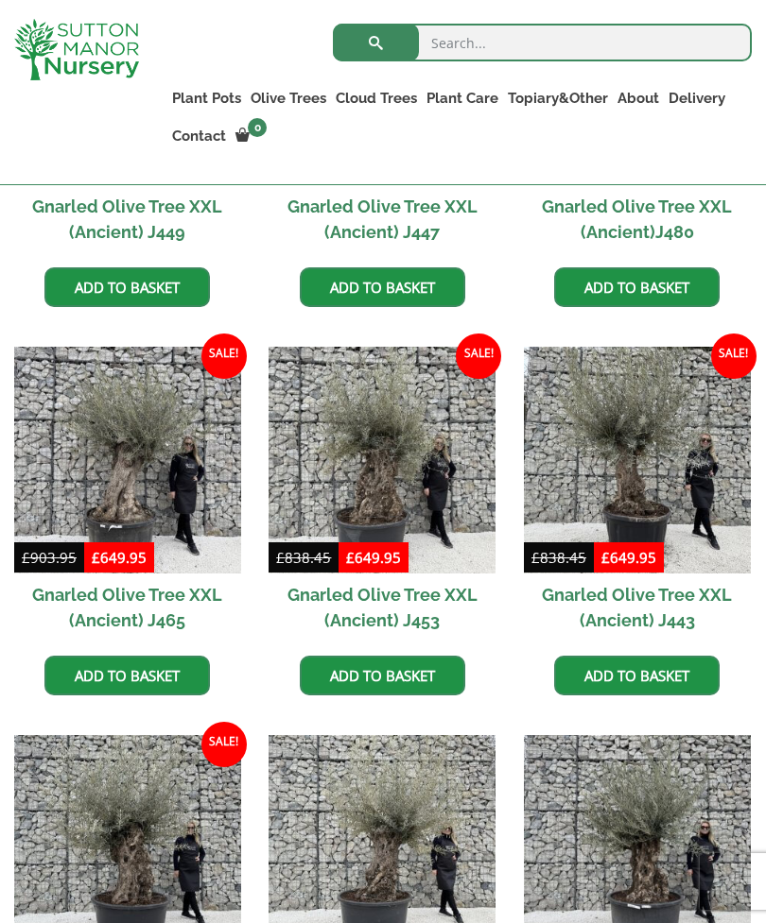
scroll to position [1628, 0]
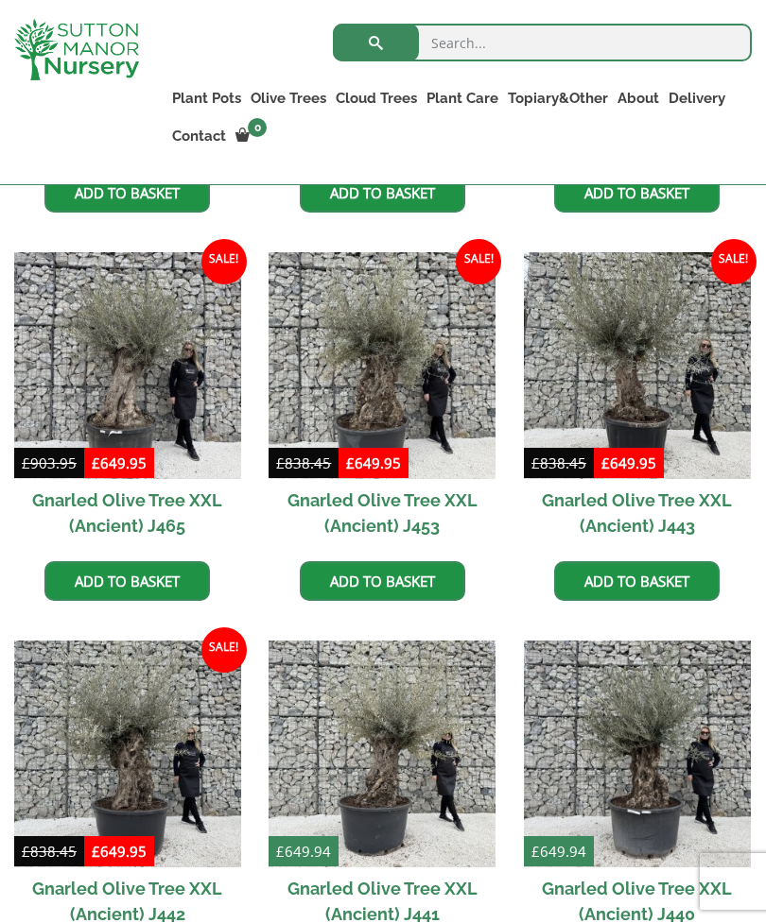
click at [371, 404] on img at bounding box center [381, 365] width 227 height 227
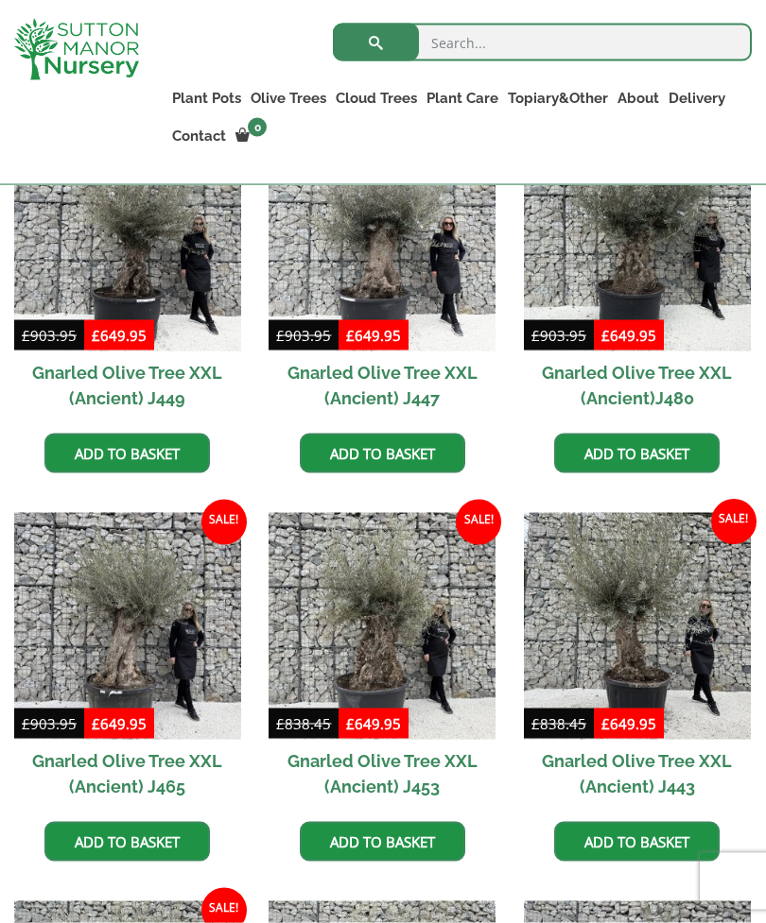
scroll to position [1368, 0]
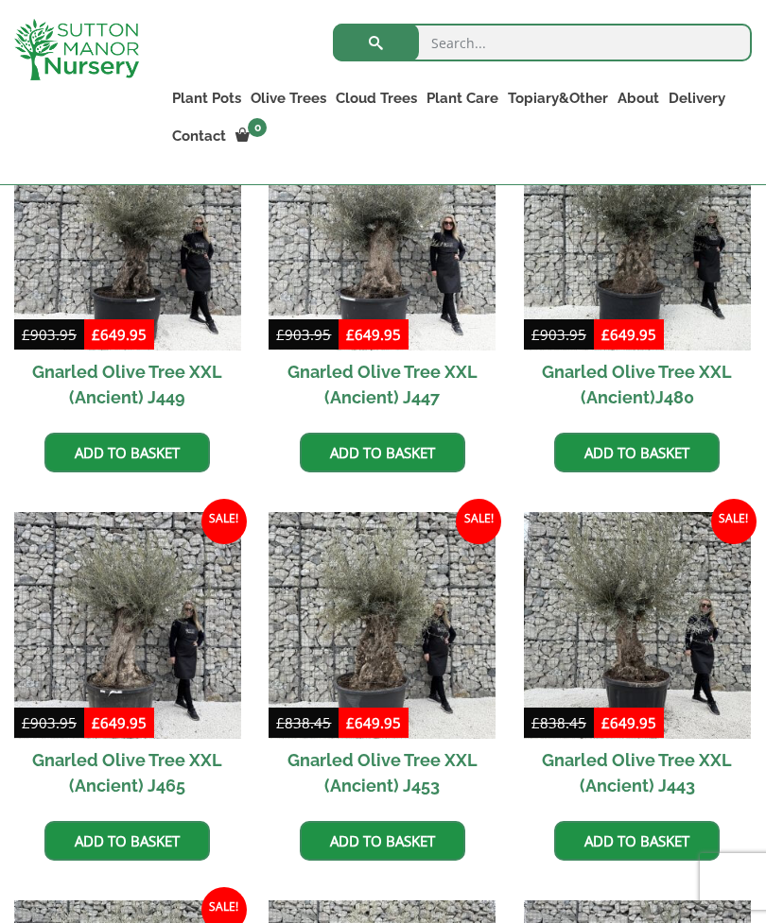
click at [376, 627] on img at bounding box center [381, 625] width 227 height 227
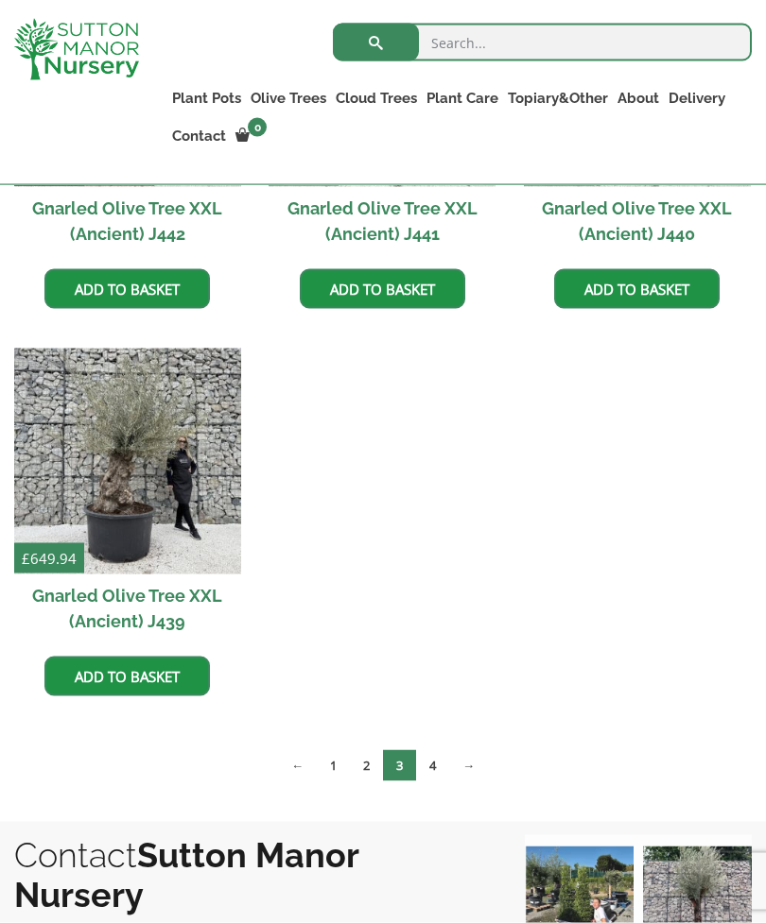
scroll to position [2311, 0]
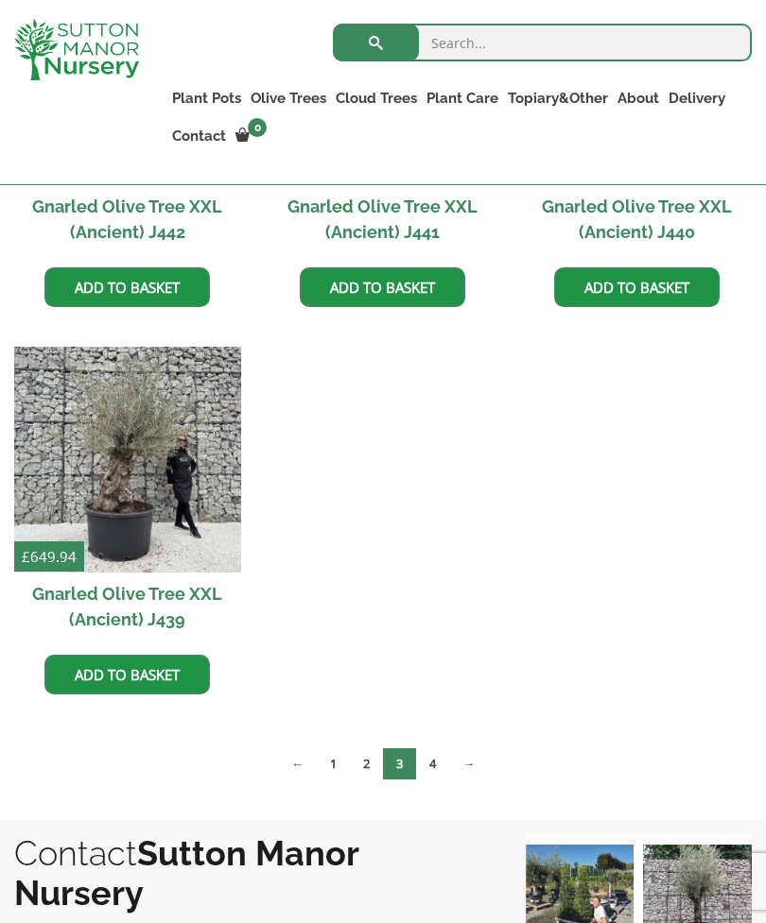
click at [434, 760] on link "4" at bounding box center [432, 764] width 33 height 31
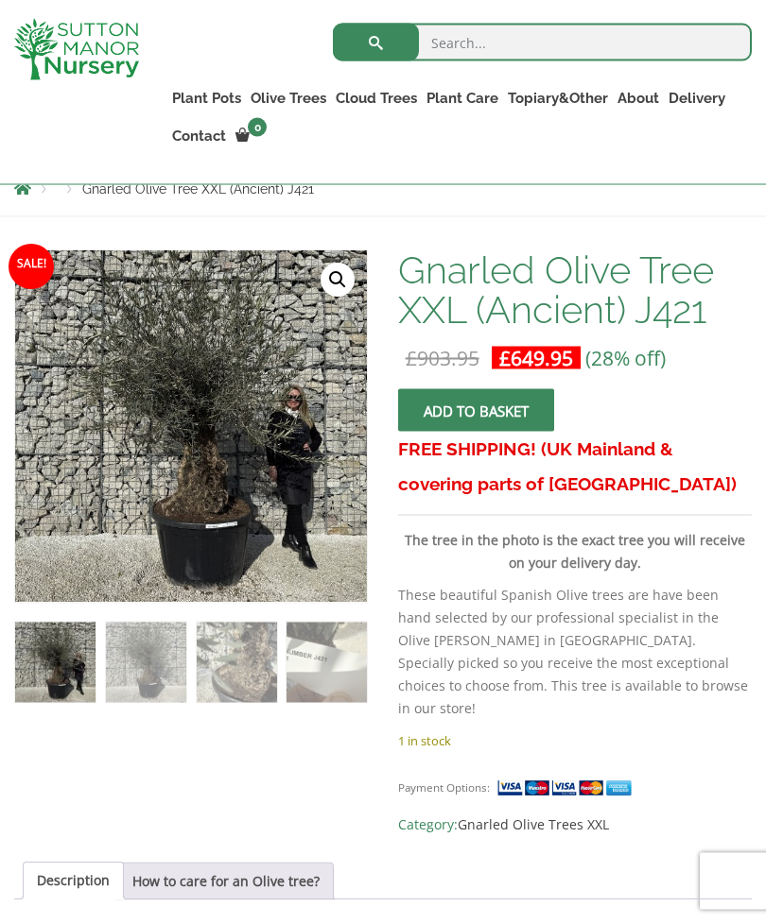
scroll to position [356, 0]
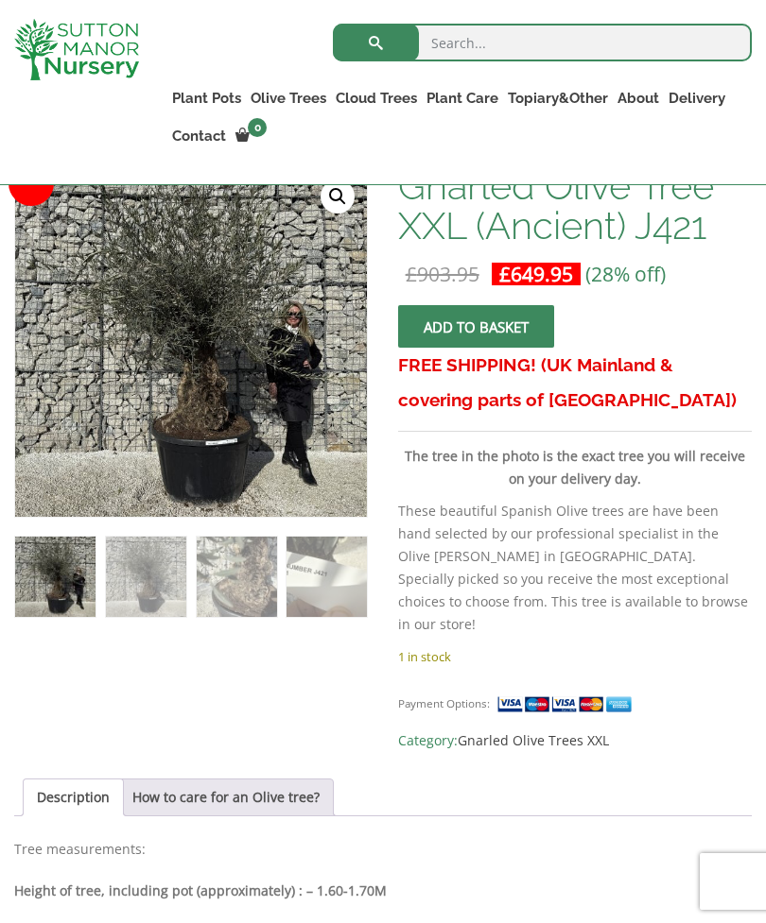
click at [341, 186] on link "🔍" at bounding box center [337, 197] width 34 height 34
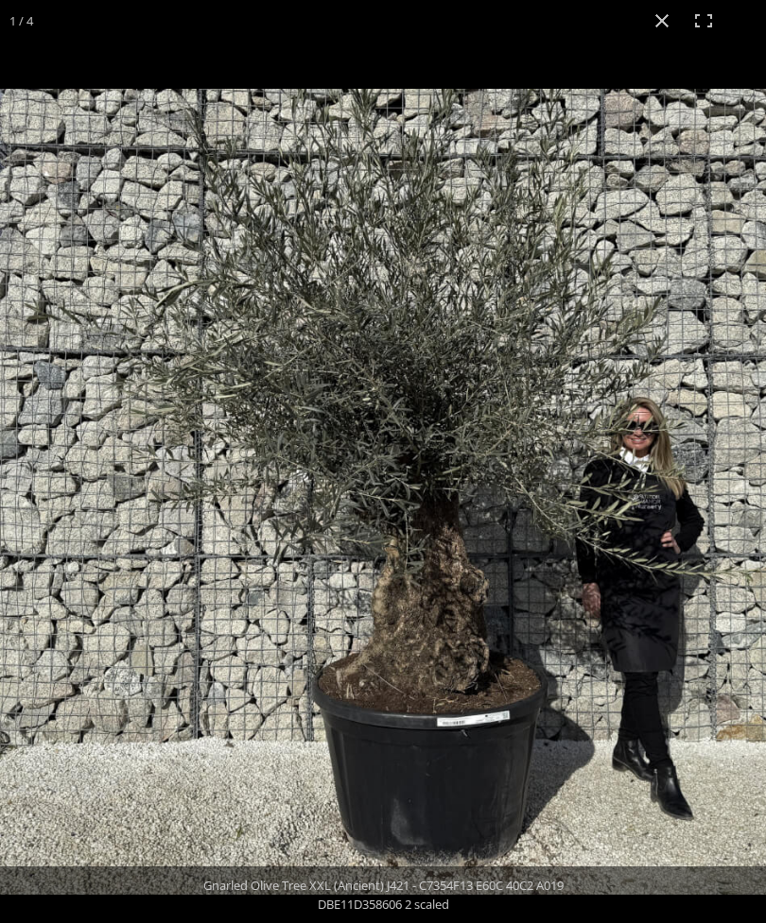
click at [667, 16] on button "Close (Esc)" at bounding box center [662, 21] width 42 height 42
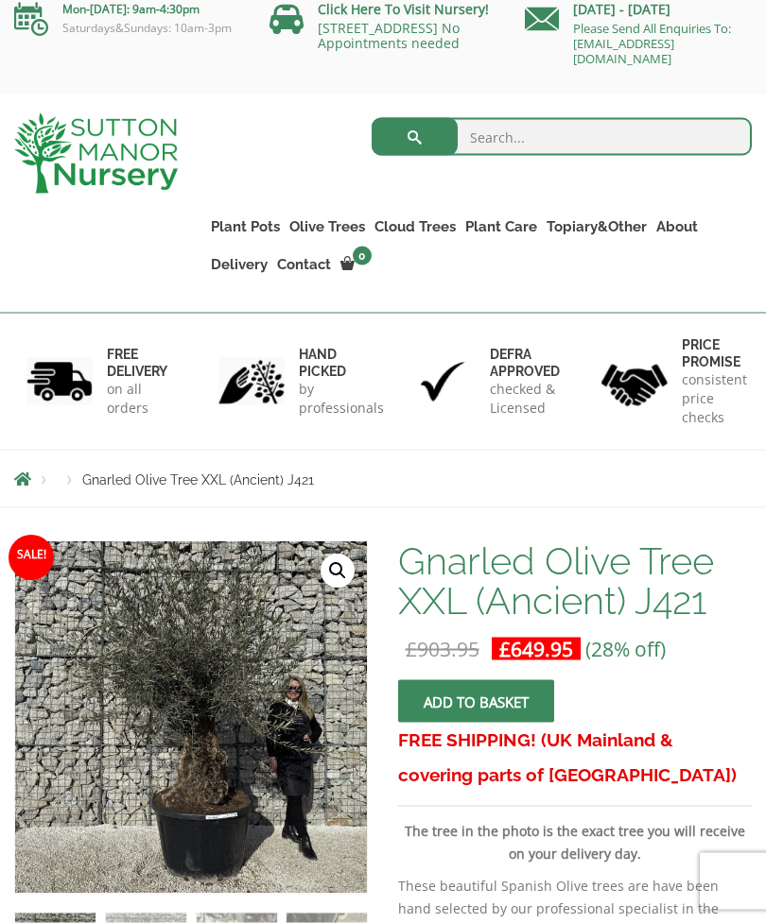
scroll to position [16, 0]
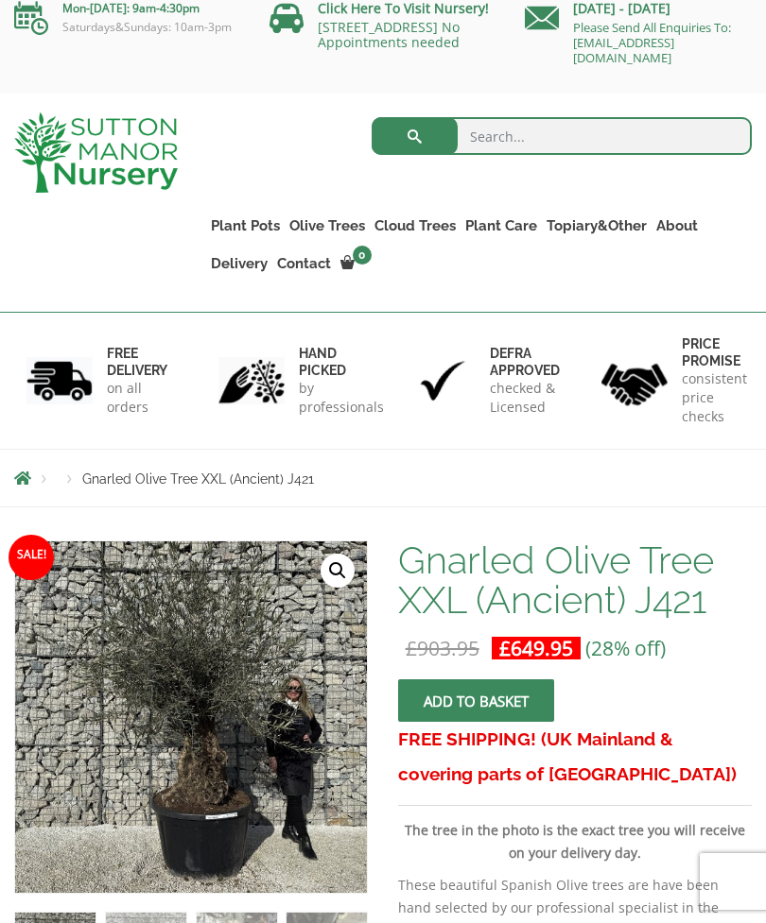
click at [182, 473] on span "Gnarled Olive Tree XXL (Ancient) J421" at bounding box center [198, 479] width 232 height 15
click at [72, 482] on li "Products" at bounding box center [70, 479] width 26 height 11
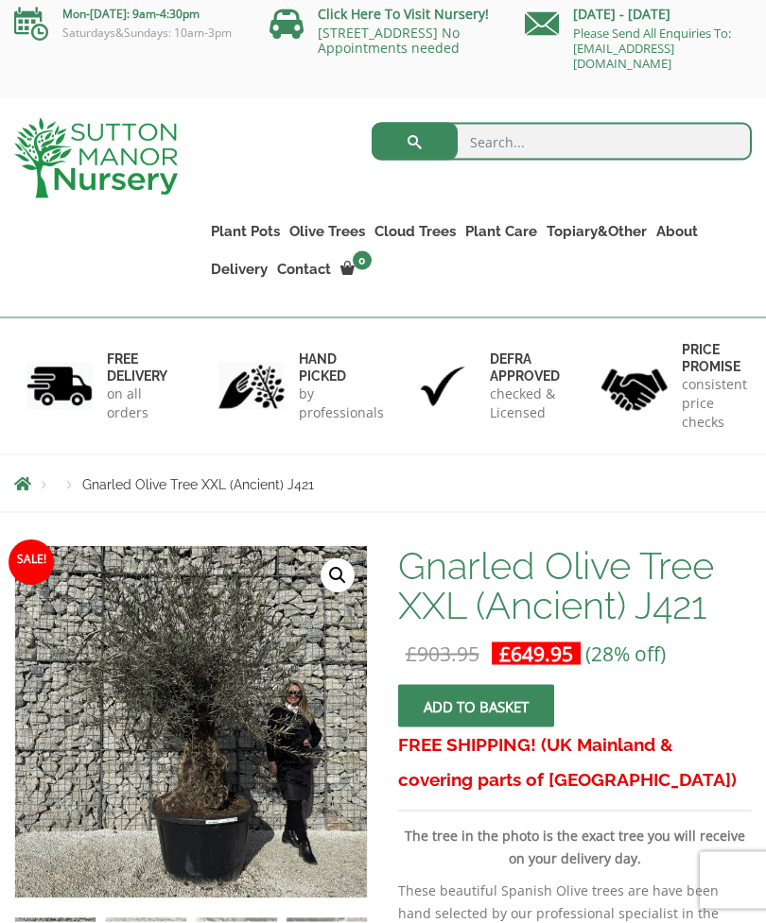
scroll to position [0, 0]
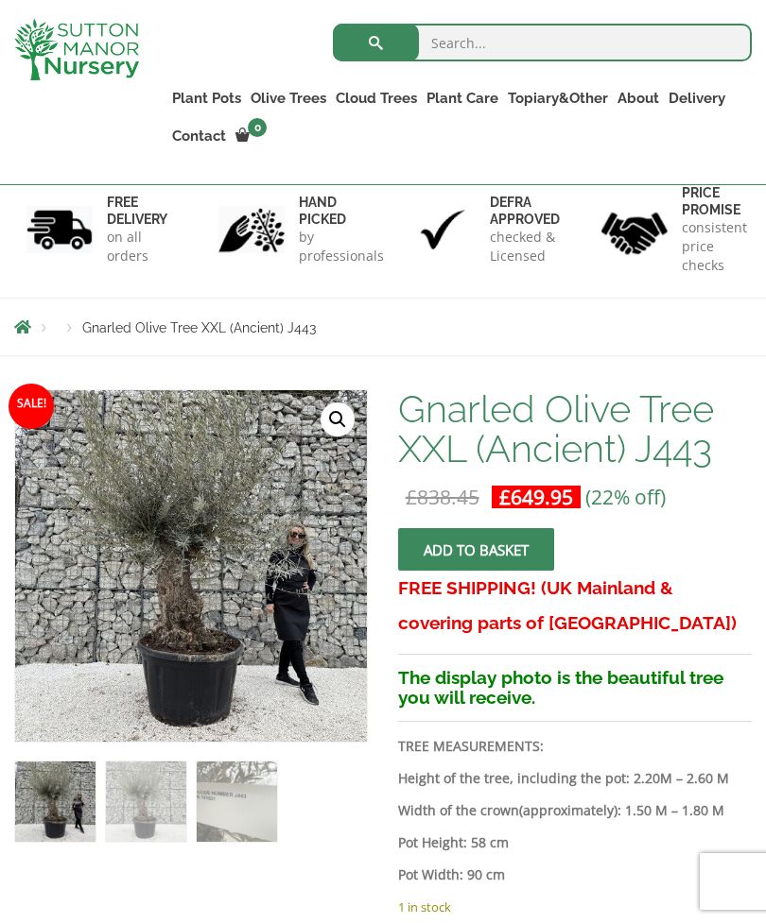
scroll to position [248, 0]
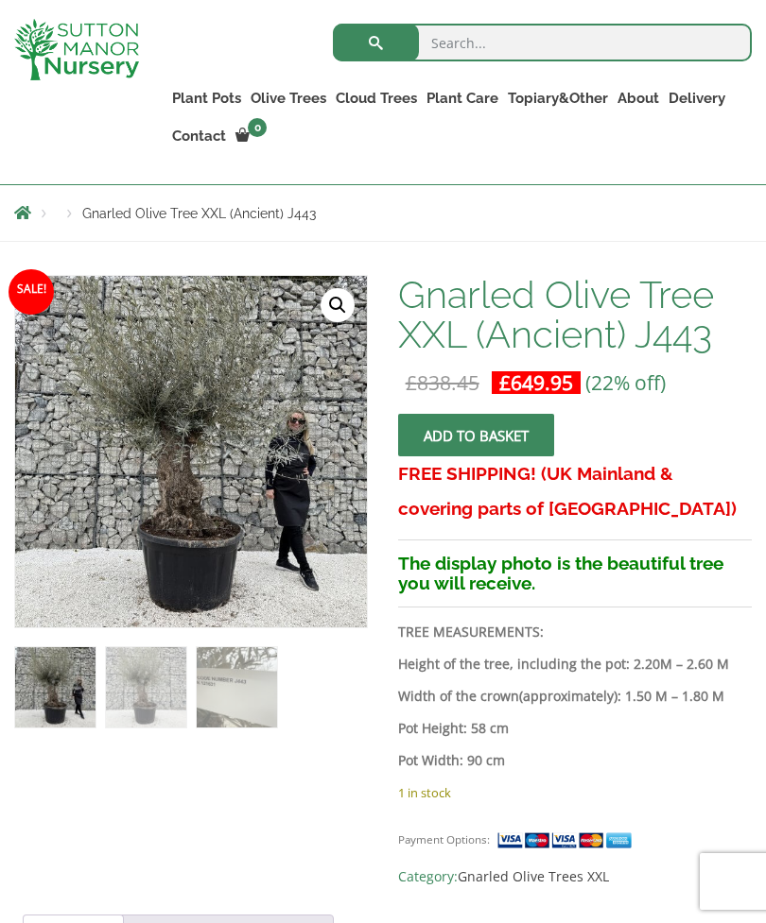
click at [338, 306] on link "🔍" at bounding box center [337, 305] width 34 height 34
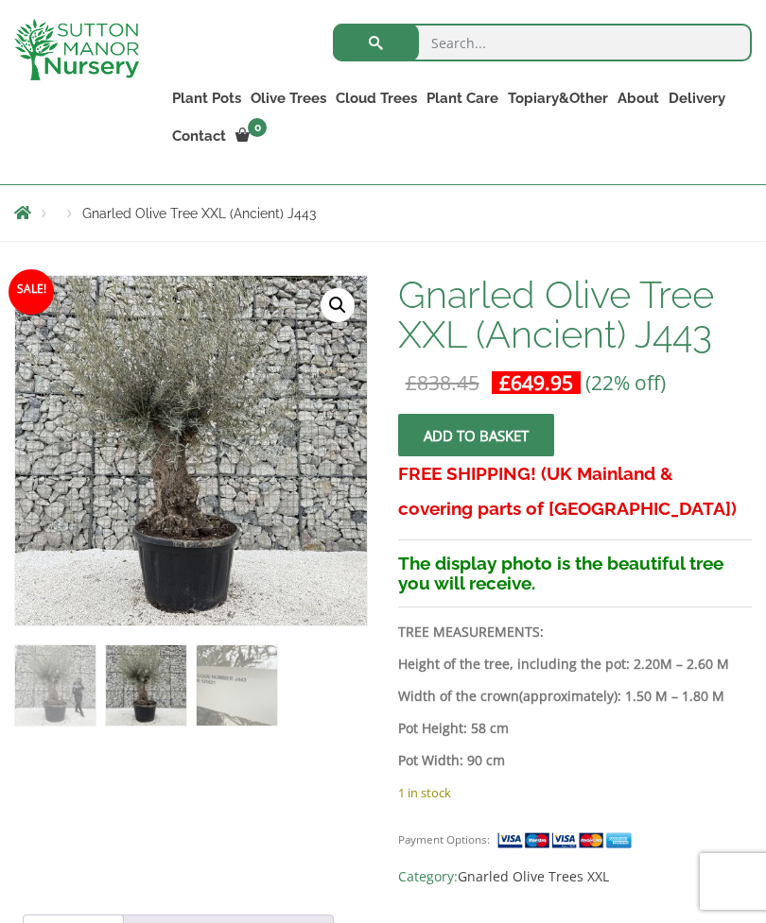
scroll to position [273, 0]
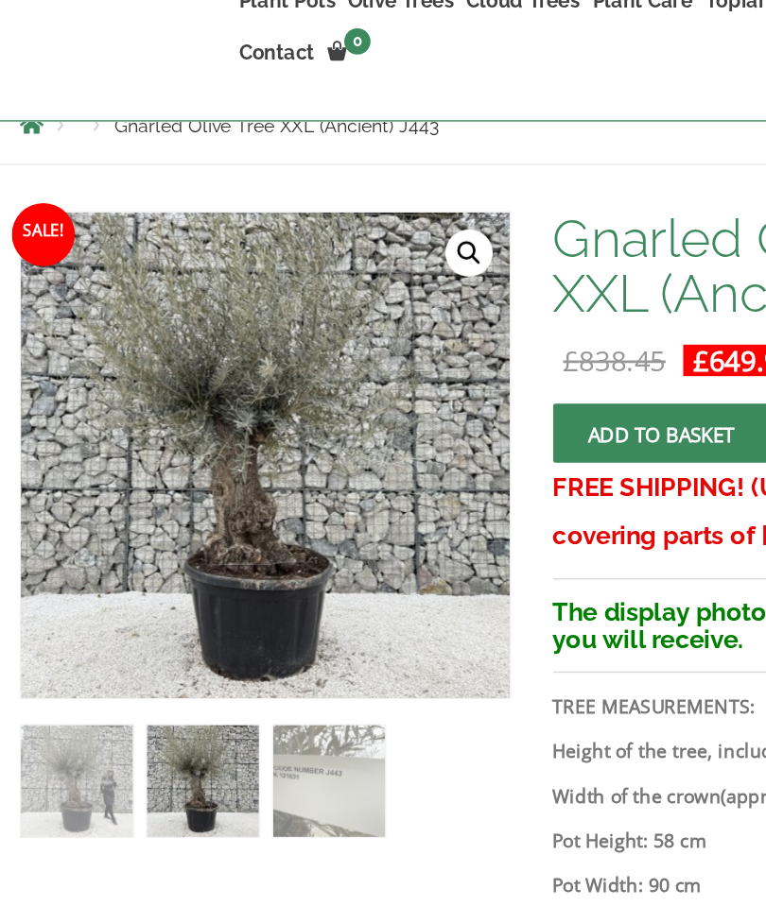
click at [344, 263] on link "🔍" at bounding box center [337, 280] width 34 height 34
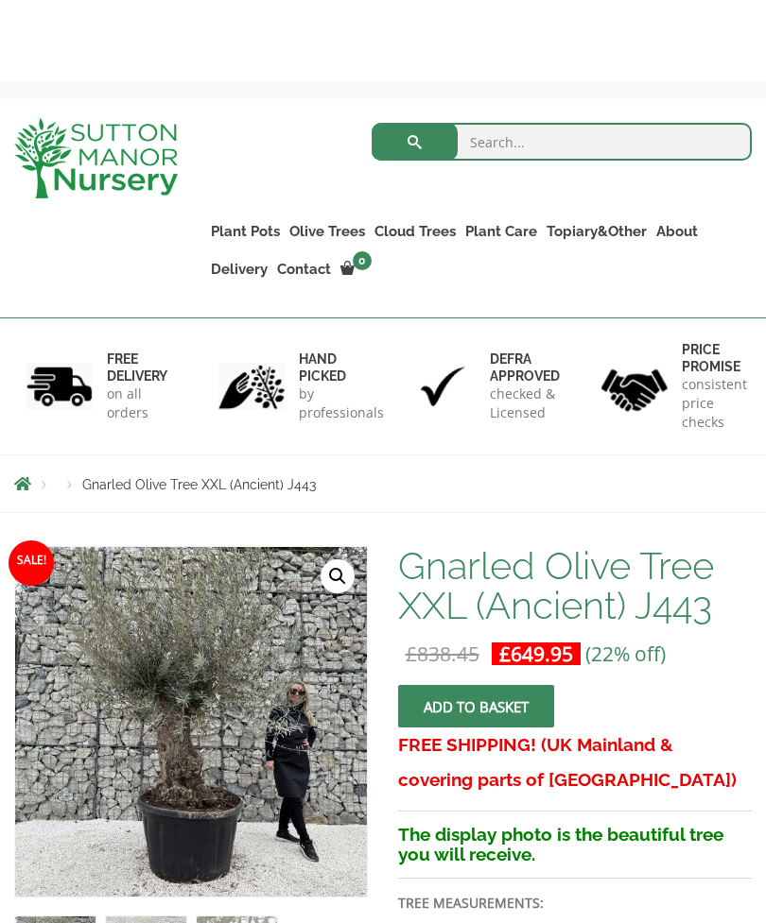
scroll to position [0, 0]
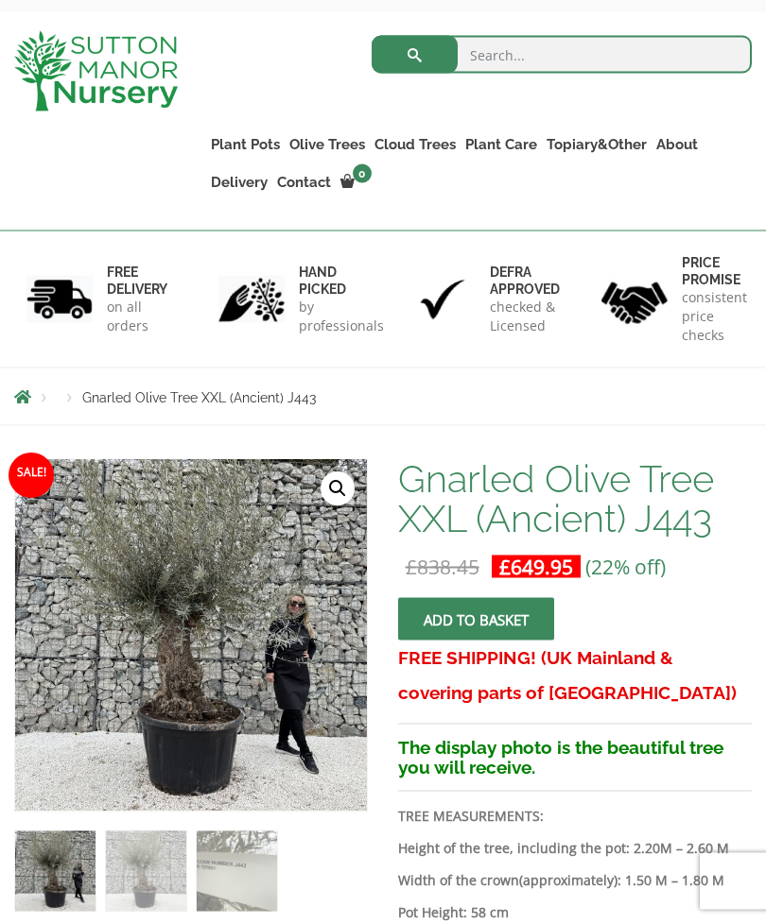
scroll to position [98, 0]
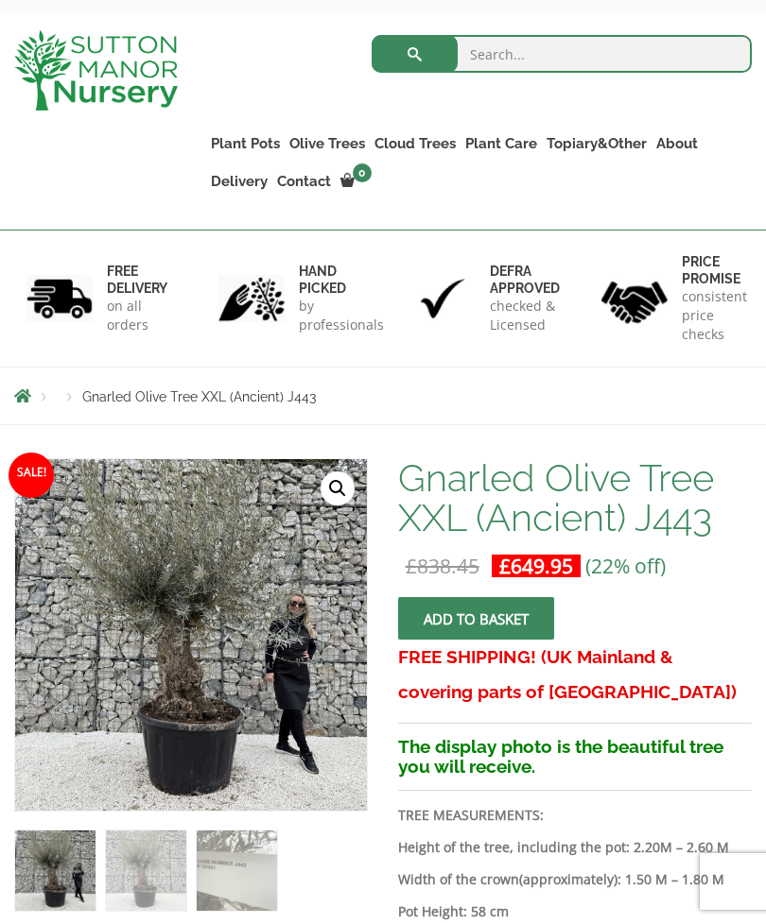
click at [301, 590] on img at bounding box center [487, 931] width 945 height 945
click at [344, 493] on link "🔍" at bounding box center [337, 489] width 34 height 34
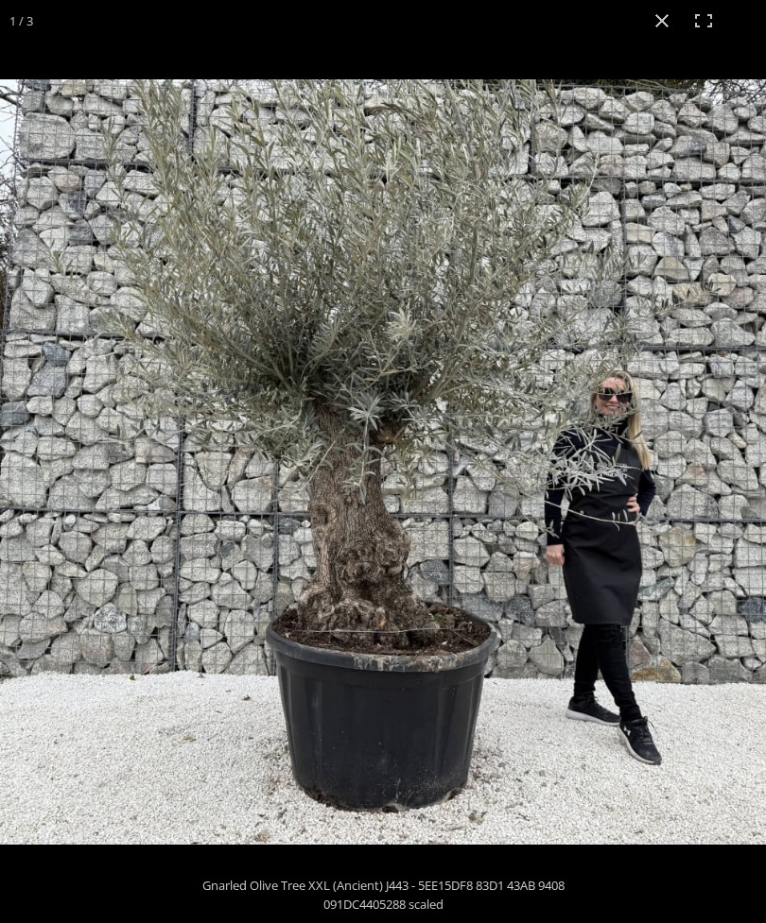
scroll to position [0, 0]
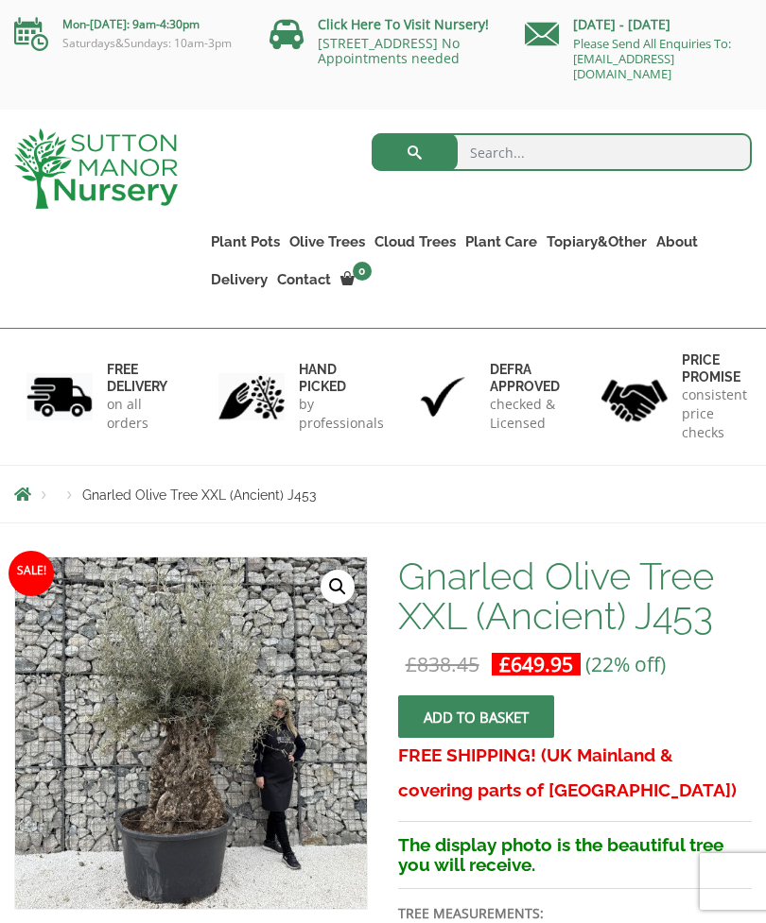
click at [348, 587] on link "🔍" at bounding box center [337, 587] width 34 height 34
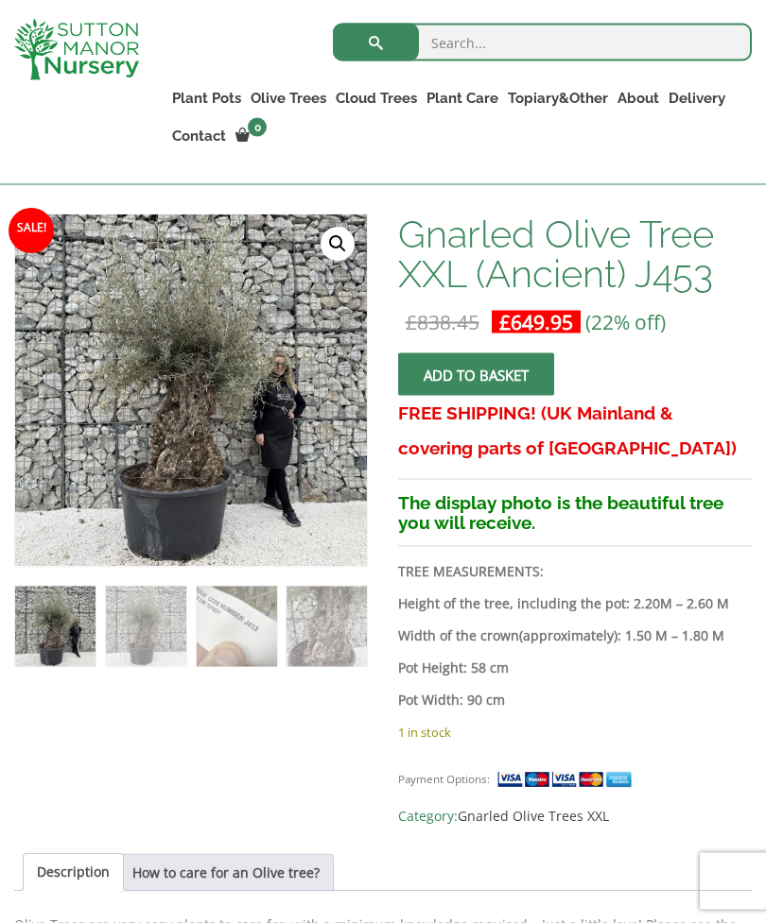
scroll to position [386, 0]
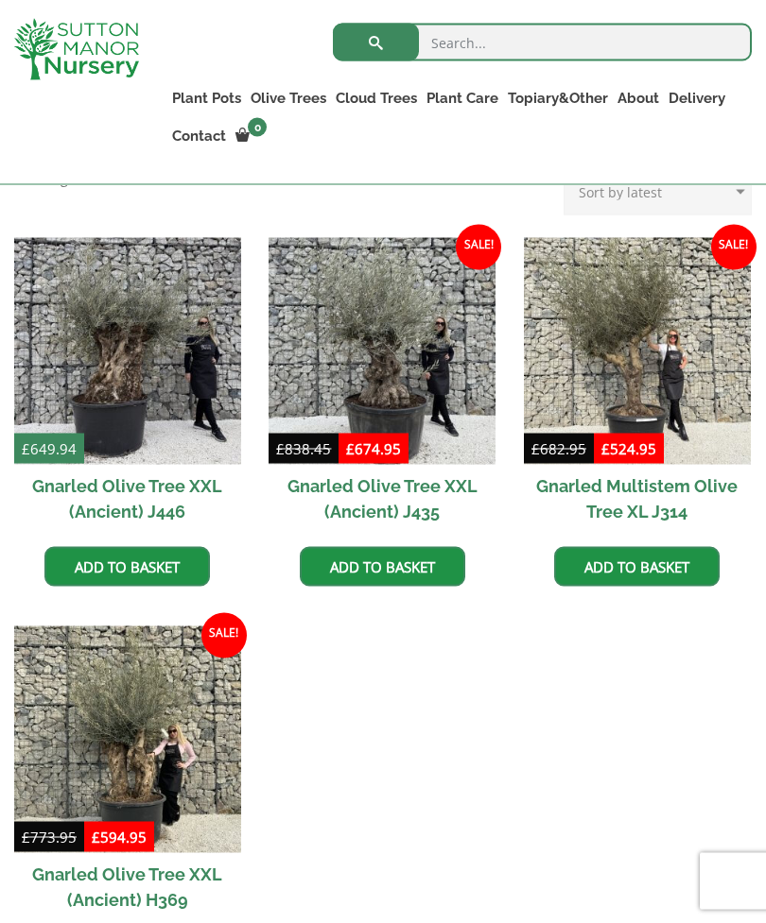
scroll to position [479, 0]
click at [628, 358] on img at bounding box center [637, 350] width 227 height 227
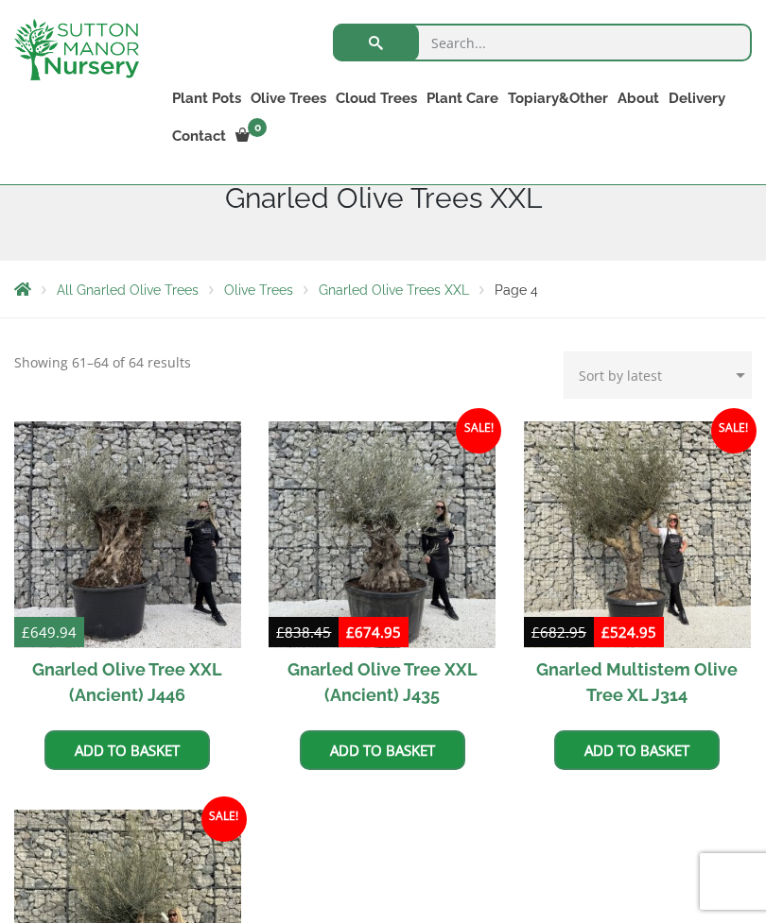
scroll to position [294, 0]
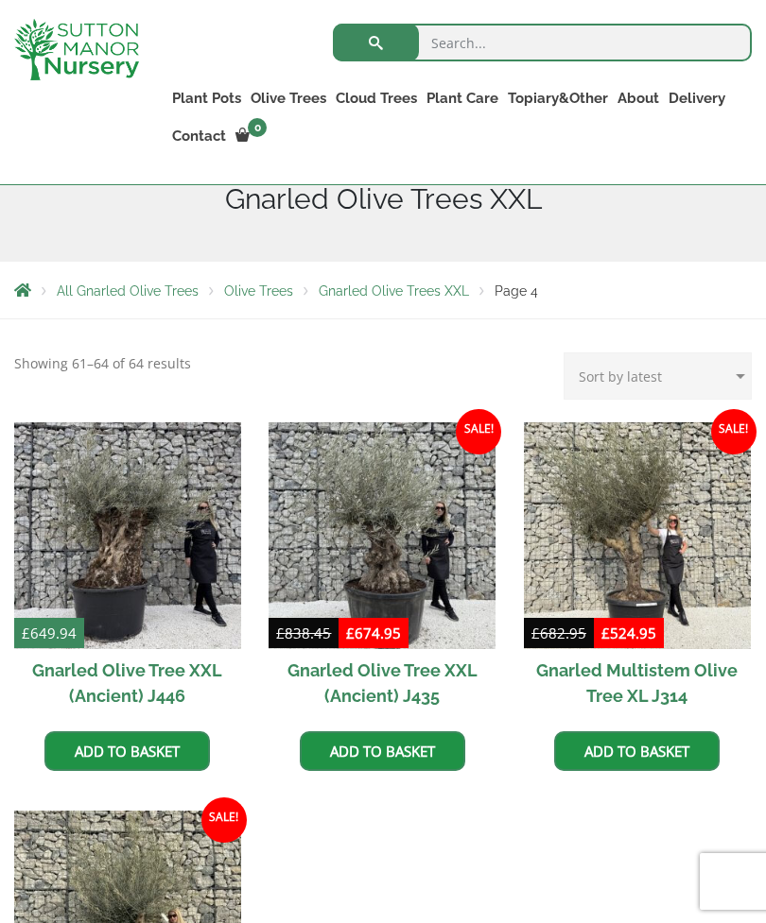
click at [121, 549] on img at bounding box center [127, 535] width 227 height 227
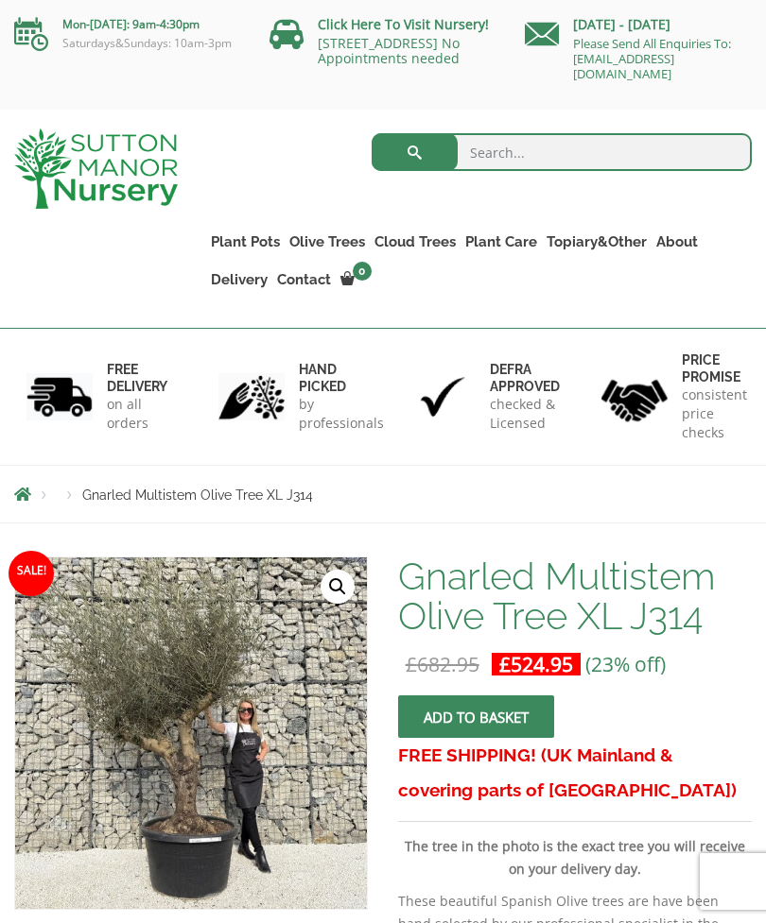
click at [340, 585] on link "🔍" at bounding box center [337, 587] width 34 height 34
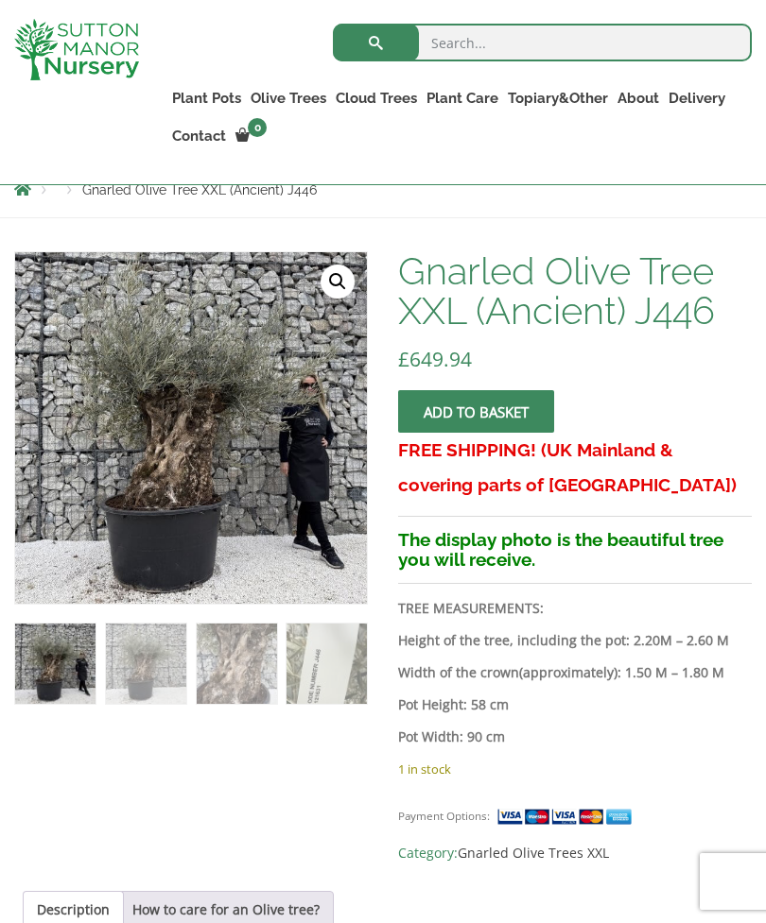
scroll to position [270, 0]
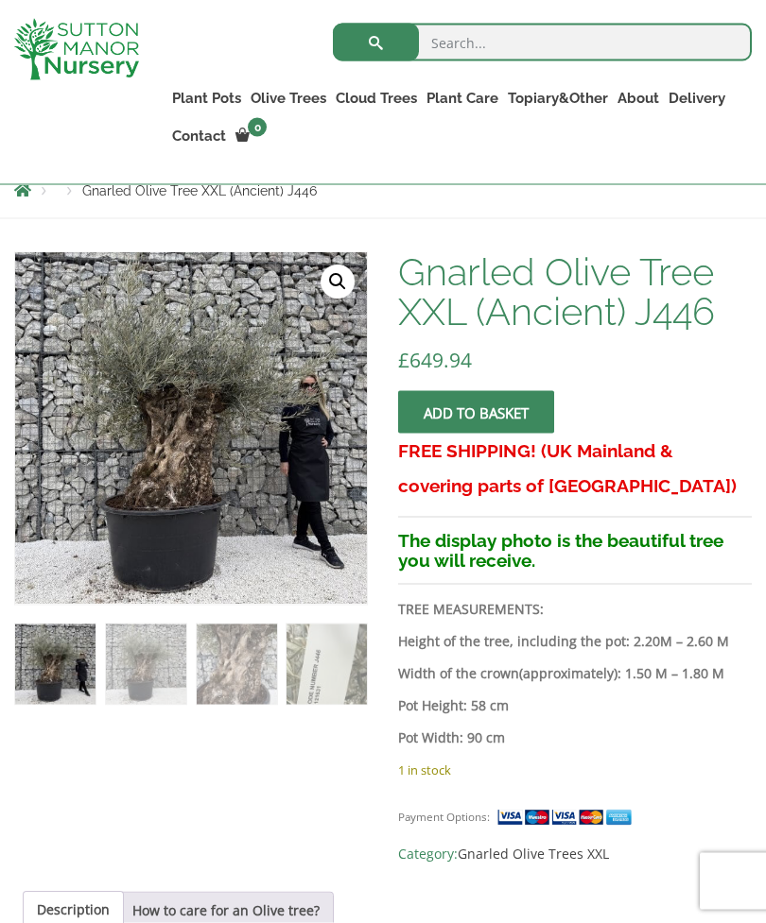
click at [340, 280] on link "🔍" at bounding box center [337, 283] width 34 height 34
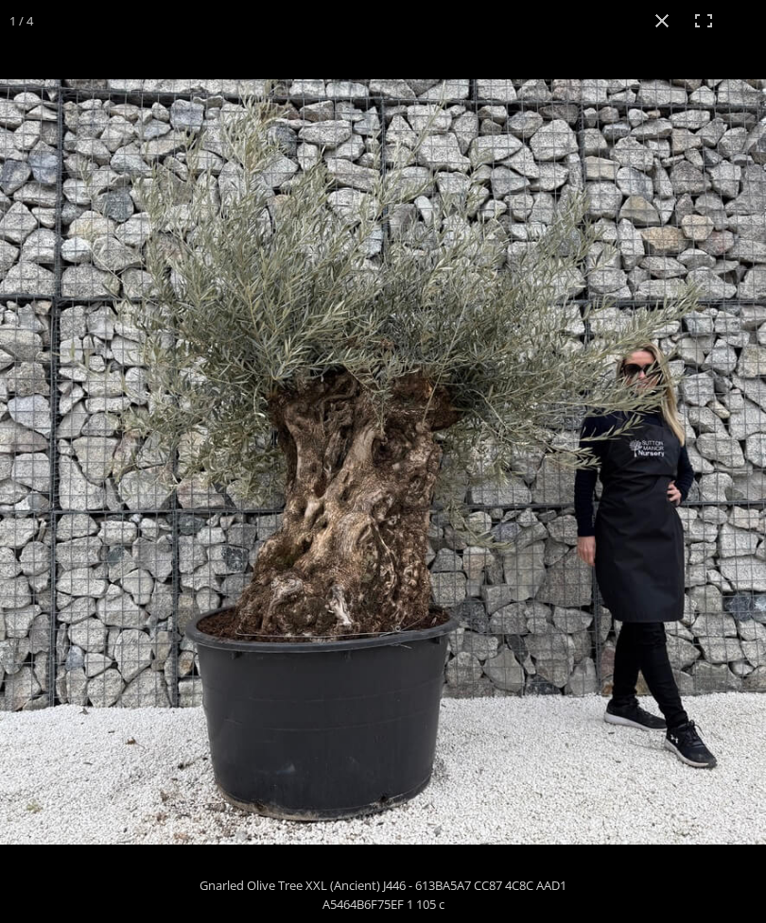
scroll to position [0, 0]
